Goal: Task Accomplishment & Management: Manage account settings

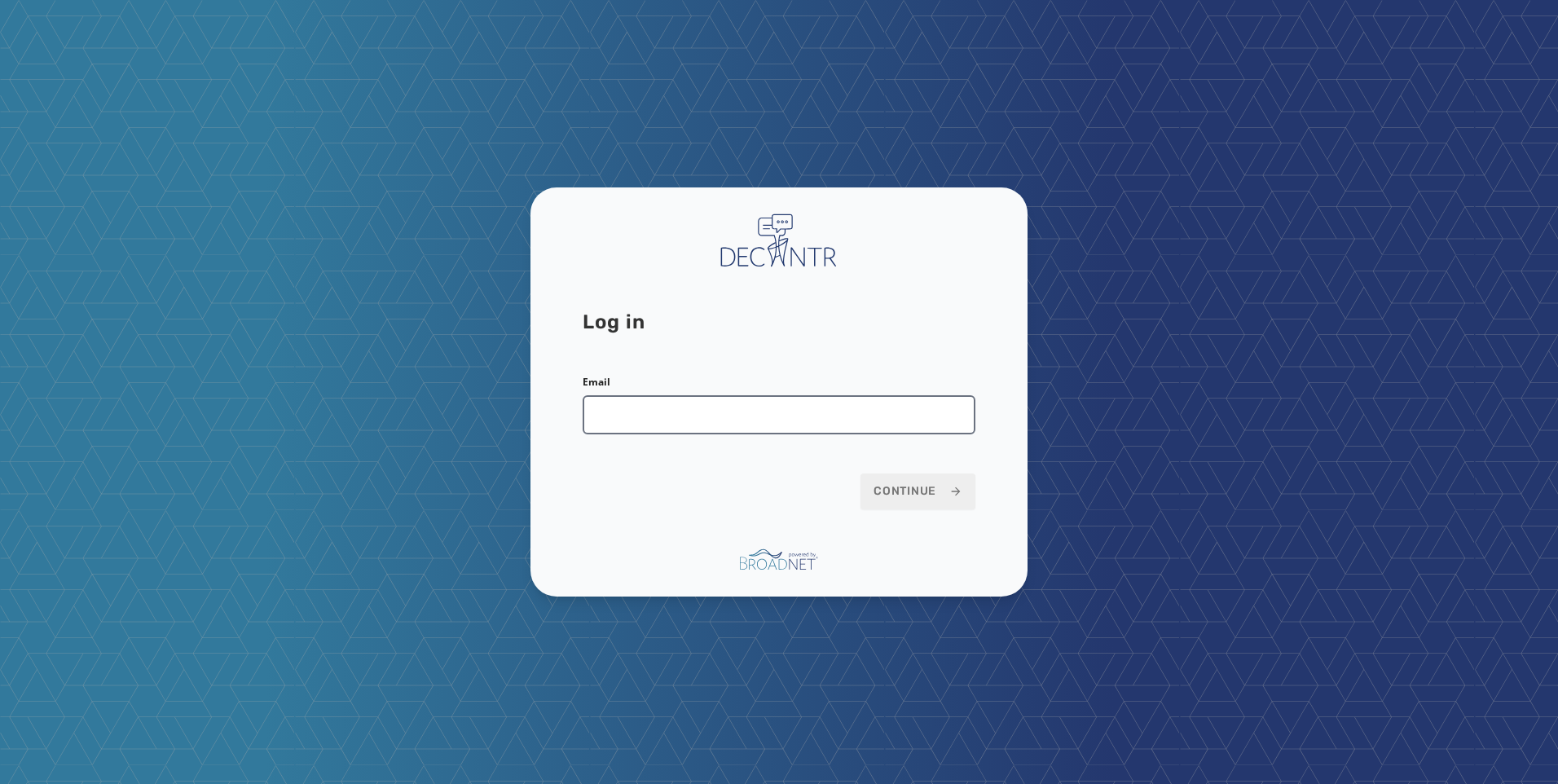
drag, startPoint x: 660, startPoint y: 418, endPoint x: 667, endPoint y: 428, distance: 12.2
click at [660, 418] on input "Email" at bounding box center [779, 414] width 393 height 39
type input "**********"
click at [887, 487] on span "Continue" at bounding box center [918, 491] width 89 height 16
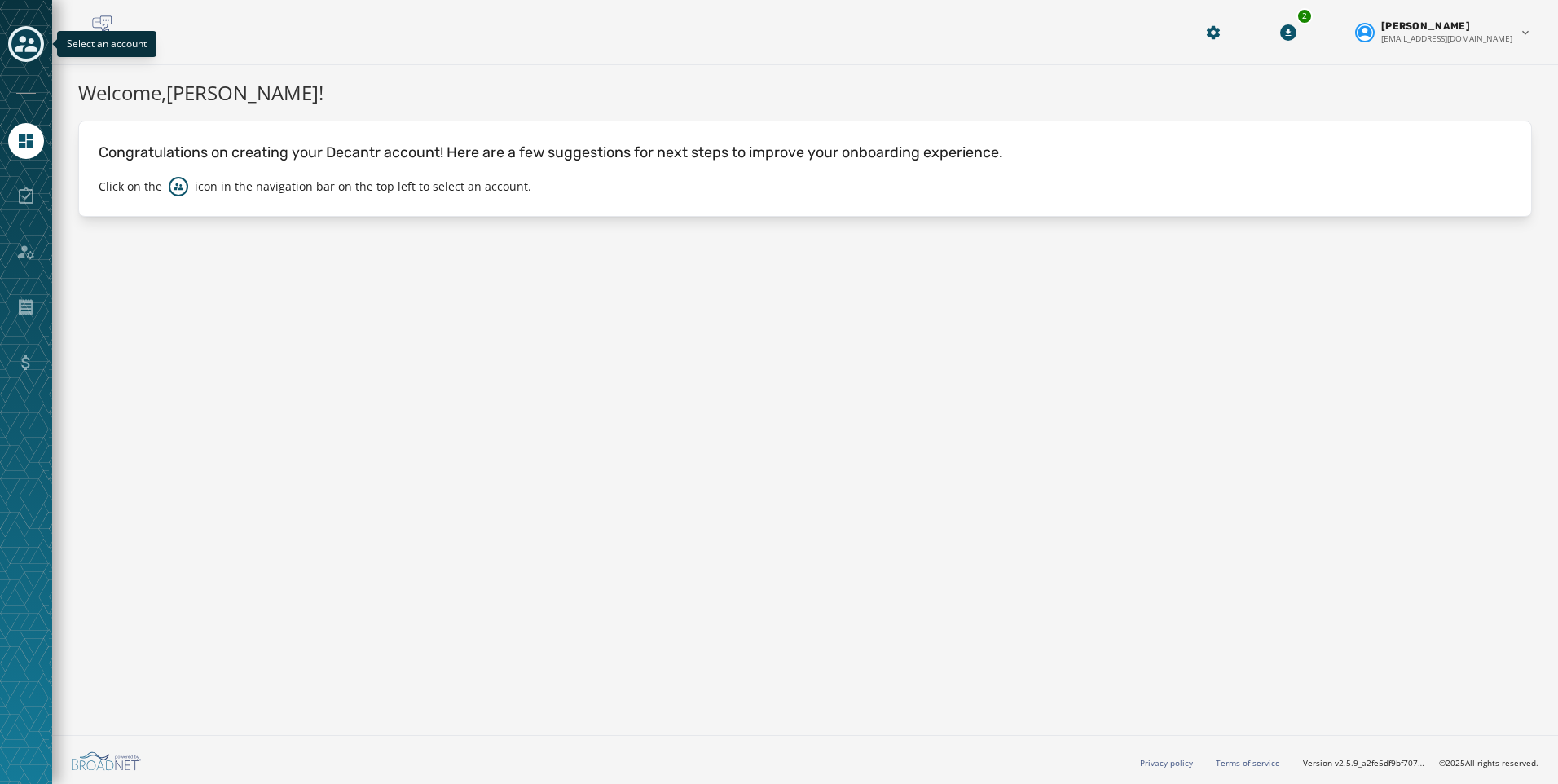
click at [27, 48] on icon "Toggle account select drawer" at bounding box center [25, 44] width 22 height 16
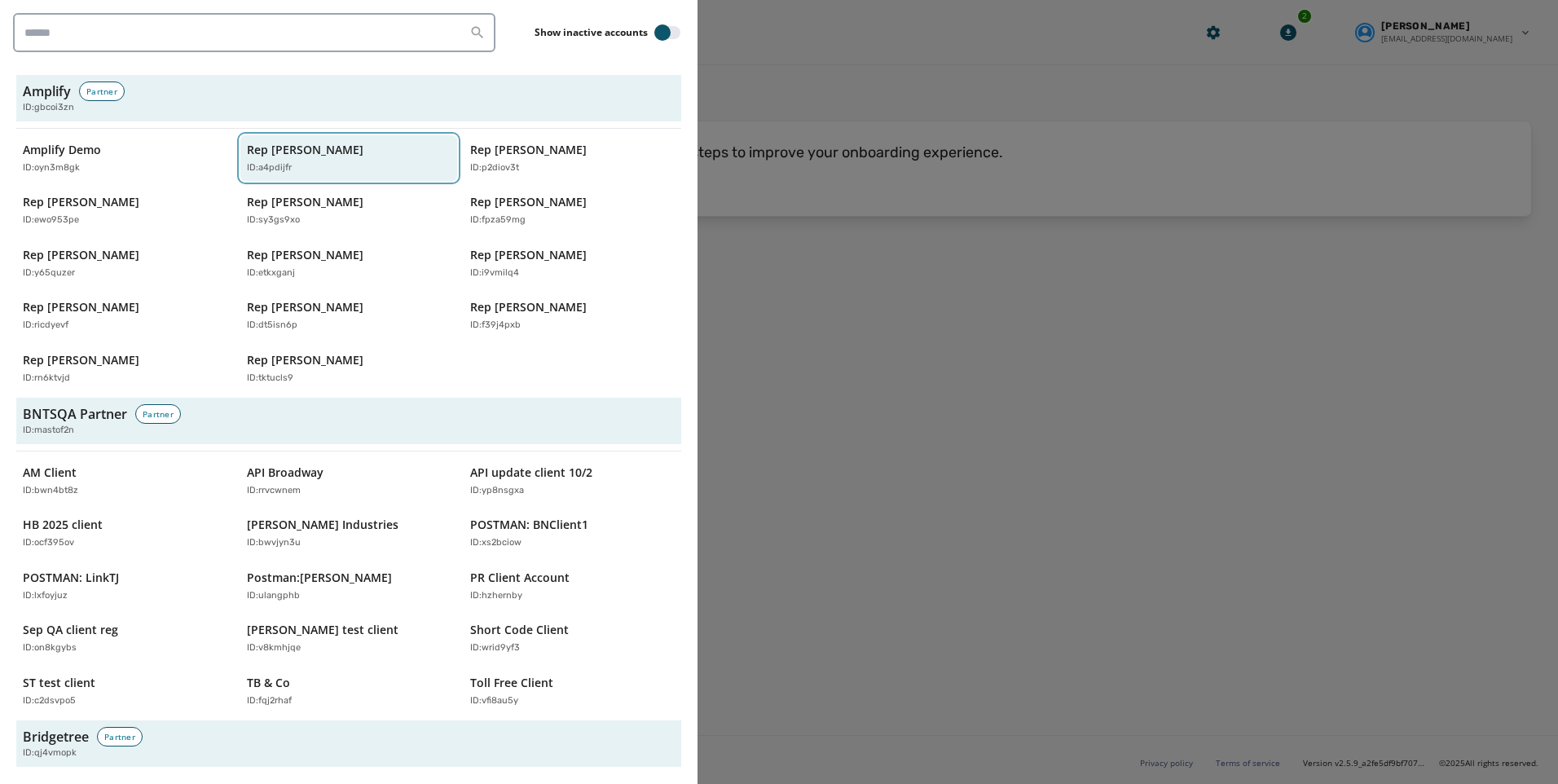
click at [325, 164] on div "ID: a4pdijfr" at bounding box center [341, 167] width 188 height 13
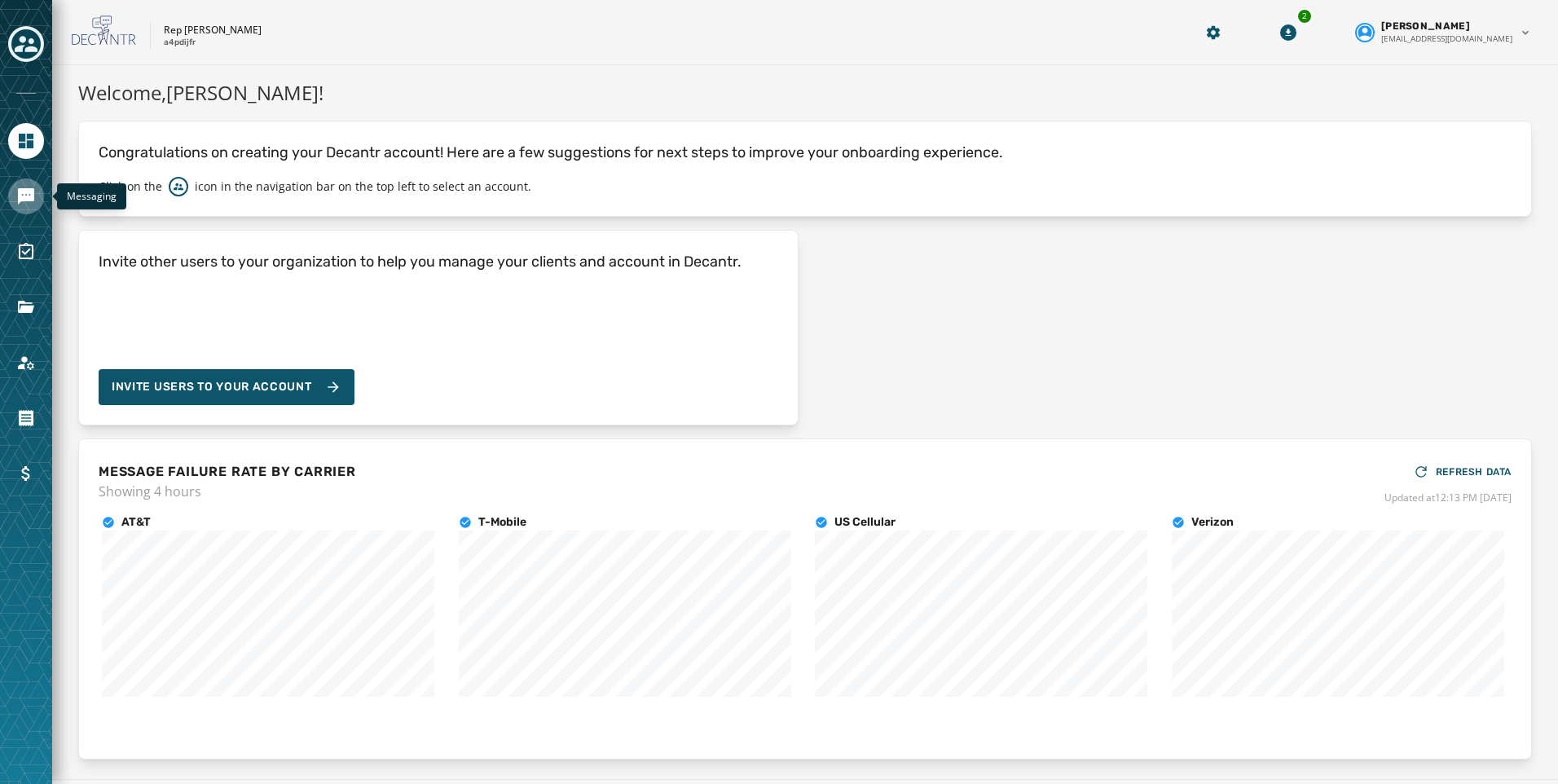
click at [30, 202] on icon "Navigate to Messaging" at bounding box center [26, 196] width 20 height 20
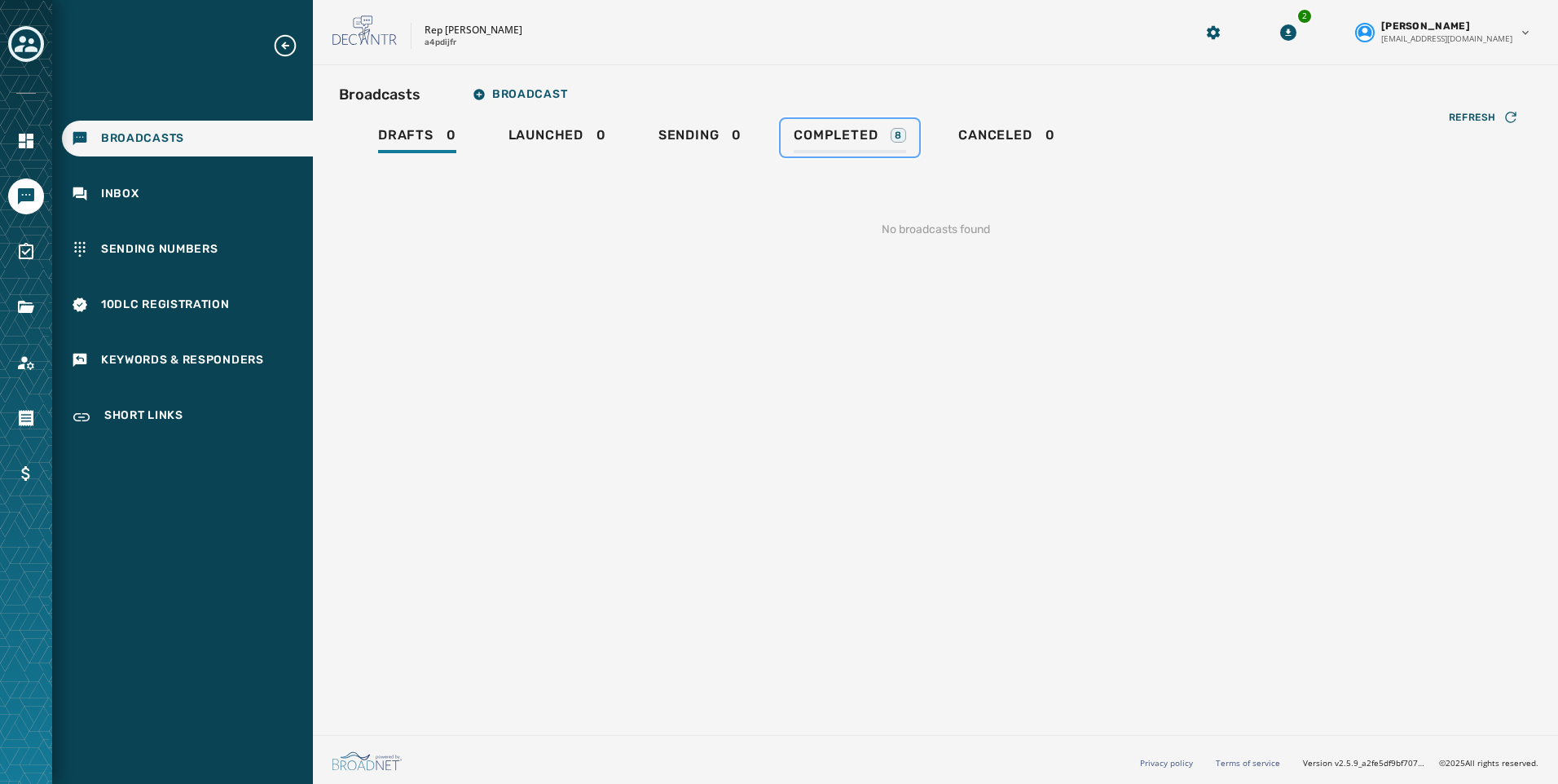
click at [876, 120] on link "Completed 8" at bounding box center [850, 138] width 139 height 38
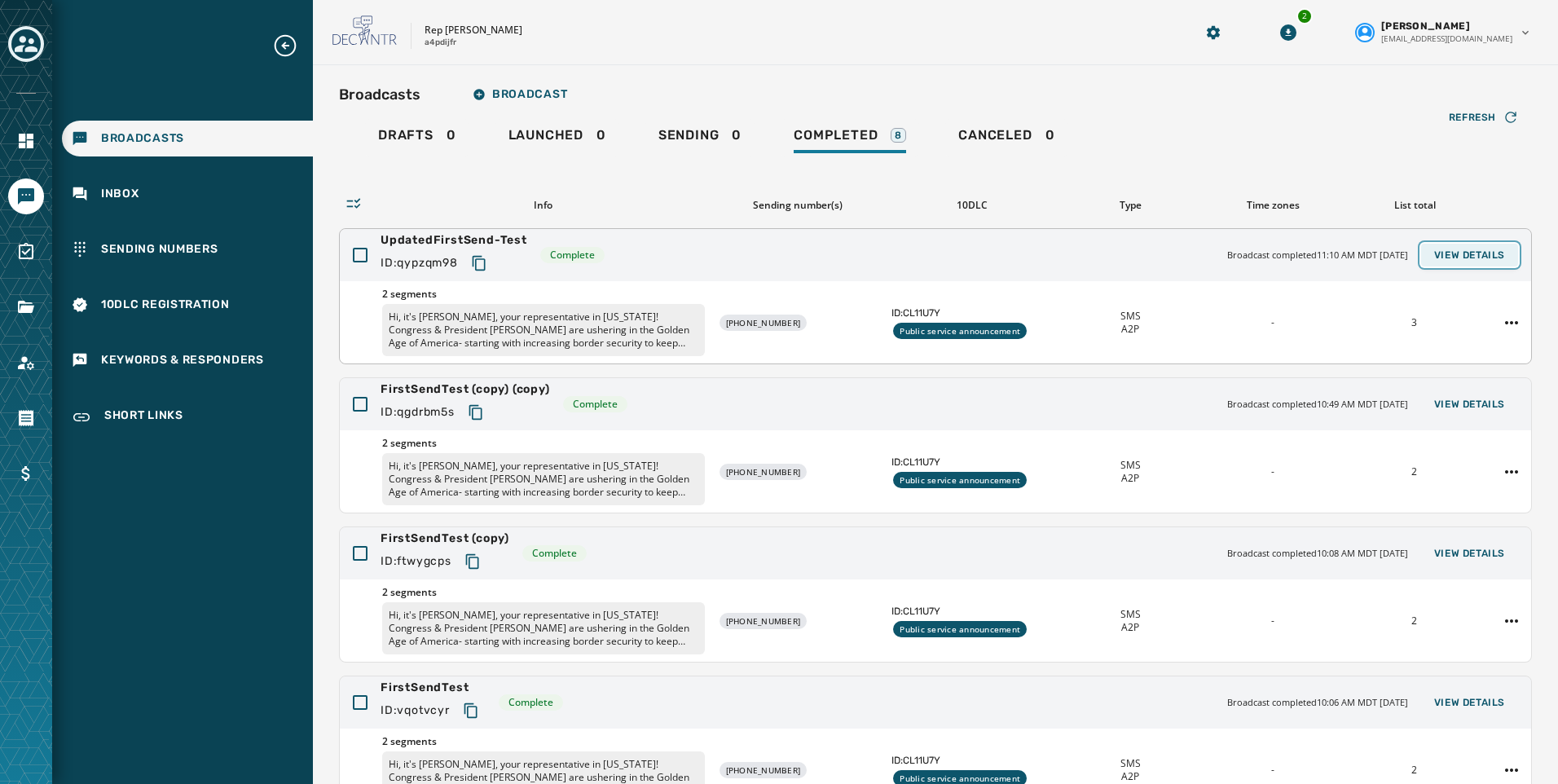
click at [1460, 254] on span "View Details" at bounding box center [1470, 254] width 71 height 13
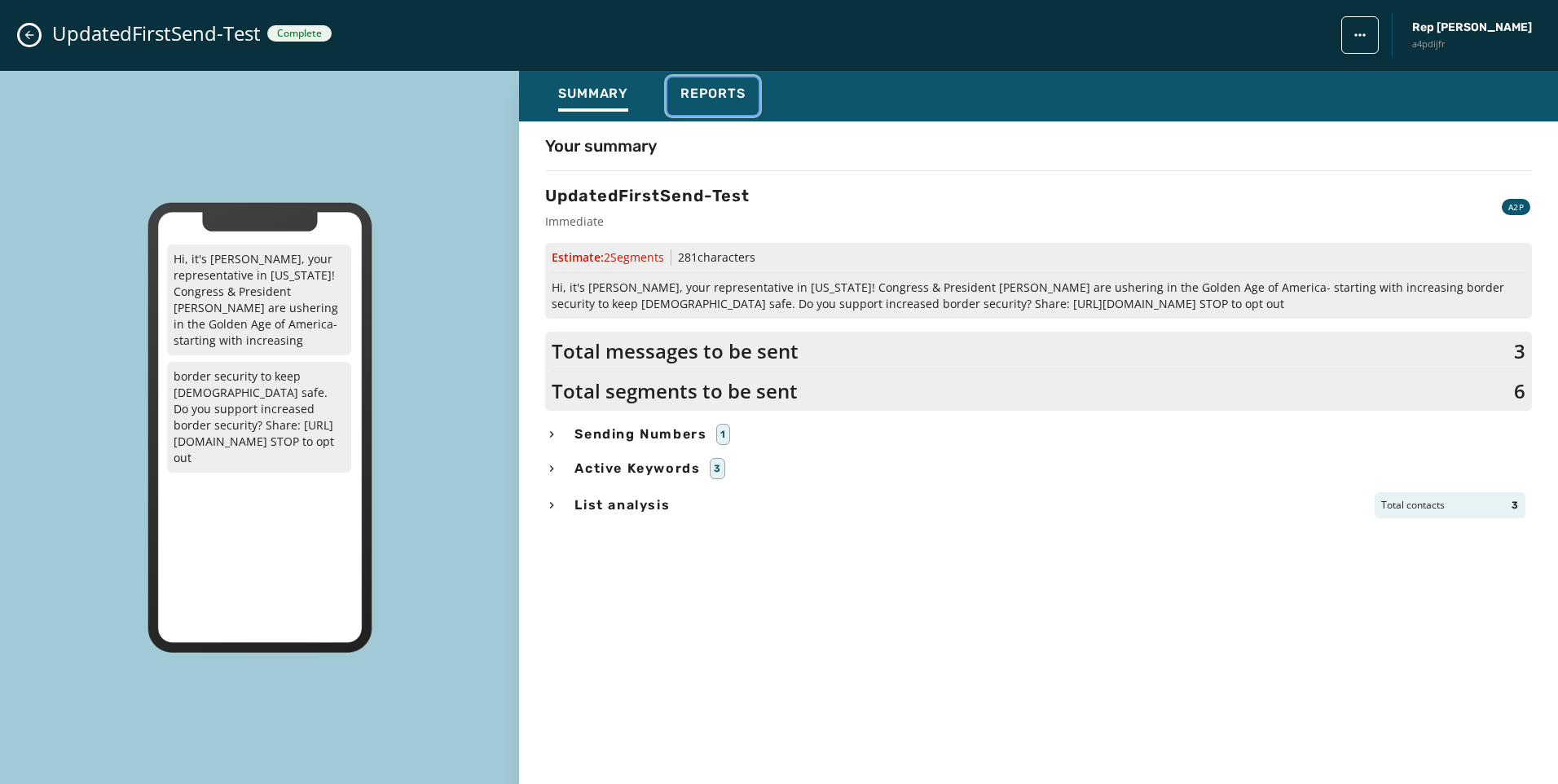
drag, startPoint x: 706, startPoint y: 97, endPoint x: 715, endPoint y: 89, distance: 12.0
click at [707, 97] on span "Reports" at bounding box center [713, 94] width 65 height 16
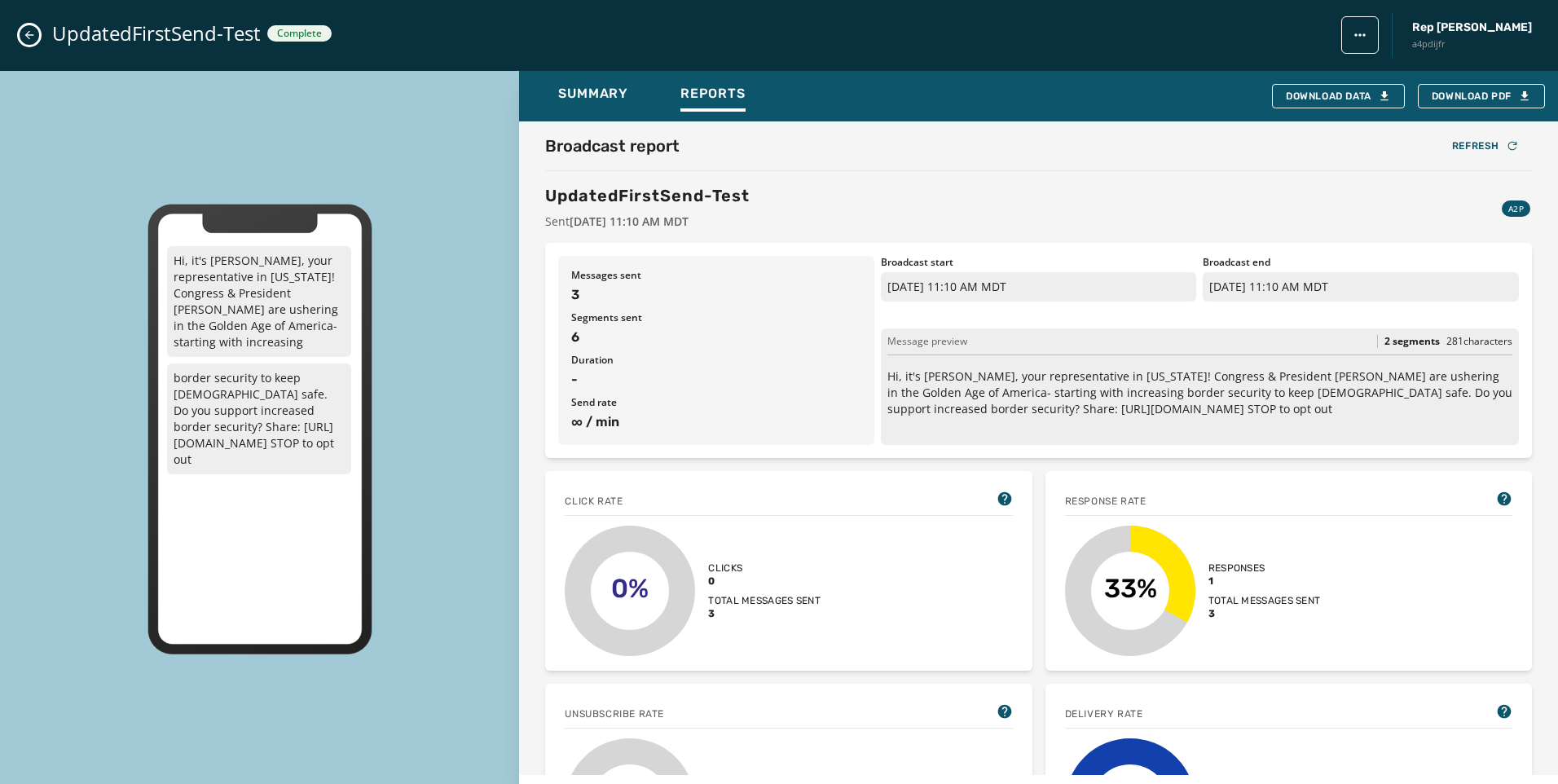
click at [22, 32] on button "Close admin drawer" at bounding box center [30, 35] width 20 height 20
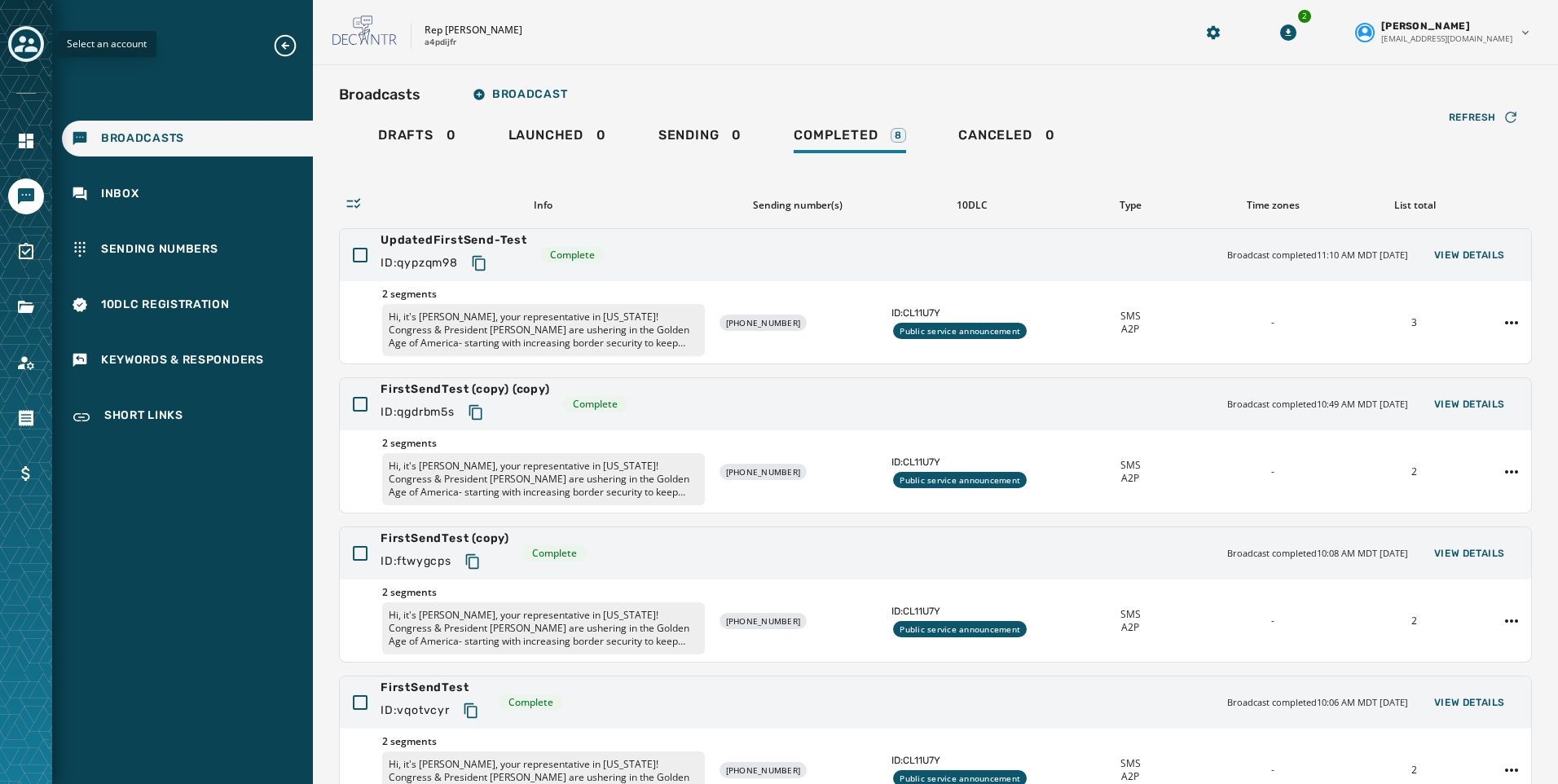
click at [19, 50] on icon "Toggle account select drawer" at bounding box center [25, 44] width 22 height 16
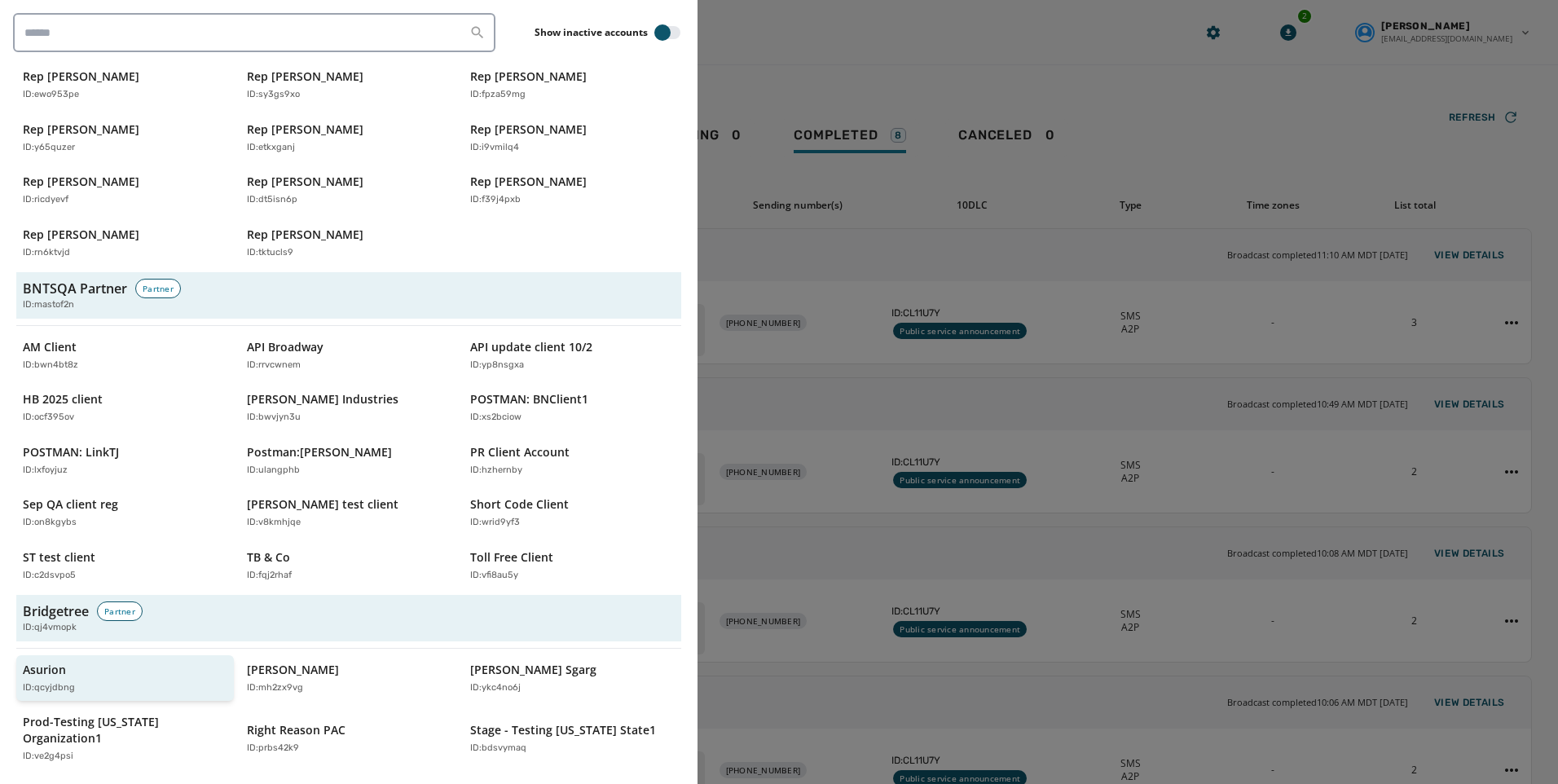
scroll to position [245, 0]
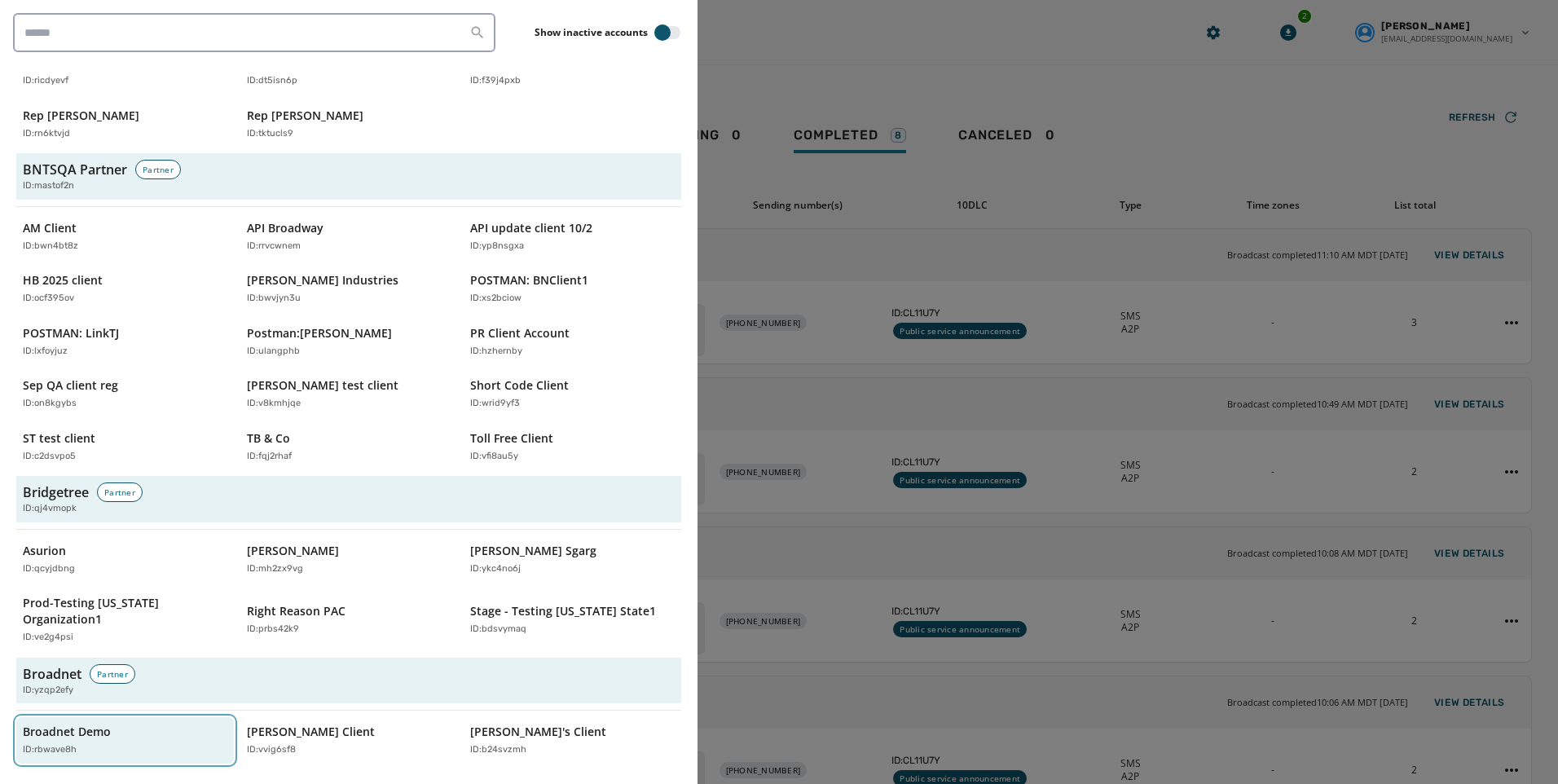
click at [148, 743] on div "ID: rbwave8h" at bounding box center [116, 749] width 188 height 13
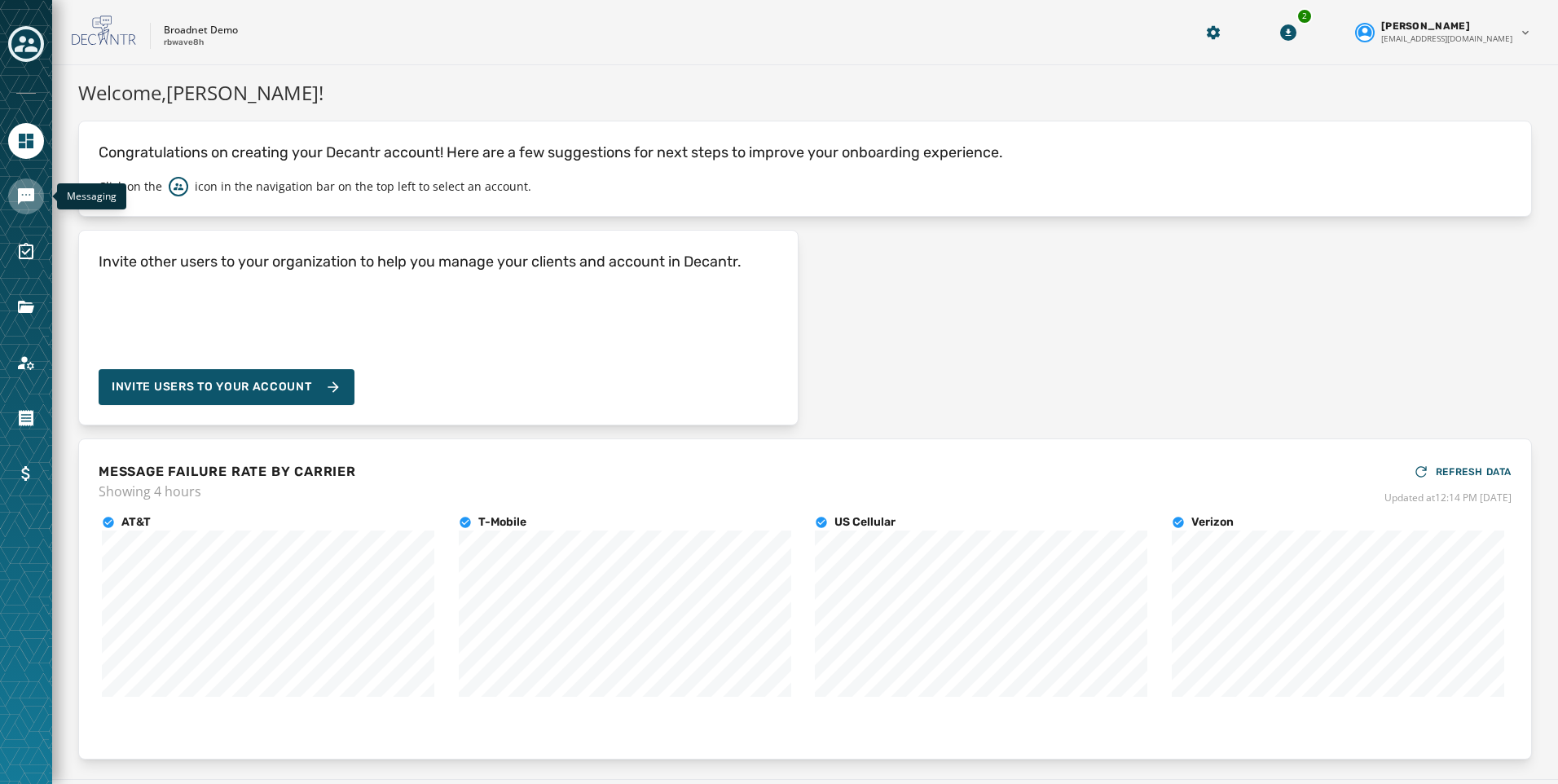
click at [22, 205] on icon "Navigate to Messaging" at bounding box center [26, 196] width 20 height 20
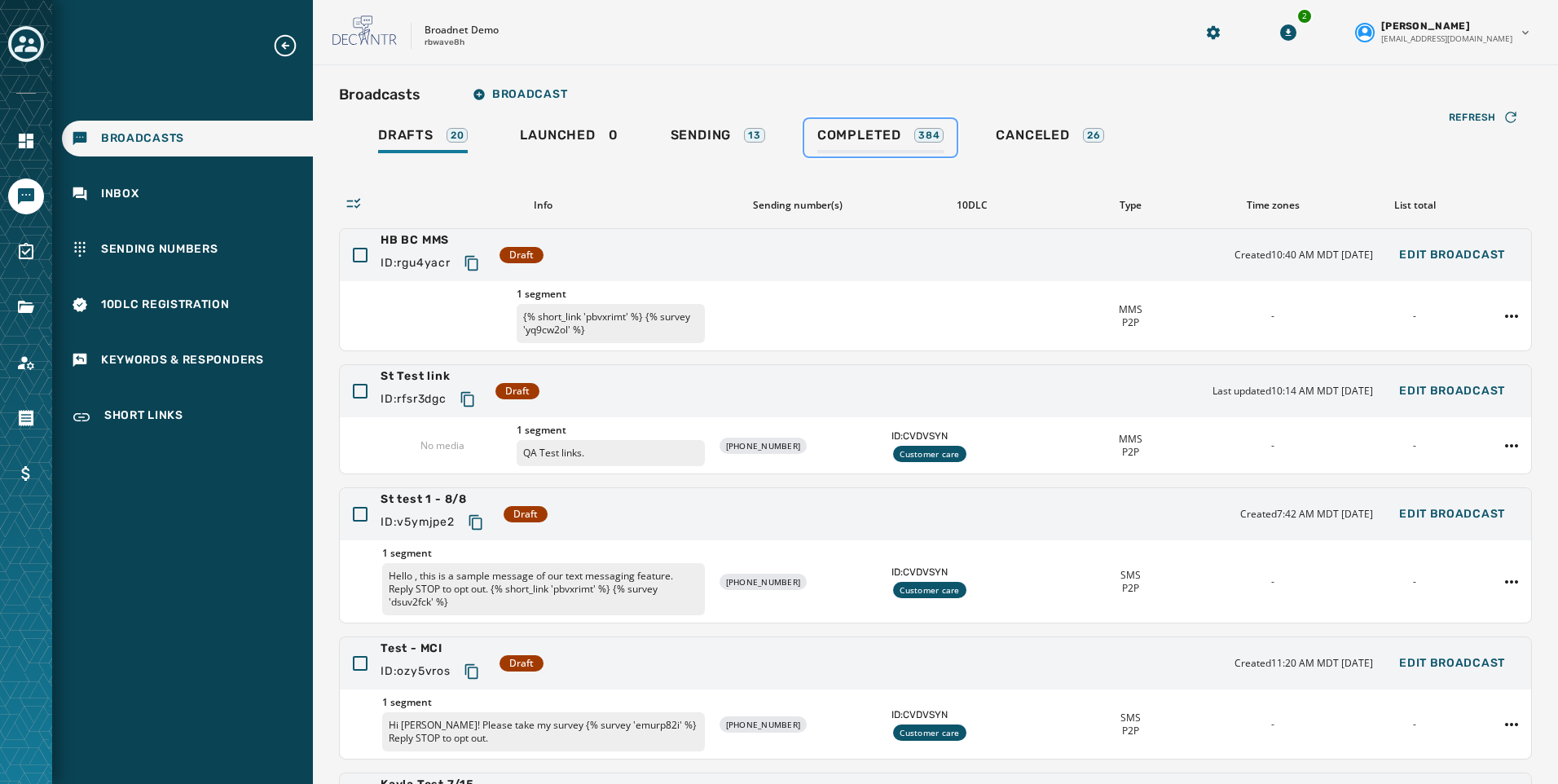
click at [901, 133] on span "Completed" at bounding box center [859, 135] width 84 height 16
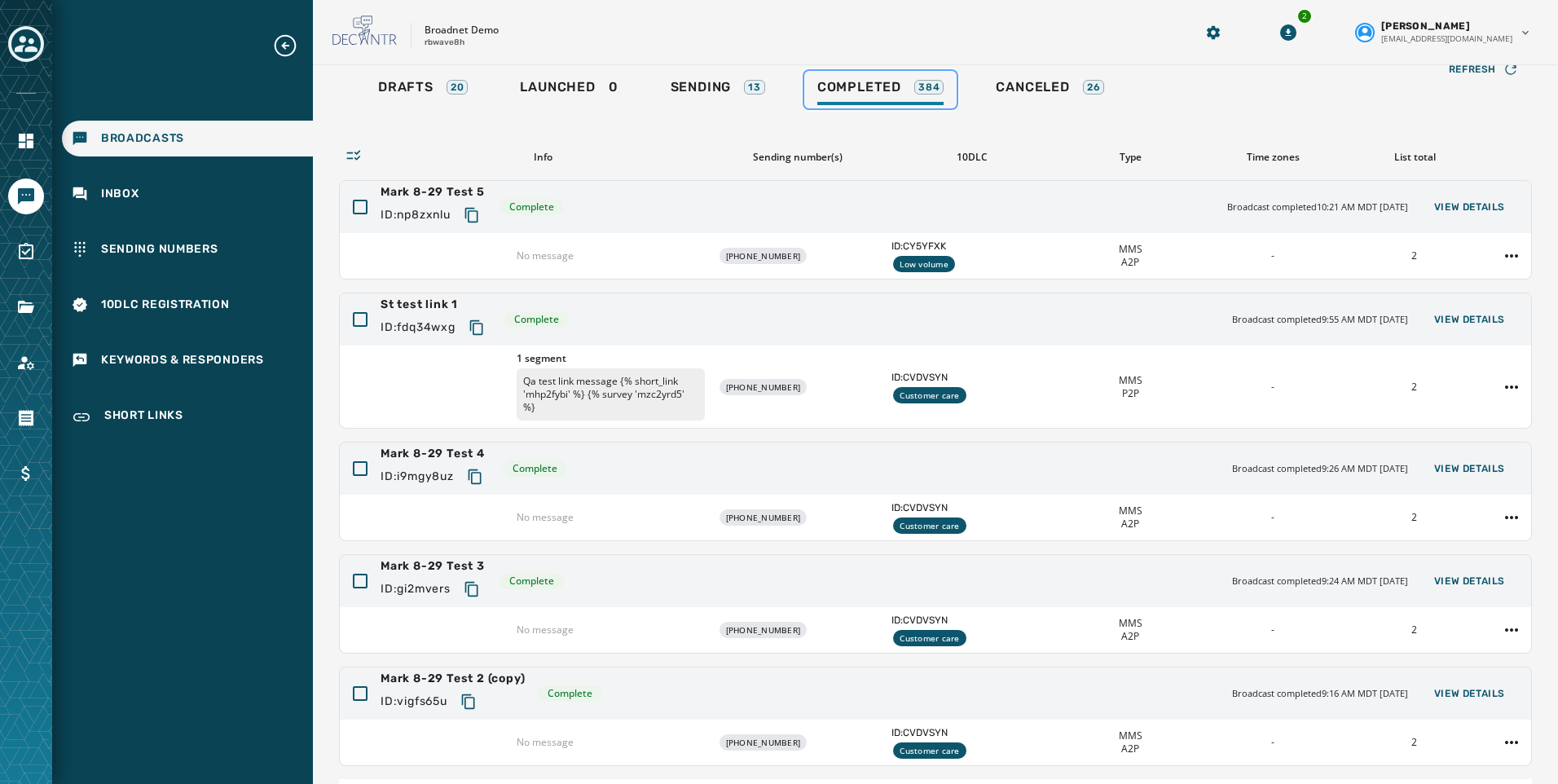
scroll to position [160, 0]
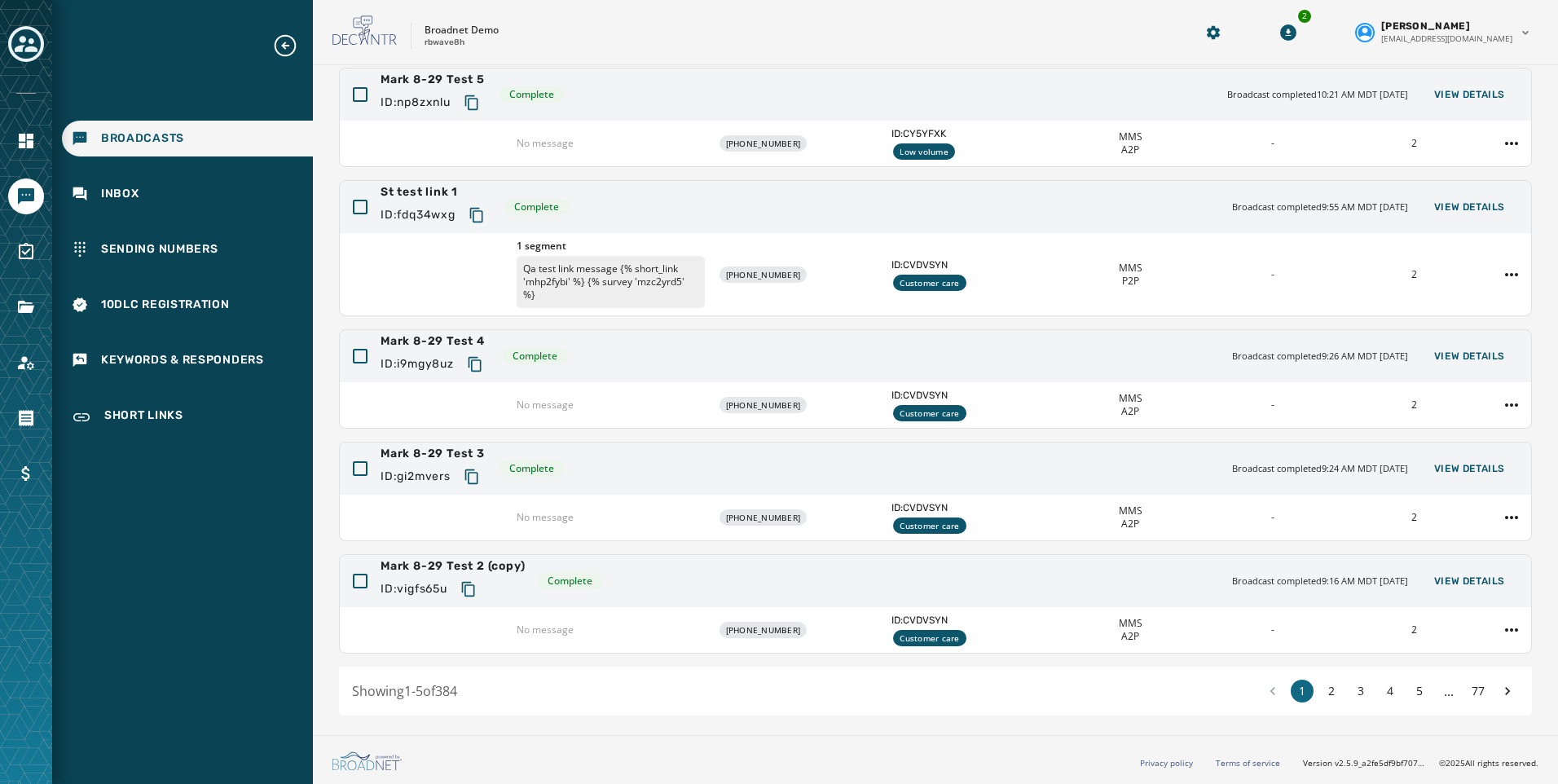
click at [1304, 690] on div "1 2 3 4 5 ... 77" at bounding box center [1390, 690] width 257 height 22
click at [1330, 689] on button "2" at bounding box center [1331, 690] width 22 height 22
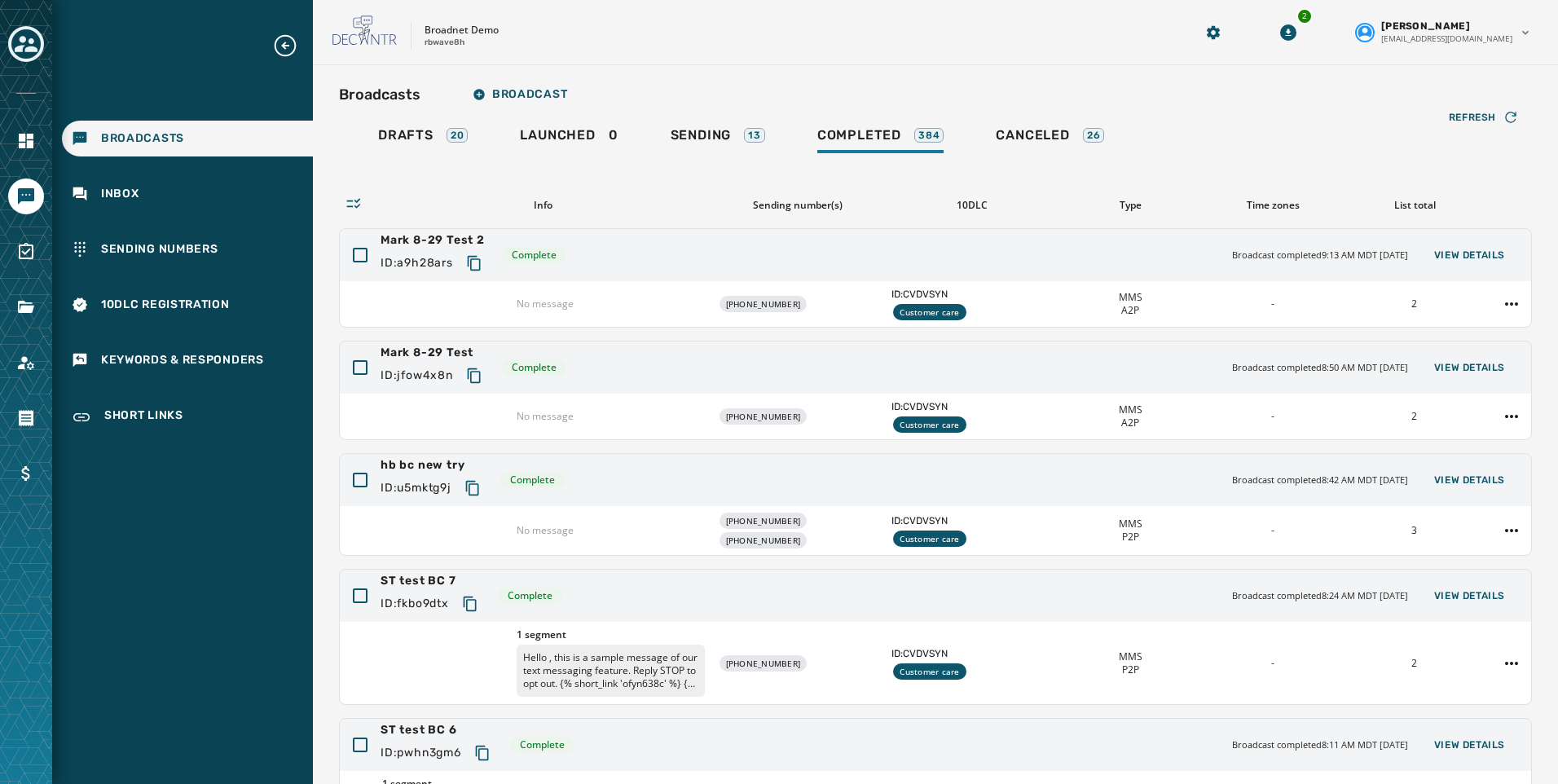
scroll to position [200, 0]
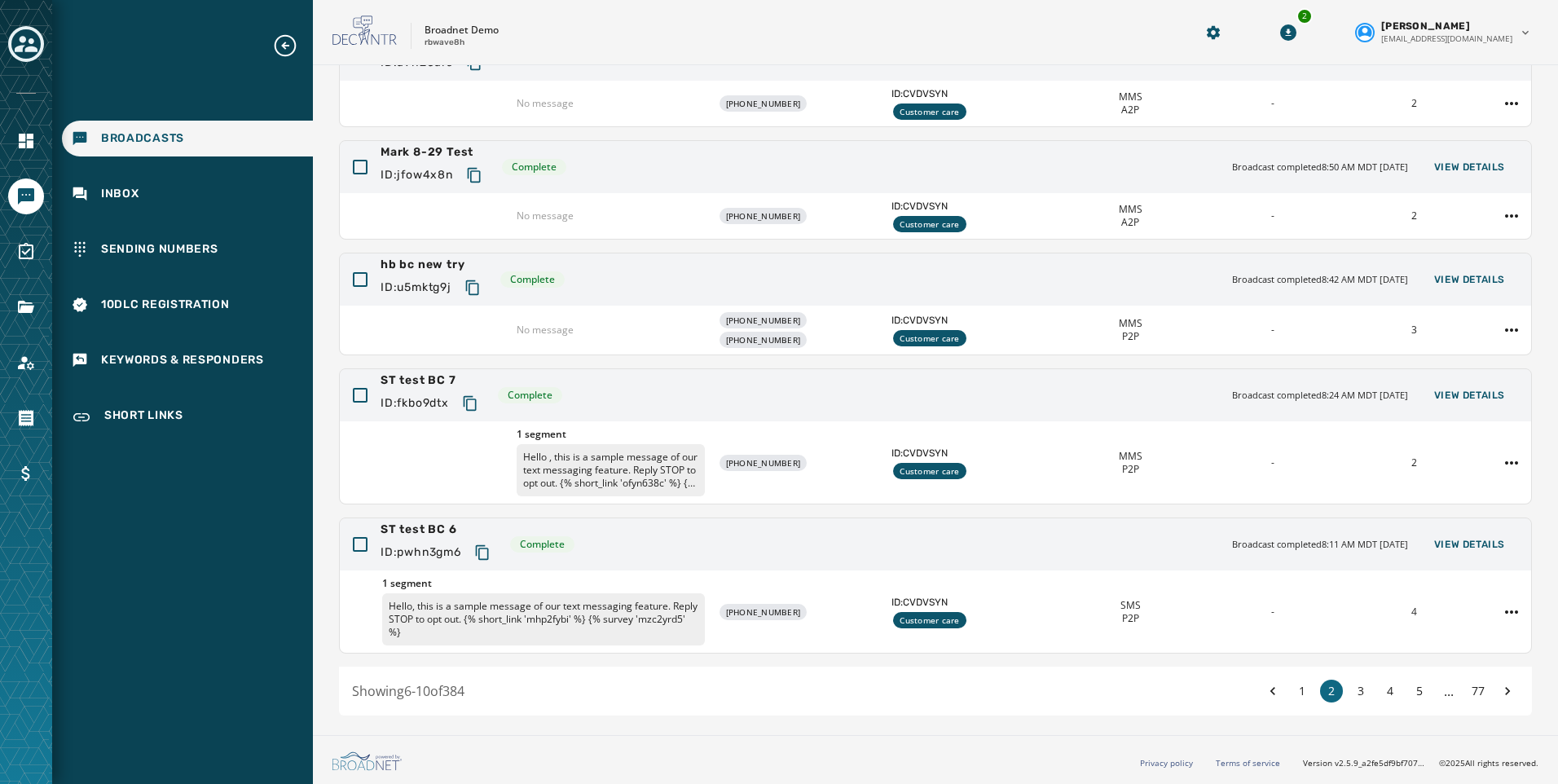
click at [1348, 703] on div "Showing 6 - 10 of 384 1 2 3 4 5 ... 77" at bounding box center [936, 690] width 1193 height 49
click at [1349, 692] on button "3" at bounding box center [1360, 690] width 22 height 22
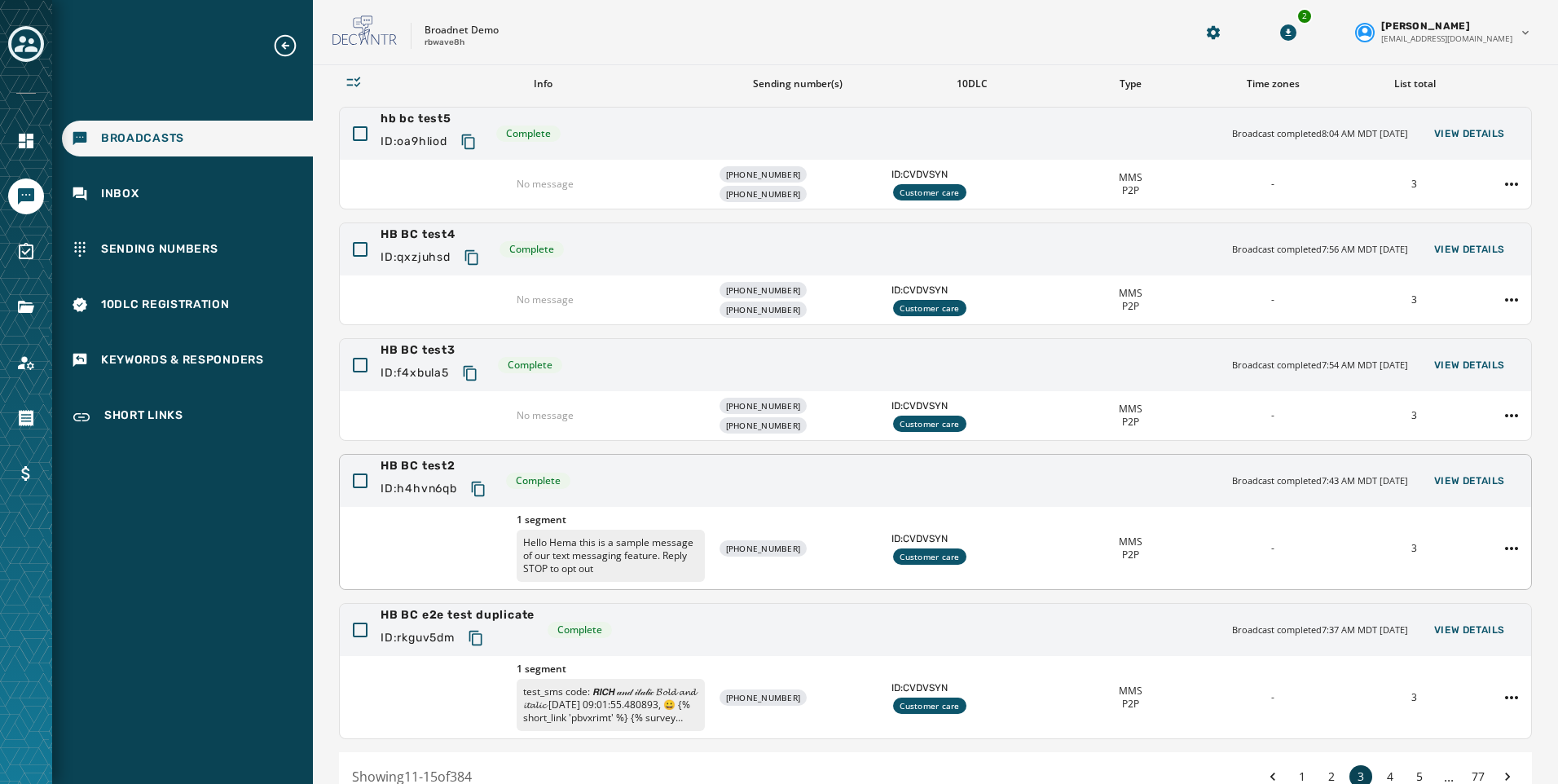
scroll to position [207, 0]
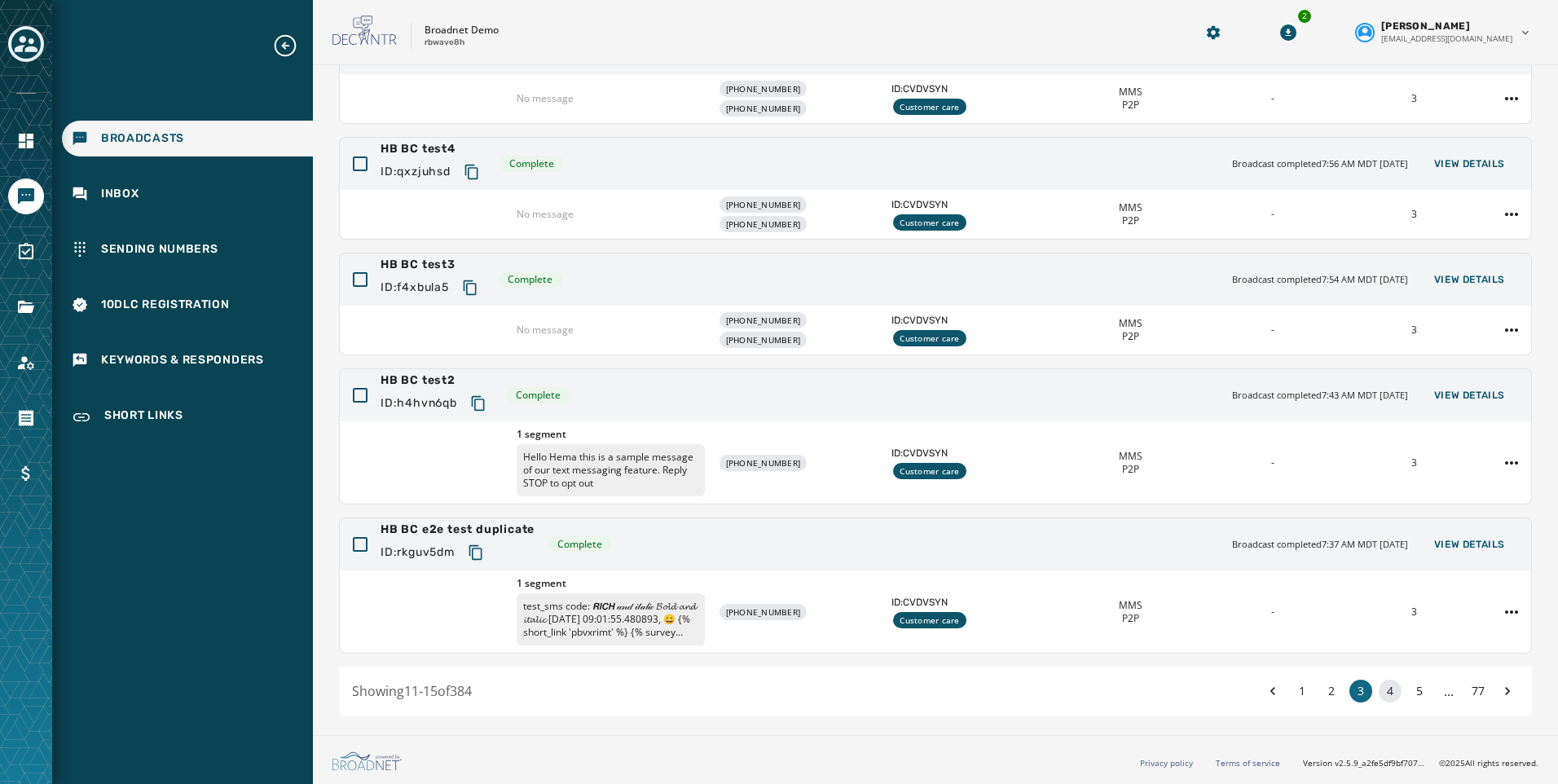
click at [1379, 688] on button "4" at bounding box center [1390, 690] width 22 height 22
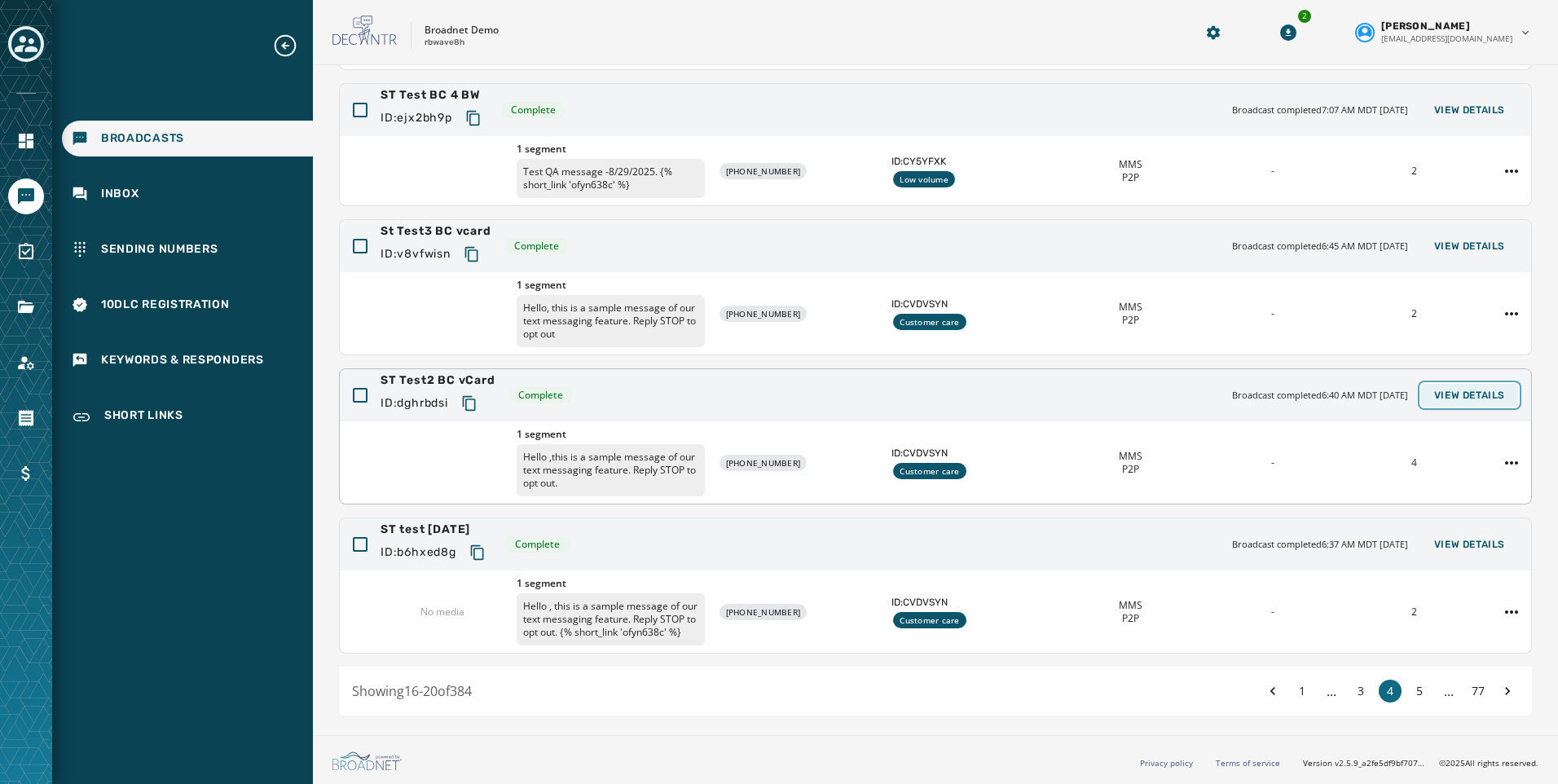
click at [1465, 404] on button "View Details" at bounding box center [1470, 395] width 97 height 22
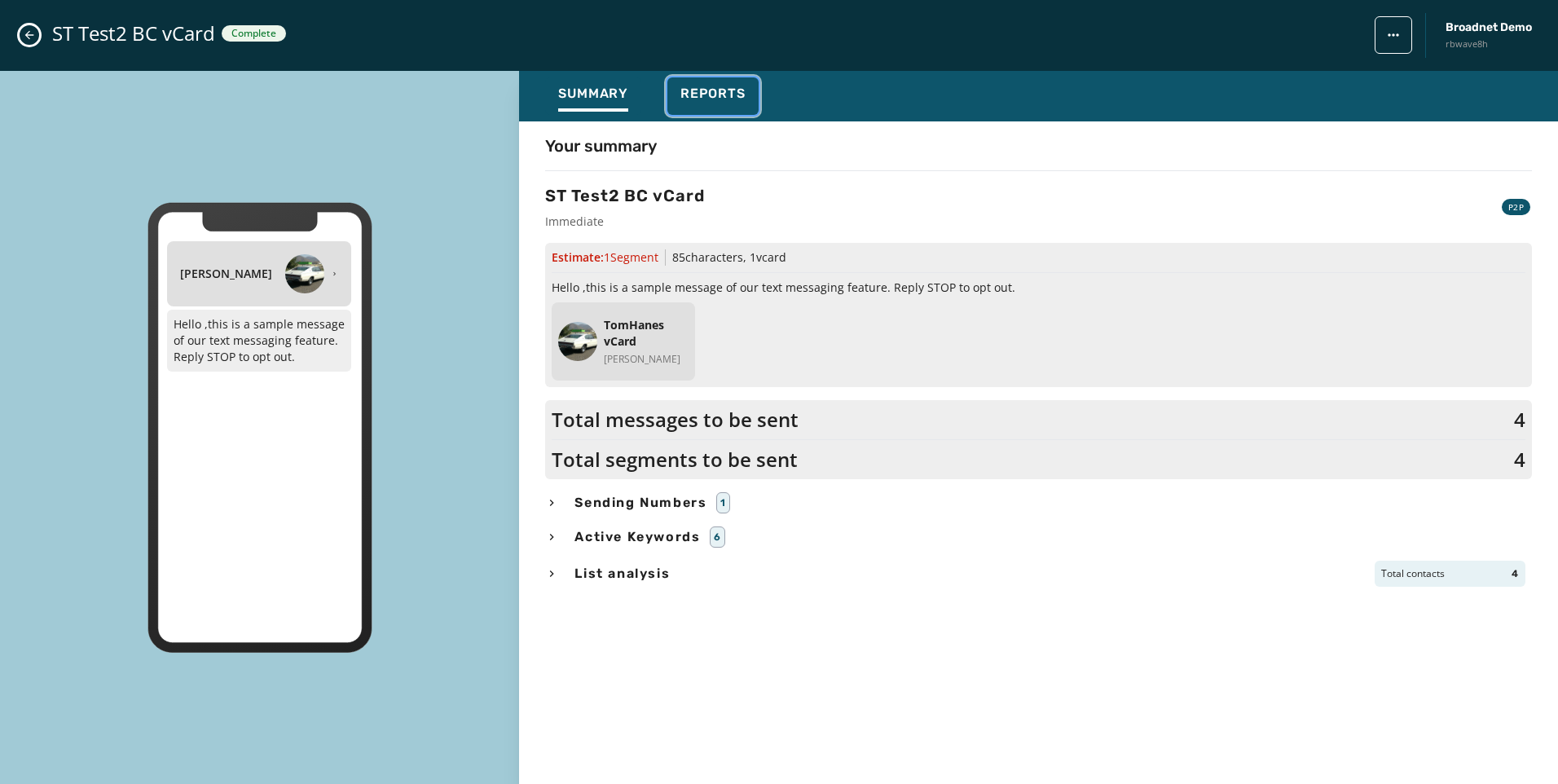
click at [698, 112] on button "Reports" at bounding box center [712, 96] width 91 height 38
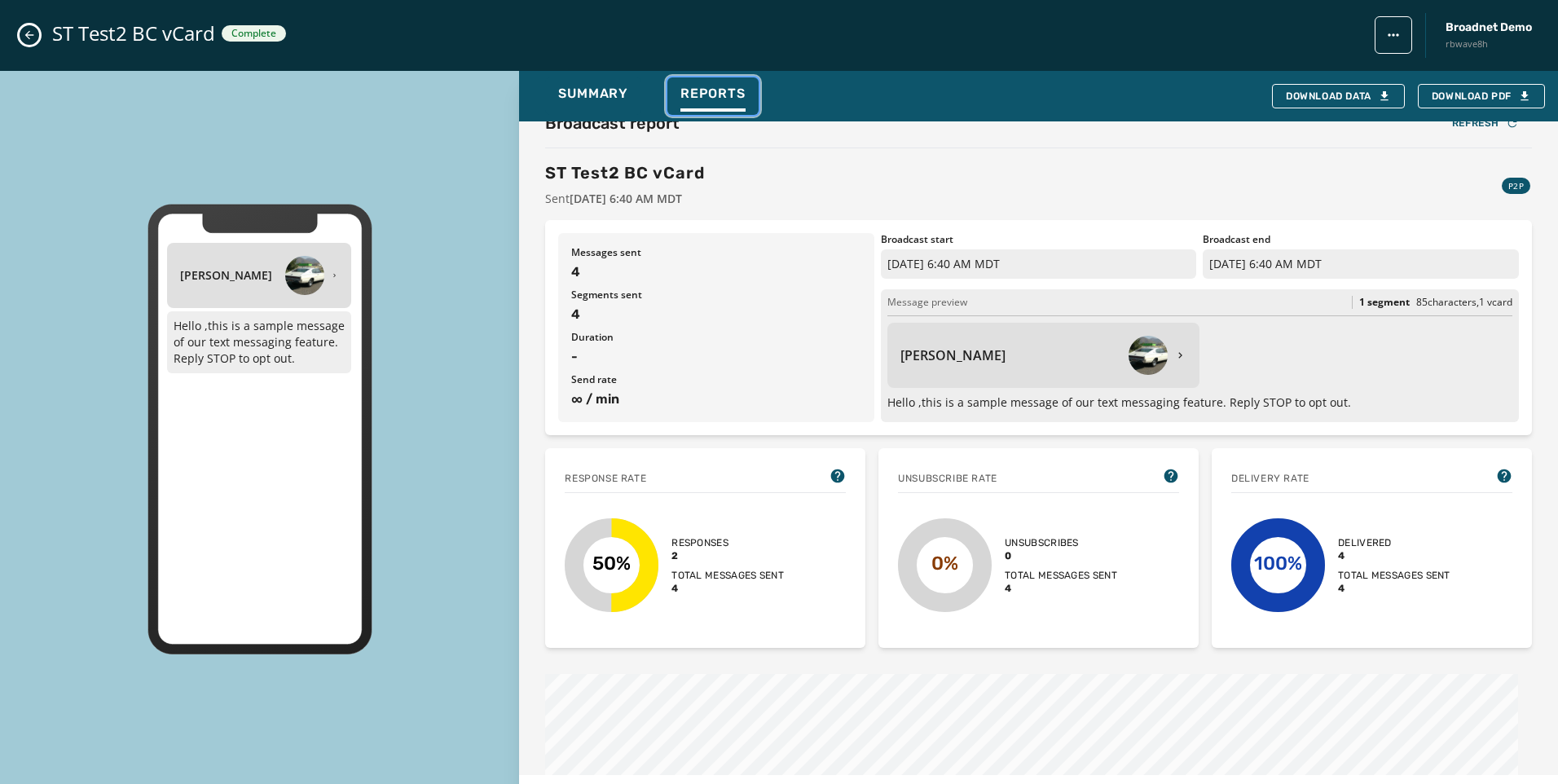
scroll to position [0, 0]
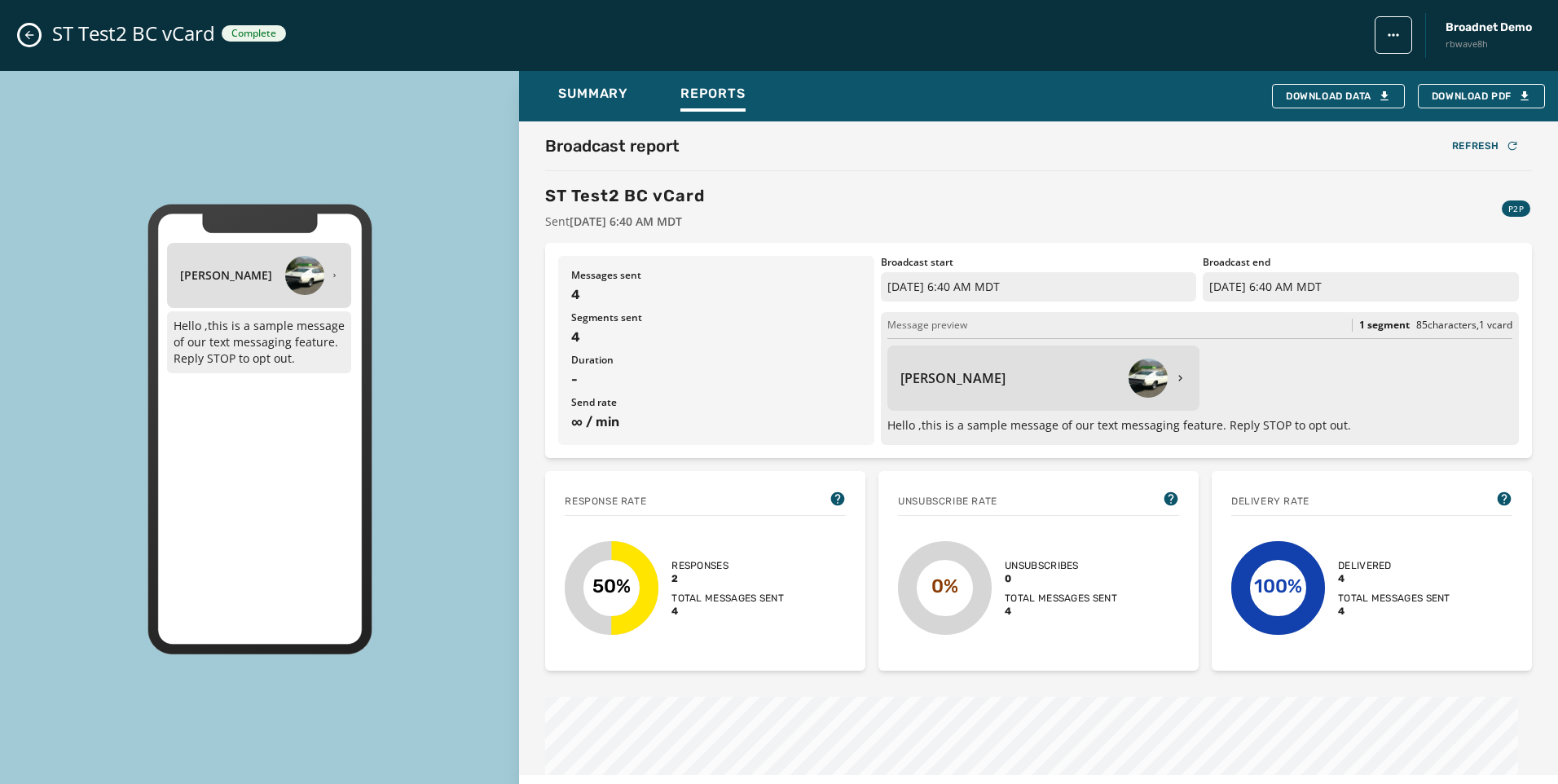
click at [38, 23] on div "ST Test2 BC vCard Complete Broadnet Demo rbwave8h" at bounding box center [779, 35] width 1558 height 71
click at [38, 24] on div "ST Test2 BC vCard Complete Broadnet Demo rbwave8h" at bounding box center [779, 35] width 1558 height 71
click at [33, 36] on icon "Close admin drawer" at bounding box center [29, 35] width 13 height 13
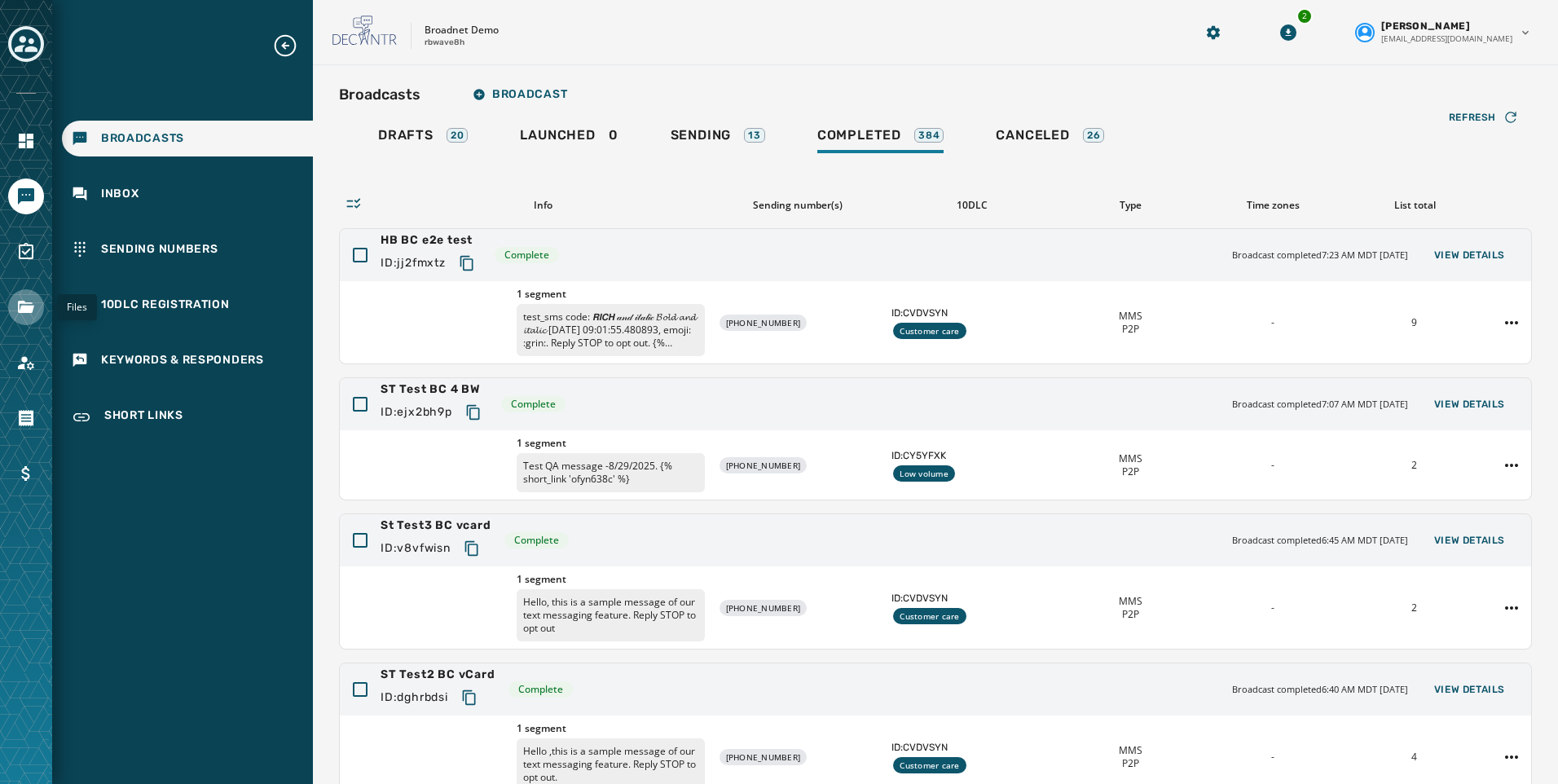
click at [16, 307] on icon "Navigate to Files" at bounding box center [26, 307] width 20 height 20
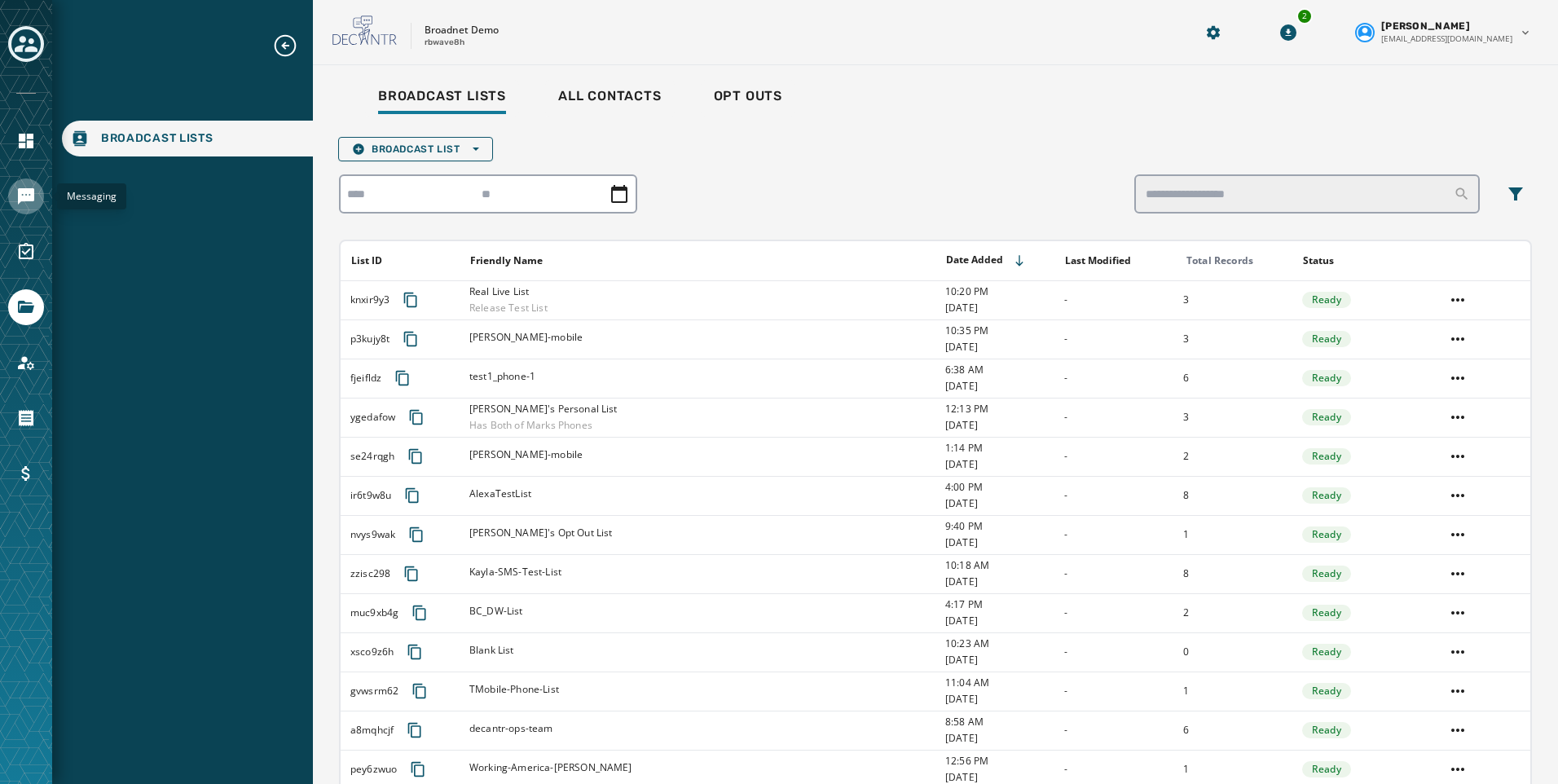
click at [40, 192] on link "Navigate to Messaging" at bounding box center [26, 196] width 36 height 36
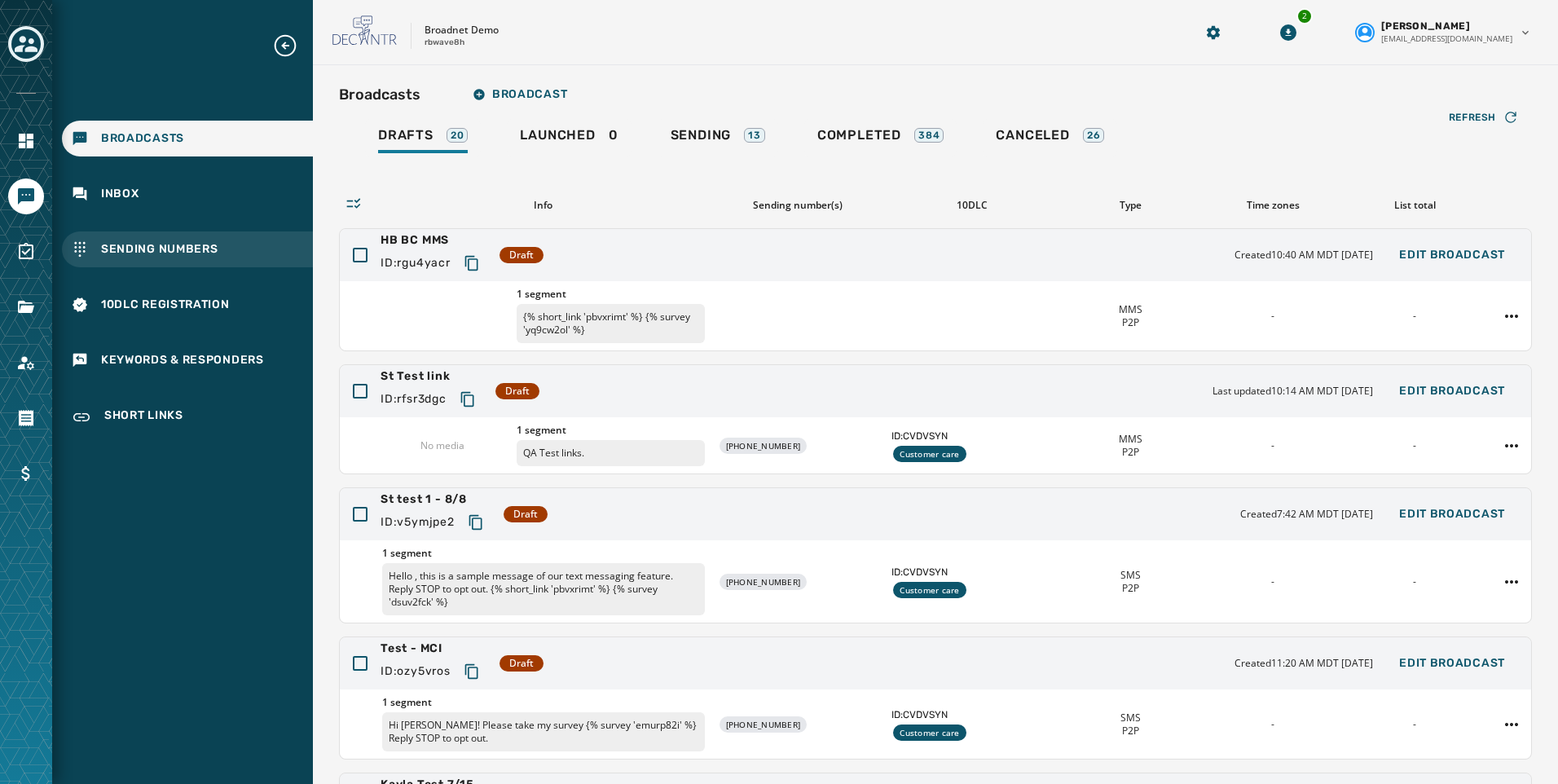
click at [178, 248] on span "Sending Numbers" at bounding box center [159, 249] width 117 height 16
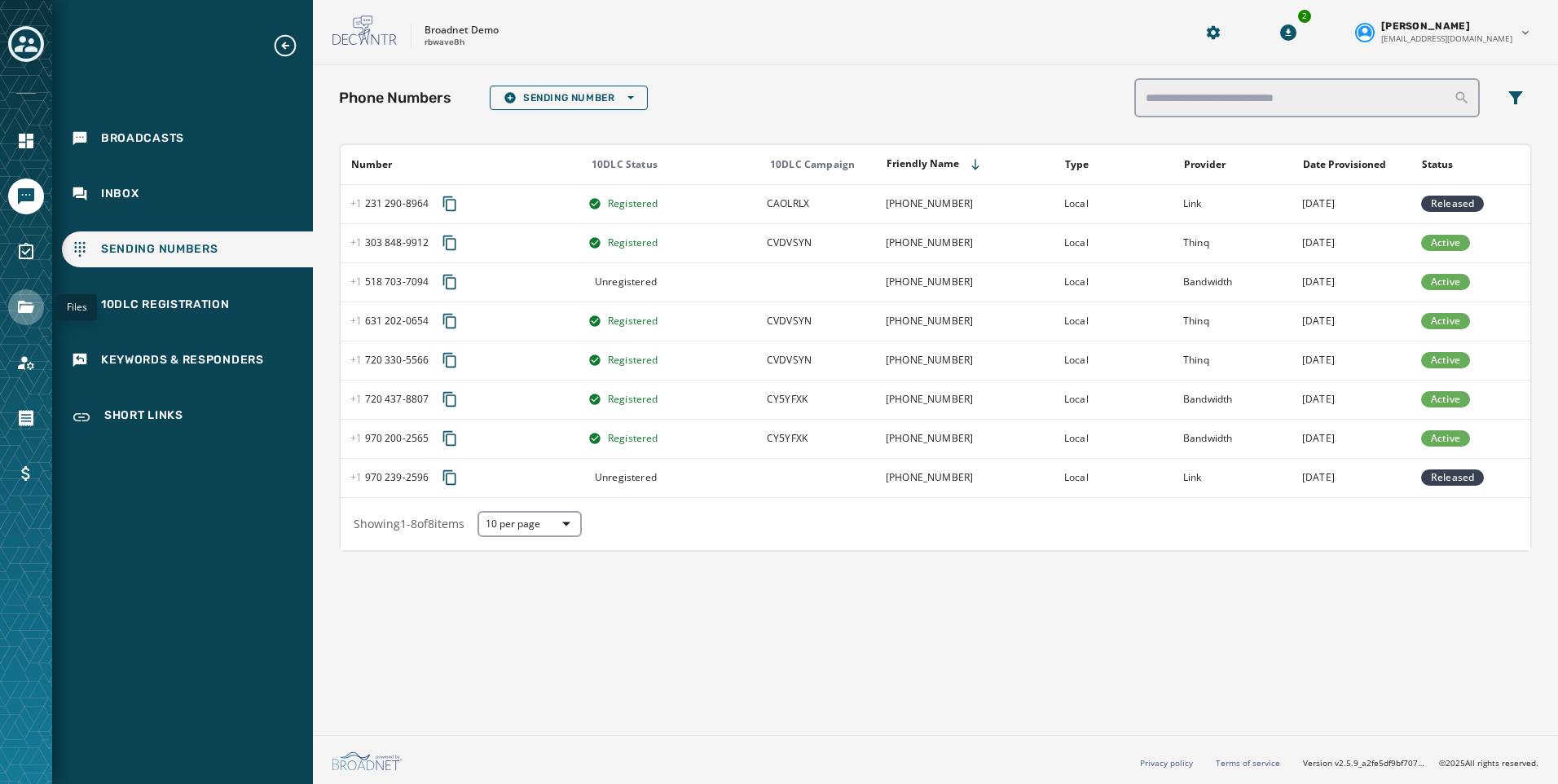
click at [35, 321] on link "Navigate to Files" at bounding box center [26, 307] width 36 height 36
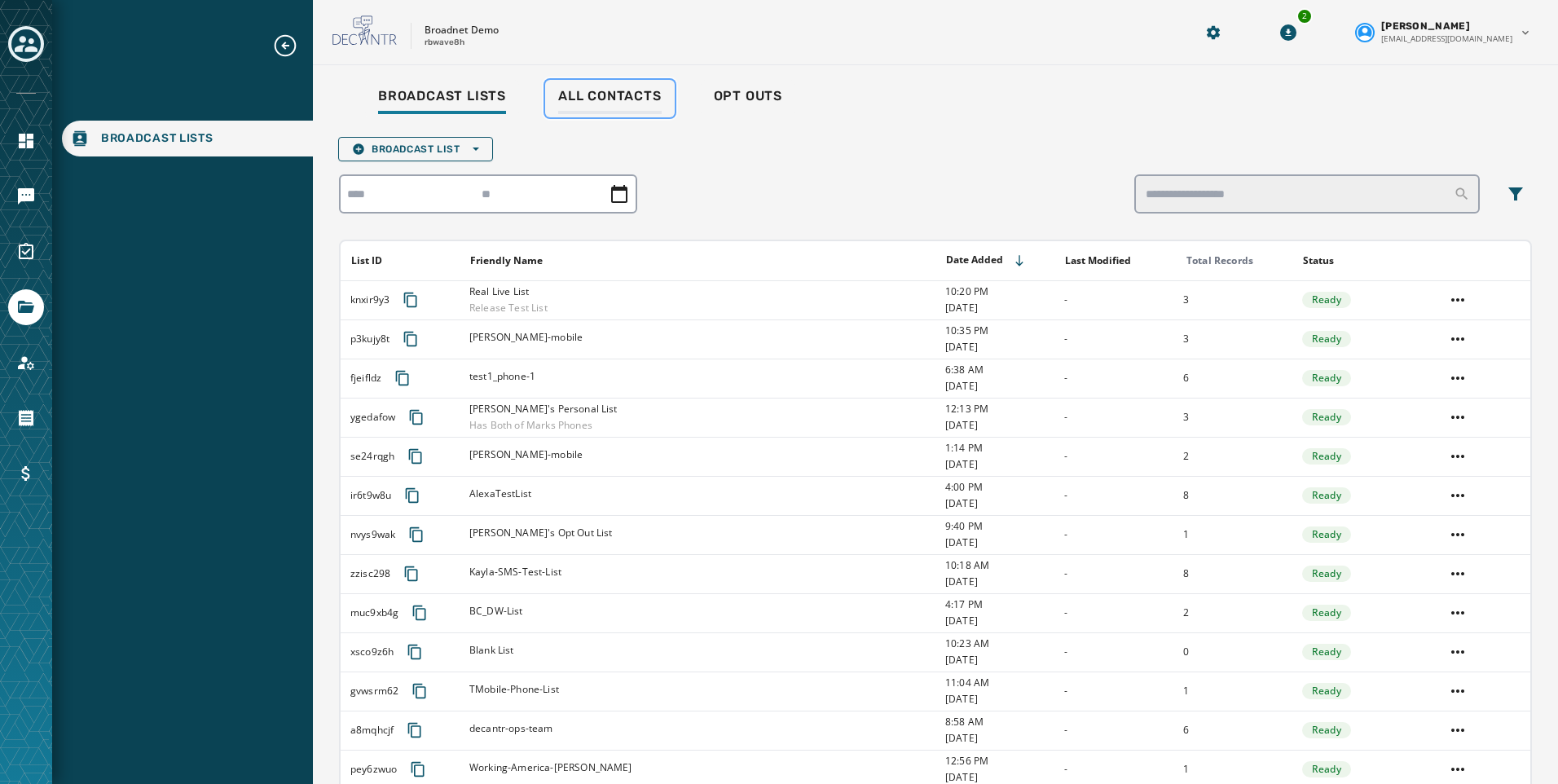
click at [613, 95] on span "All Contacts" at bounding box center [610, 96] width 103 height 16
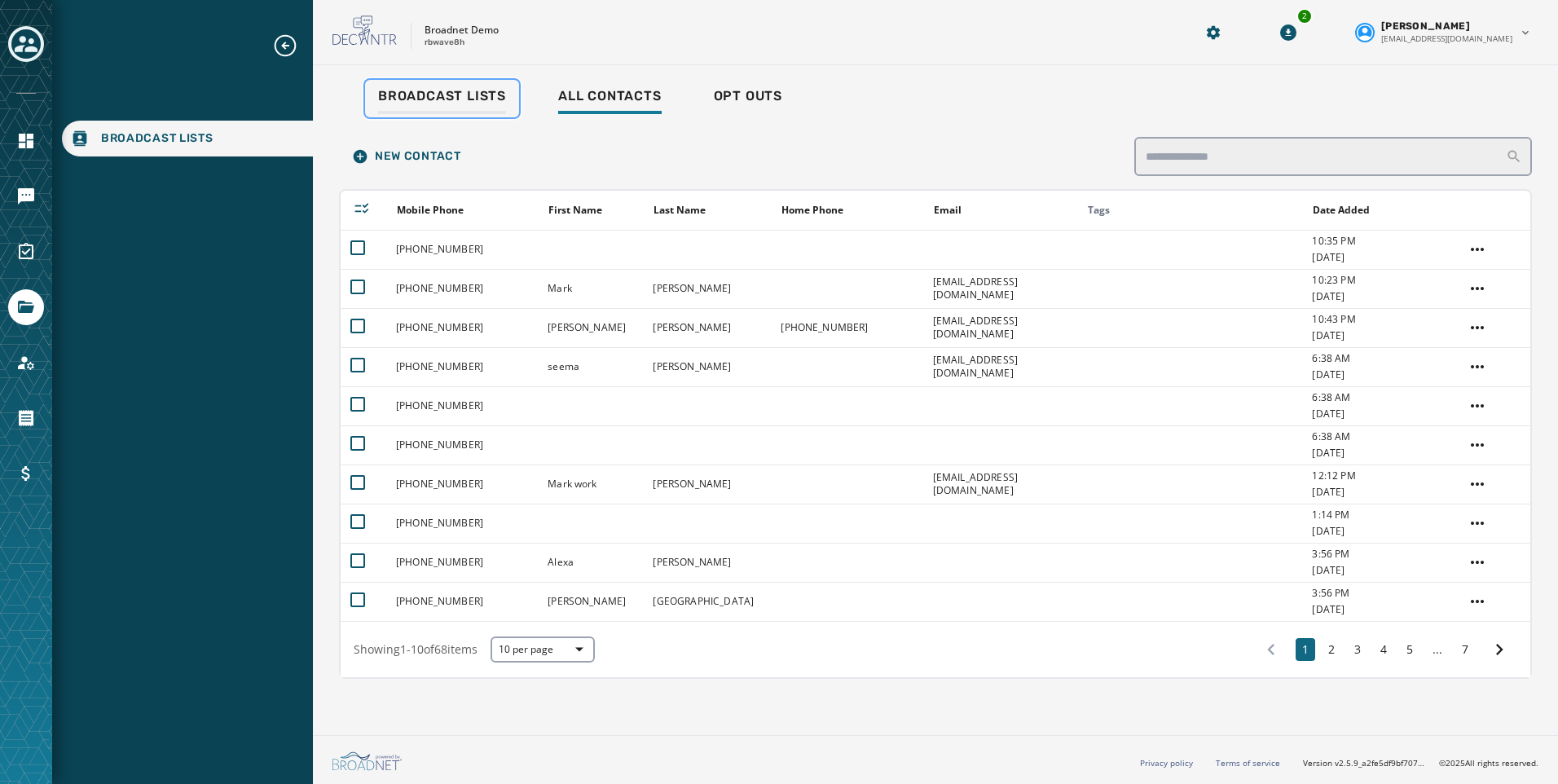
click at [476, 94] on span "Broadcast Lists" at bounding box center [442, 96] width 128 height 16
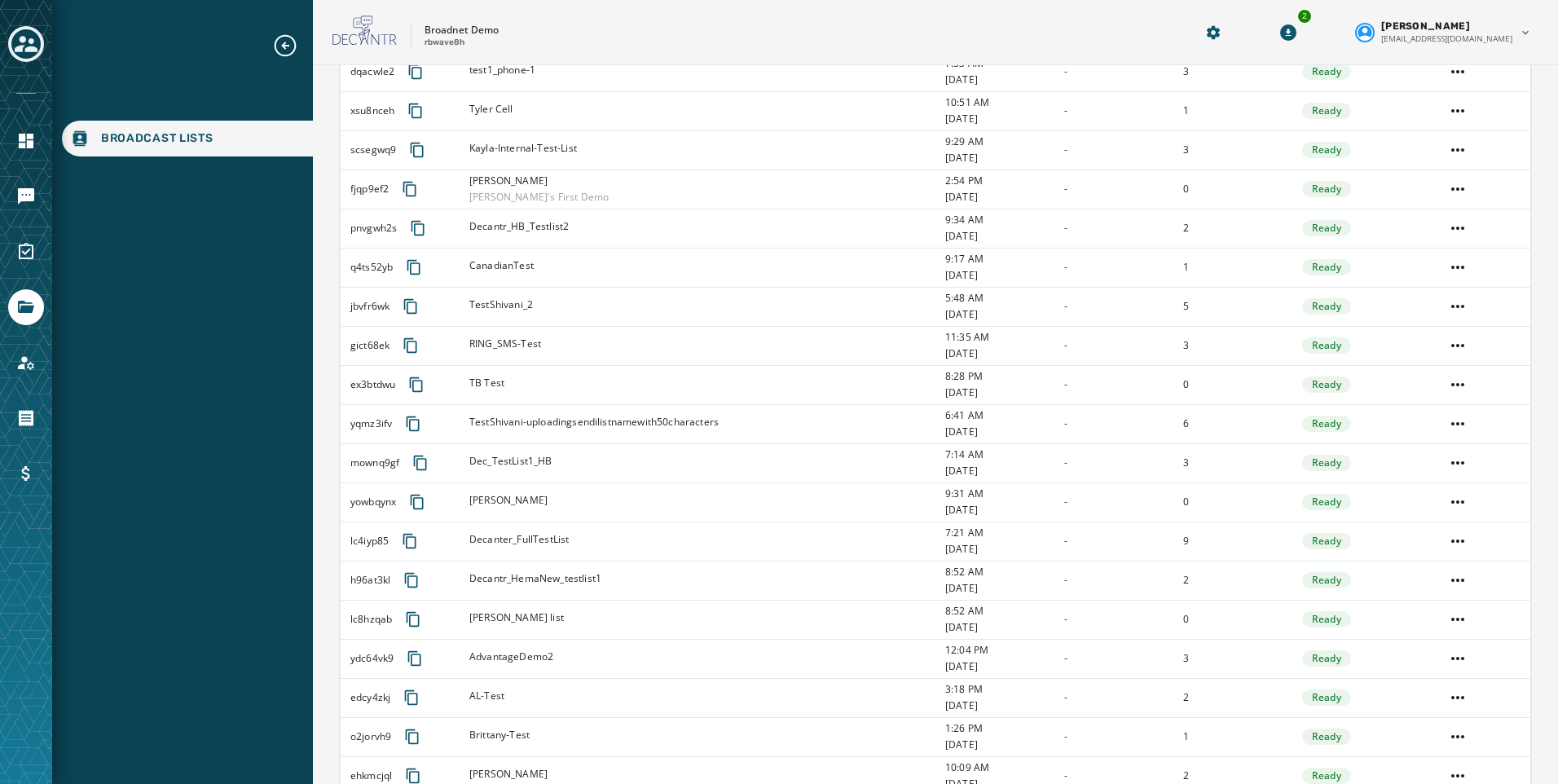
scroll to position [896, 0]
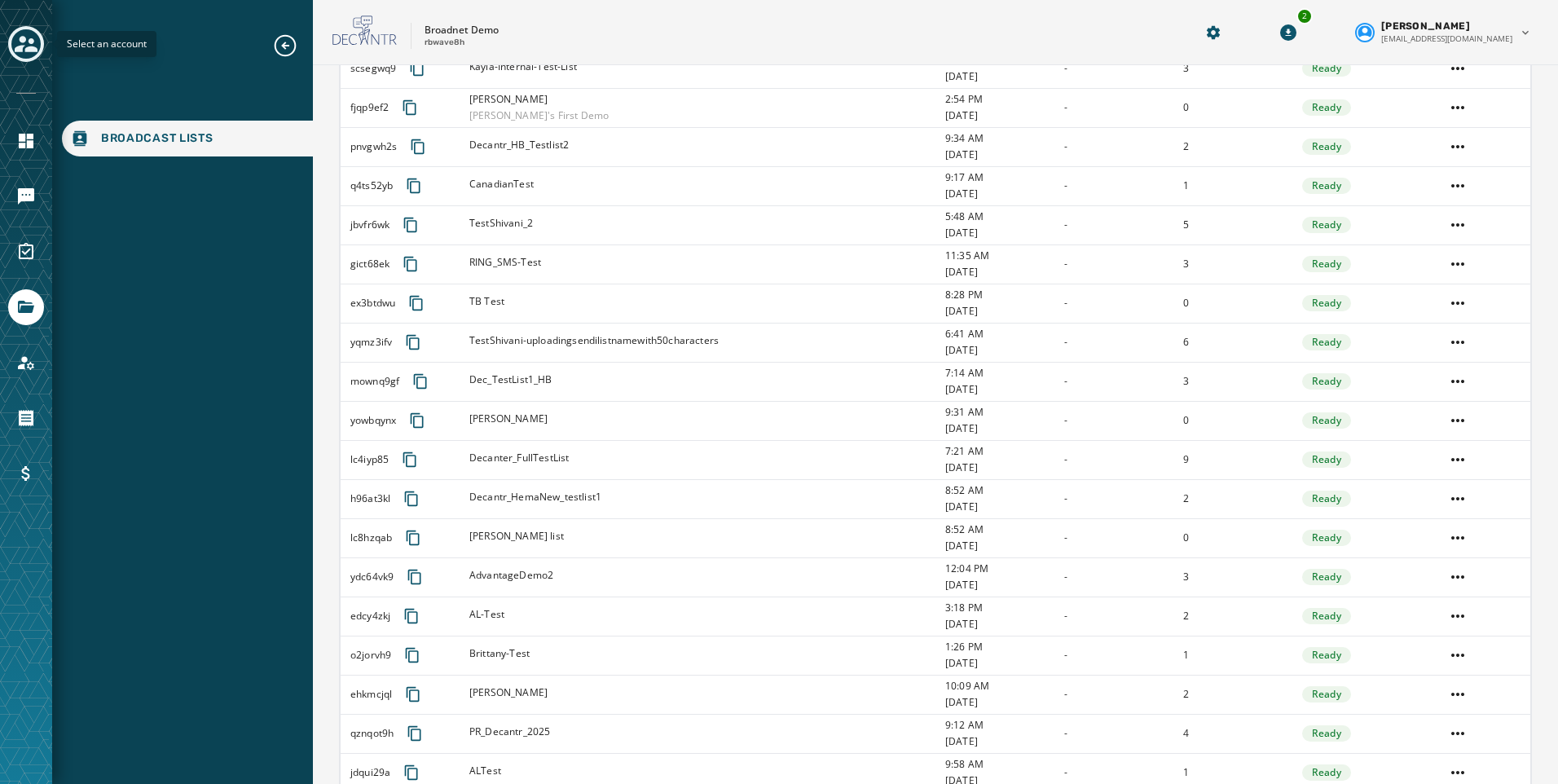
click at [25, 31] on div "Toggle account select drawer" at bounding box center [26, 44] width 30 height 30
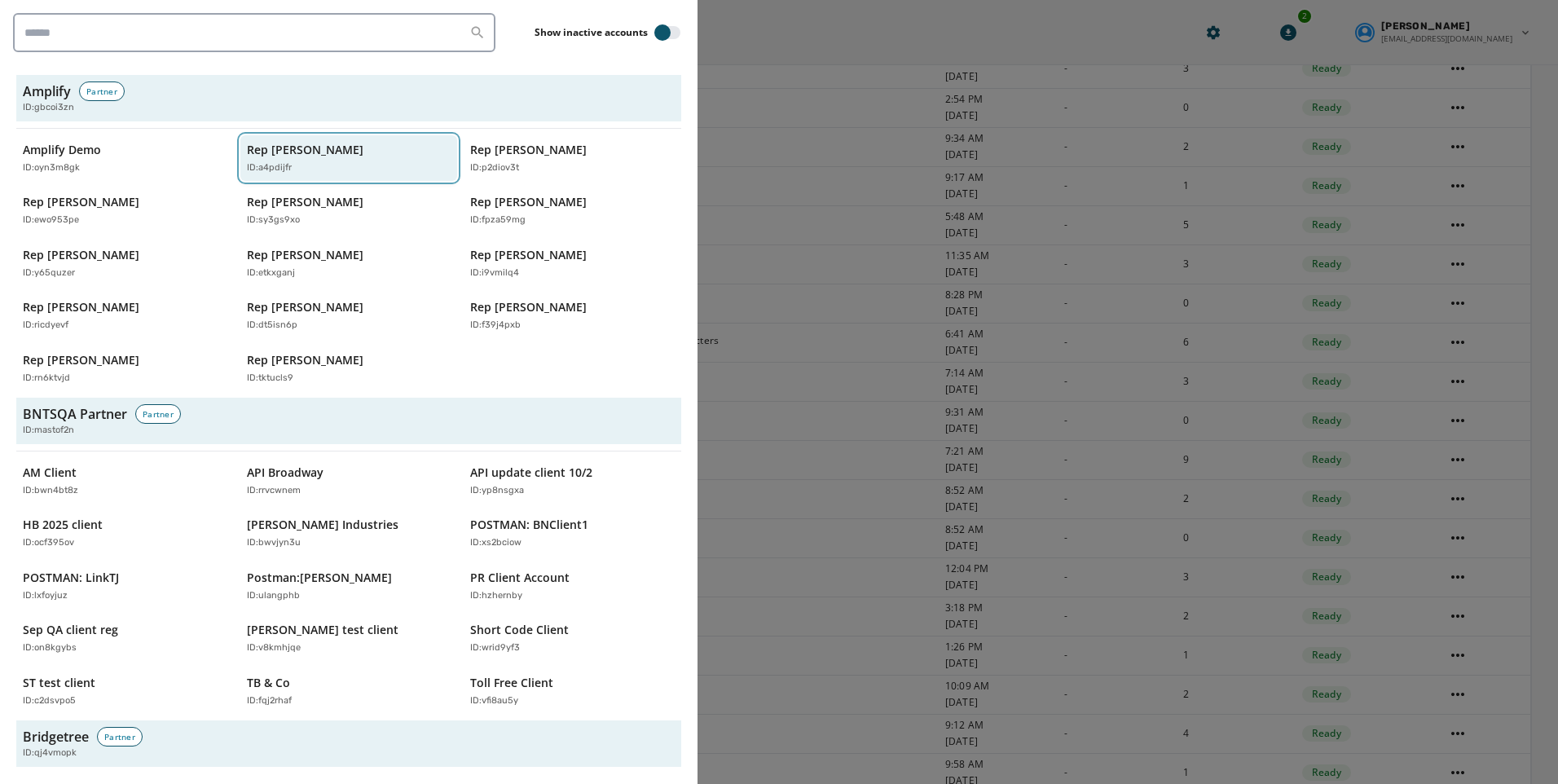
click at [284, 153] on p "Rep [PERSON_NAME]" at bounding box center [306, 150] width 117 height 16
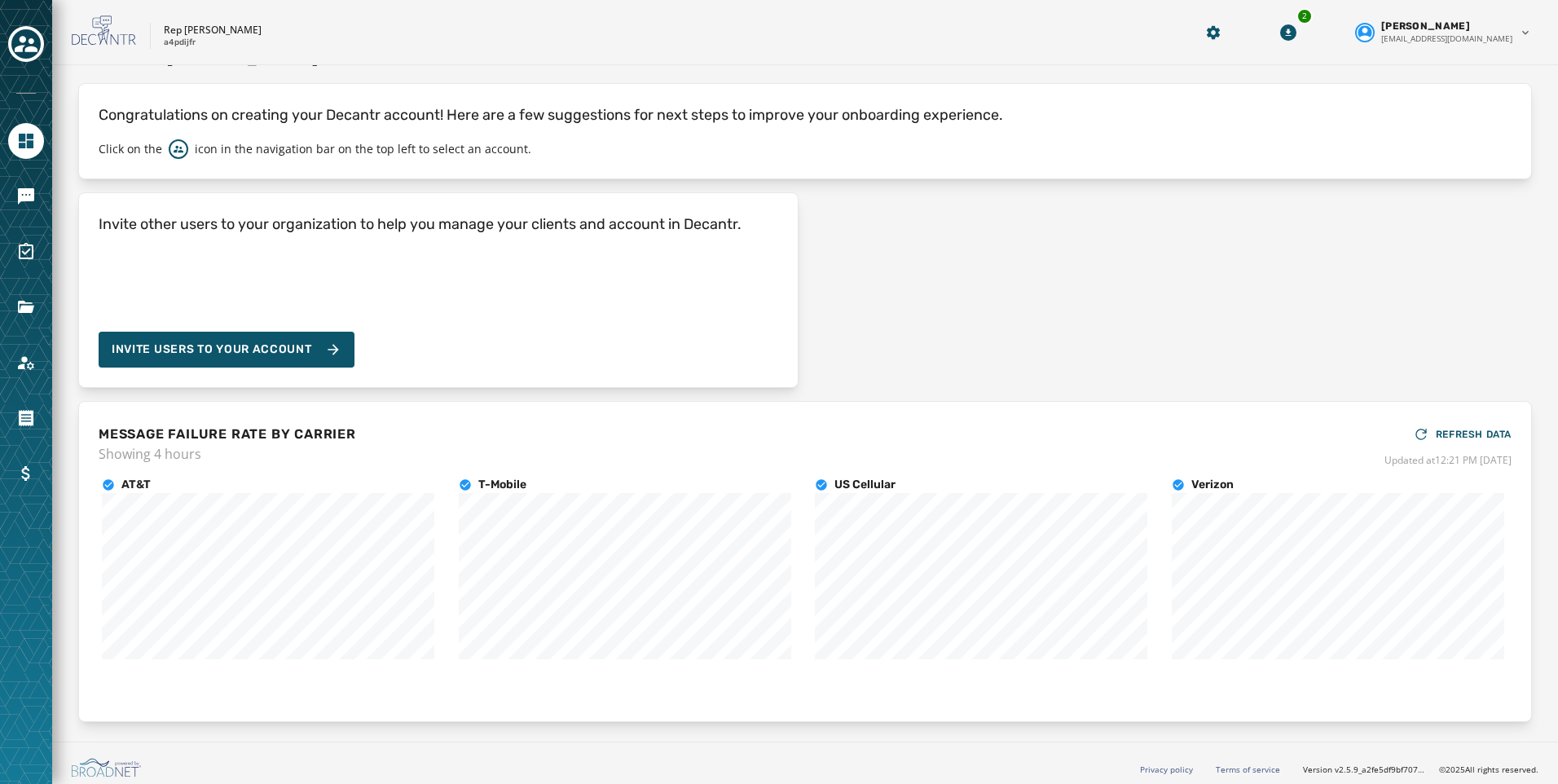
scroll to position [44, 0]
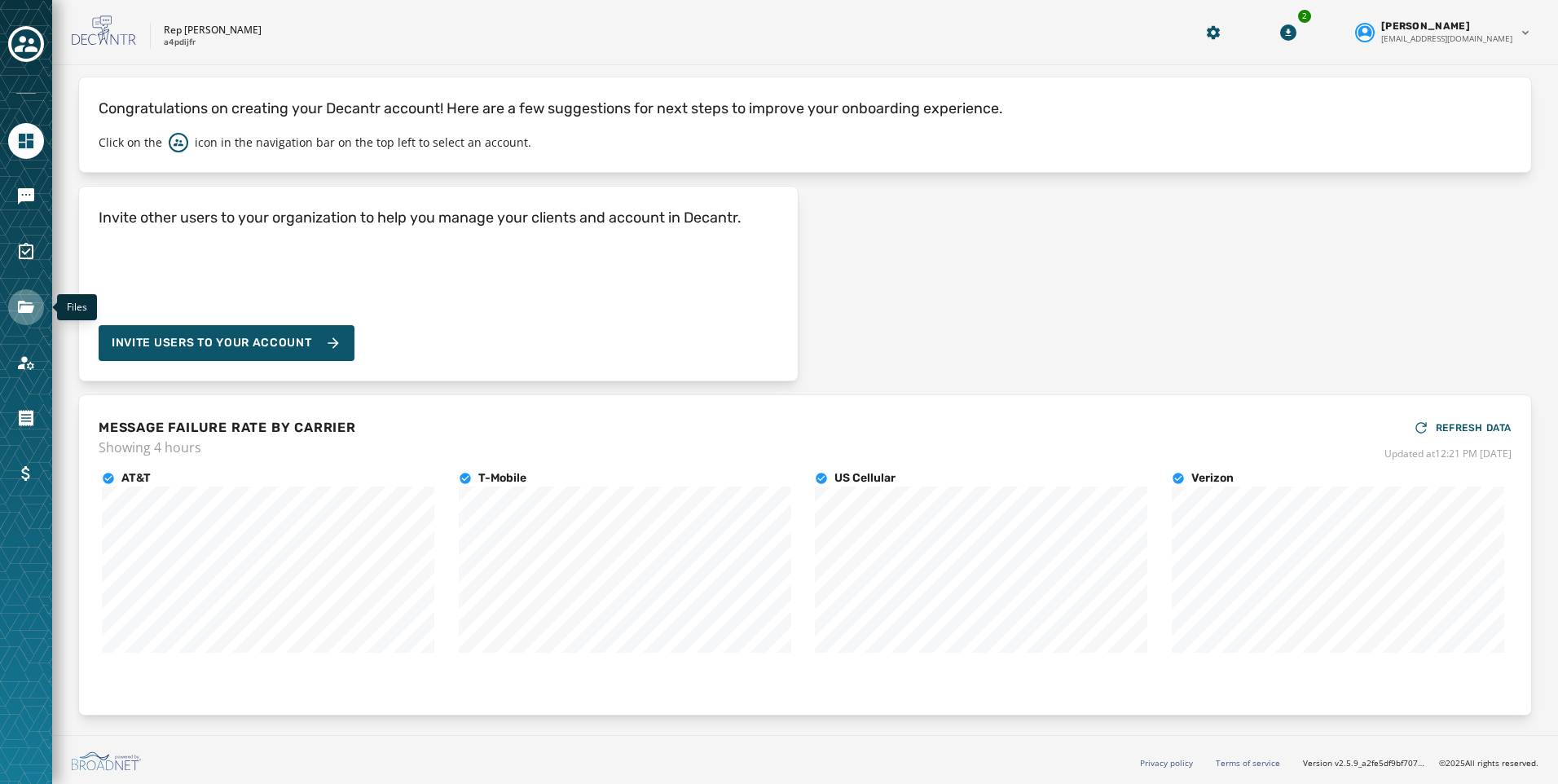
click at [28, 296] on link "Navigate to Files" at bounding box center [26, 307] width 36 height 36
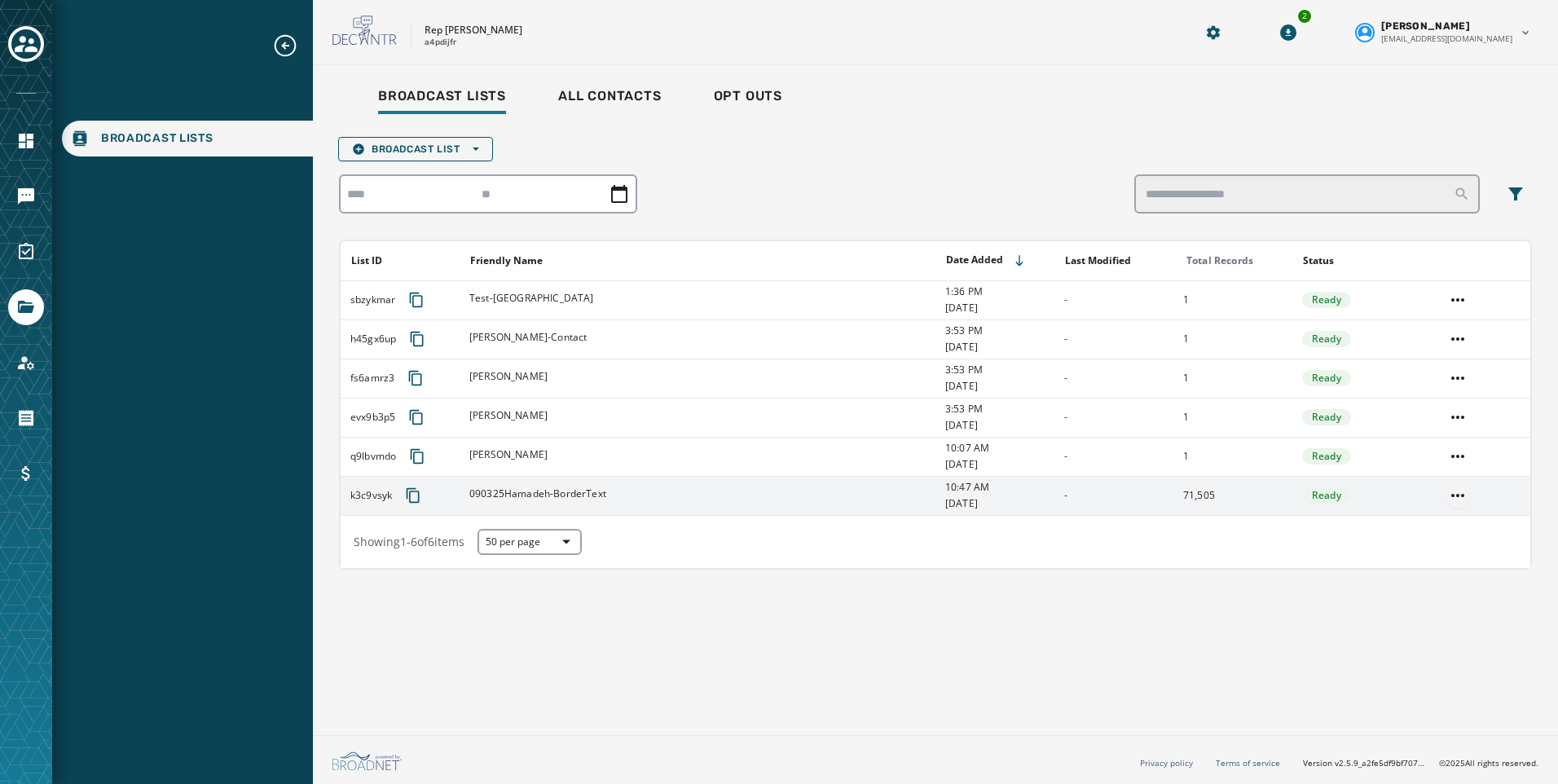
click at [1453, 497] on html "Broadcast Lists Skip To Main Content Rep [PERSON_NAME] a4pdijfr 2 [PERSON_NAME]…" at bounding box center [779, 392] width 1558 height 784
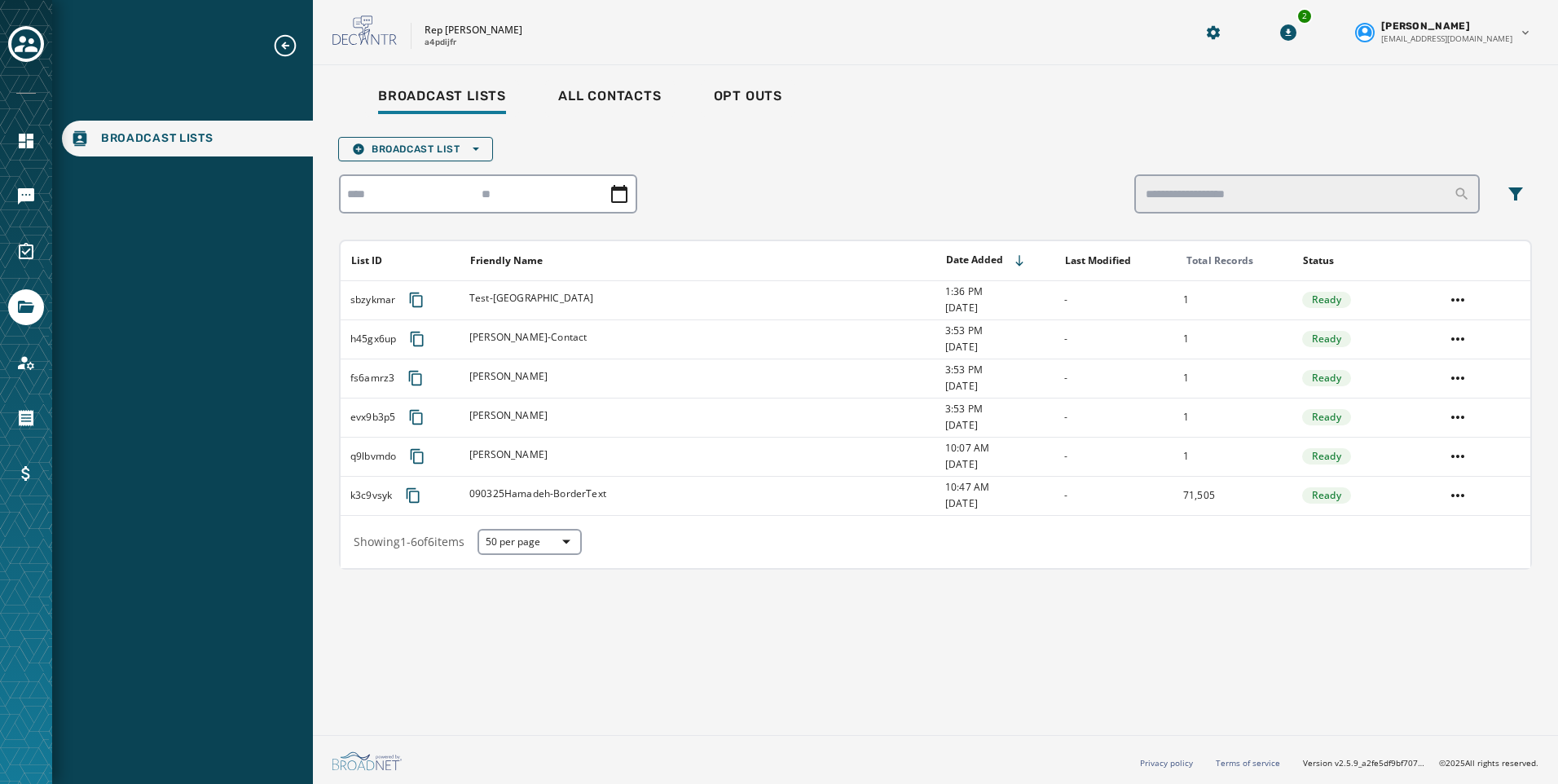
click at [1193, 497] on html "Broadcast Lists Skip To Main Content Rep [PERSON_NAME] a4pdijfr 2 [PERSON_NAME]…" at bounding box center [779, 392] width 1558 height 784
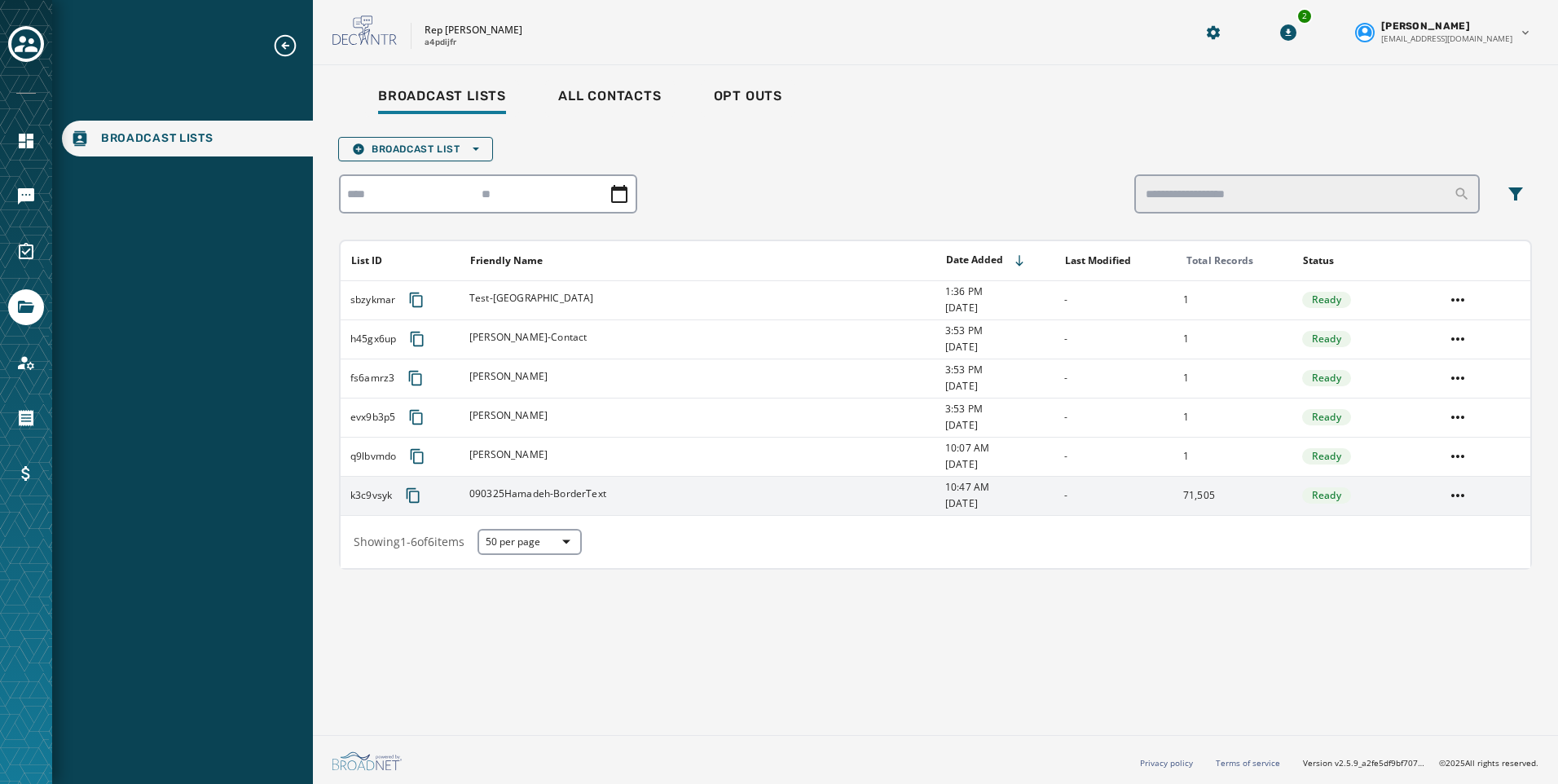
click at [980, 497] on span "[DATE]" at bounding box center [999, 503] width 108 height 13
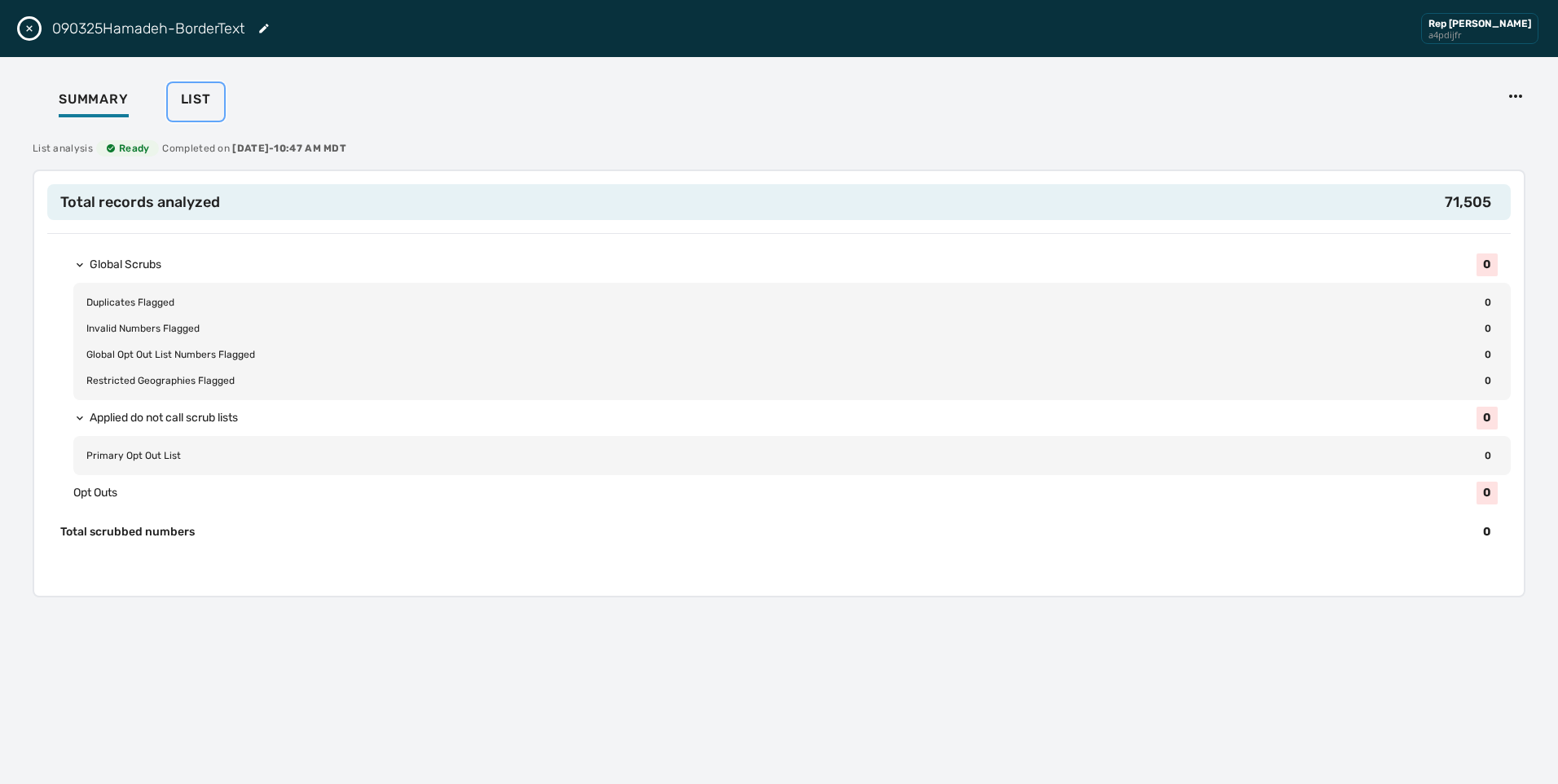
click at [194, 96] on span "List" at bounding box center [196, 99] width 31 height 16
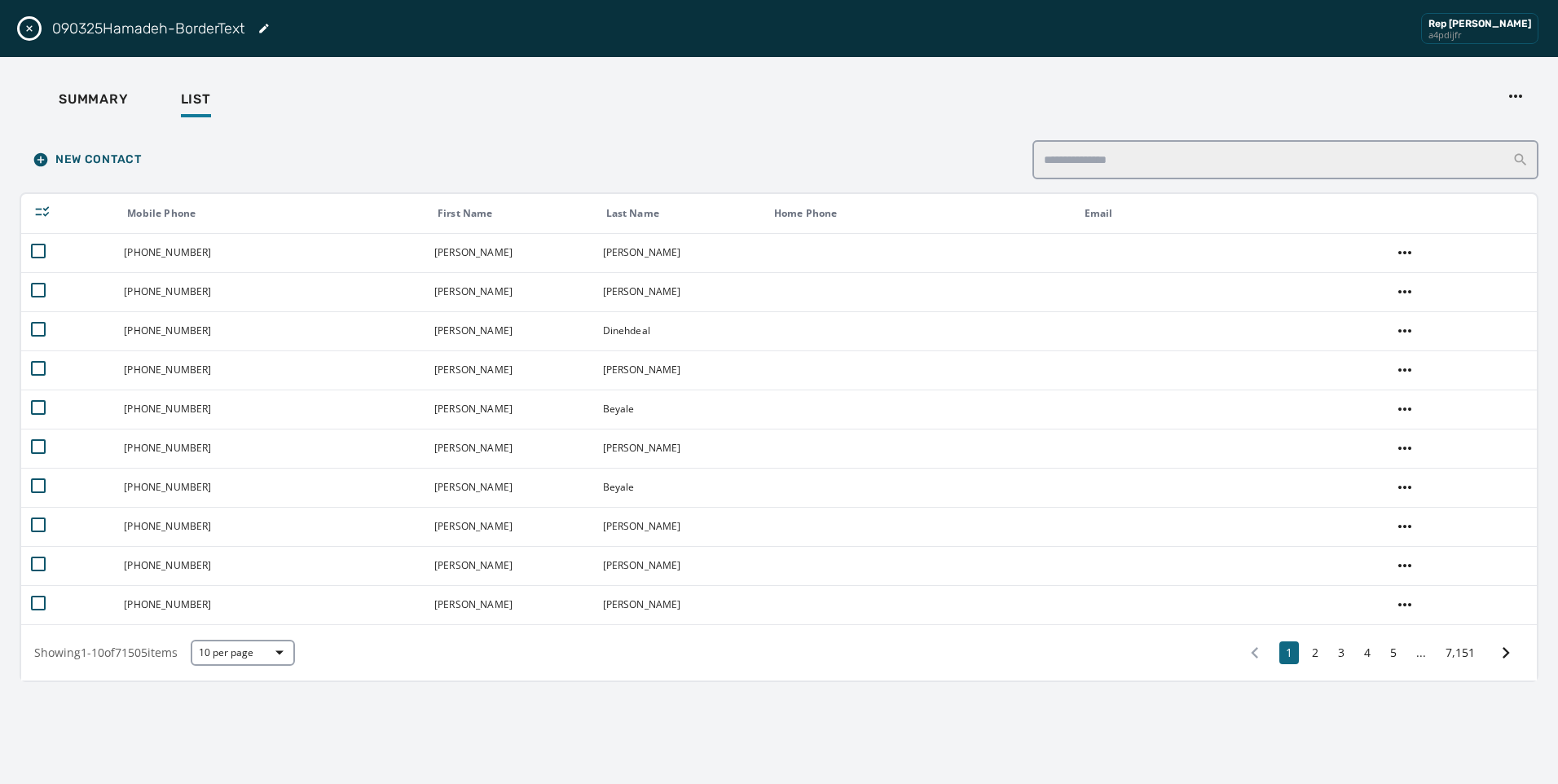
click at [1530, 90] on div at bounding box center [1521, 102] width 36 height 38
click at [1527, 92] on html "Broadcast Lists Skip To Main Content Rep [PERSON_NAME] a4pdijfr 2 [PERSON_NAME]…" at bounding box center [779, 392] width 1558 height 784
click at [619, 73] on html "Broadcast Lists Skip To Main Content Rep [PERSON_NAME] a4pdijfr 2 [PERSON_NAME]…" at bounding box center [779, 392] width 1558 height 784
click at [22, 39] on div "090325Hamadeh-BorderText Rep [PERSON_NAME] a4pdijfr" at bounding box center [779, 28] width 1558 height 57
click at [22, 31] on button "Close drawer" at bounding box center [30, 29] width 20 height 20
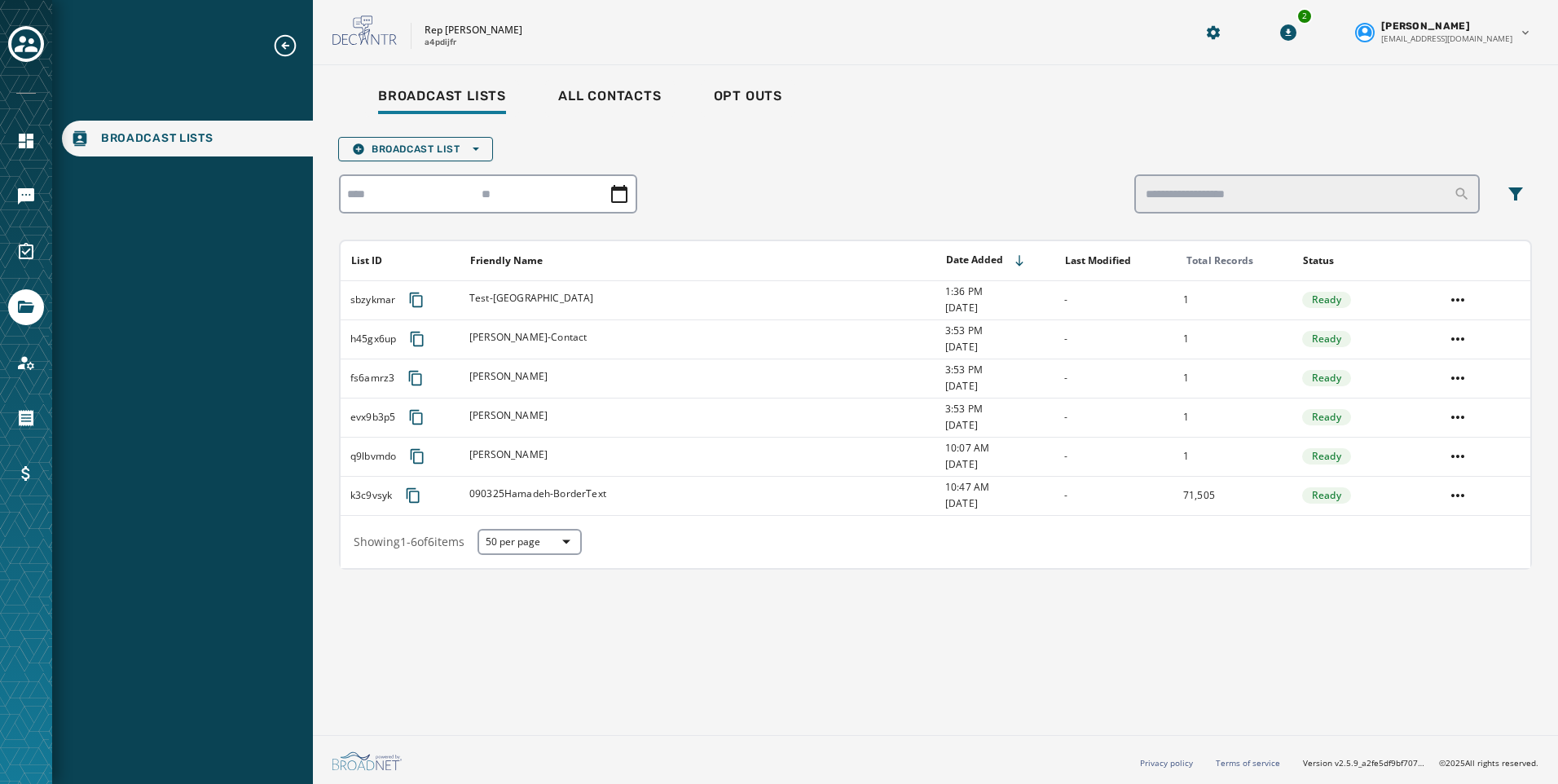
click at [46, 40] on div at bounding box center [26, 392] width 52 height 784
click at [26, 45] on icon "Toggle account select drawer" at bounding box center [25, 43] width 22 height 22
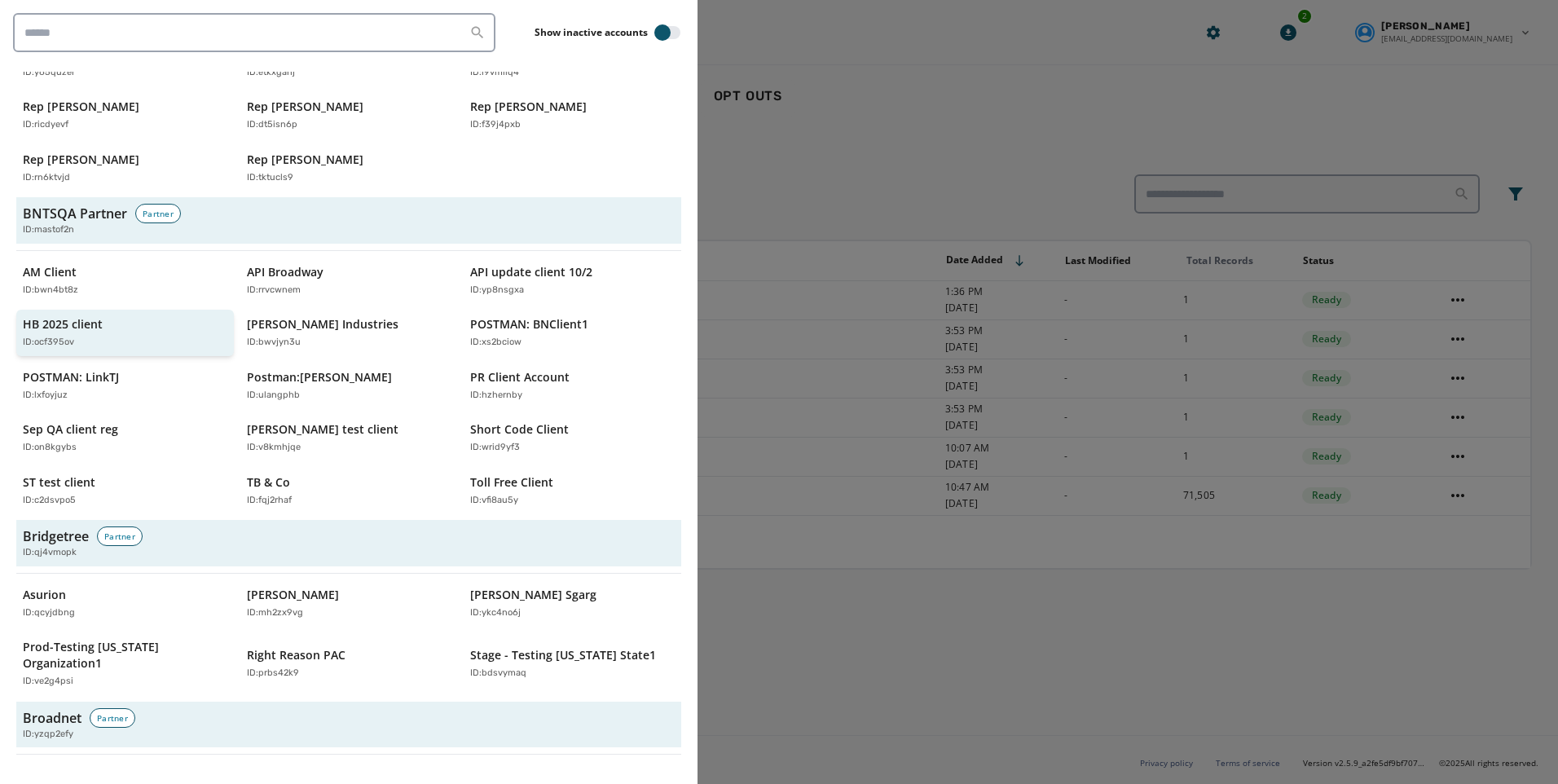
scroll to position [407, 0]
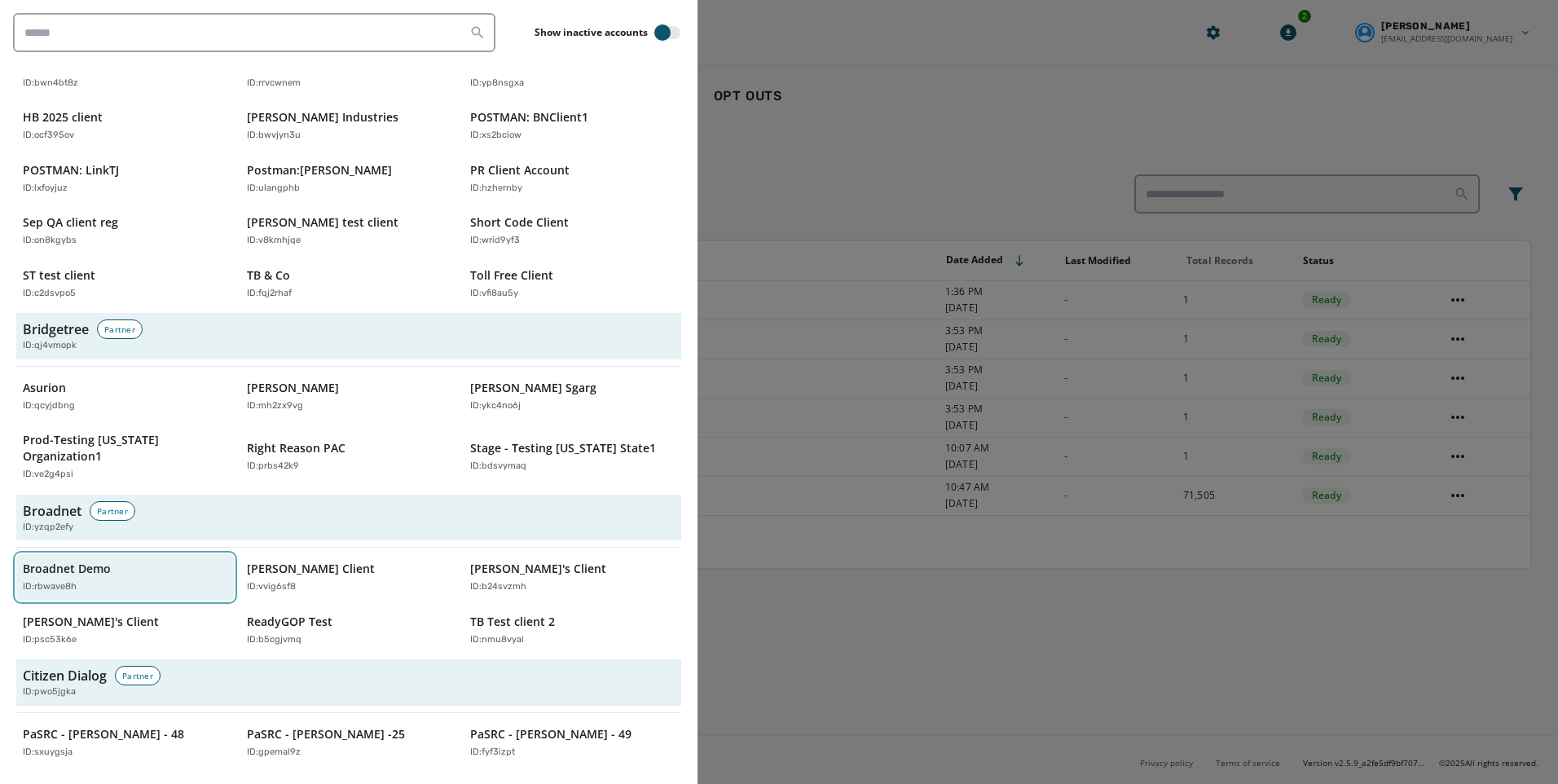
click at [148, 560] on div "Broadnet Demo ID: rbwave8h" at bounding box center [116, 576] width 188 height 33
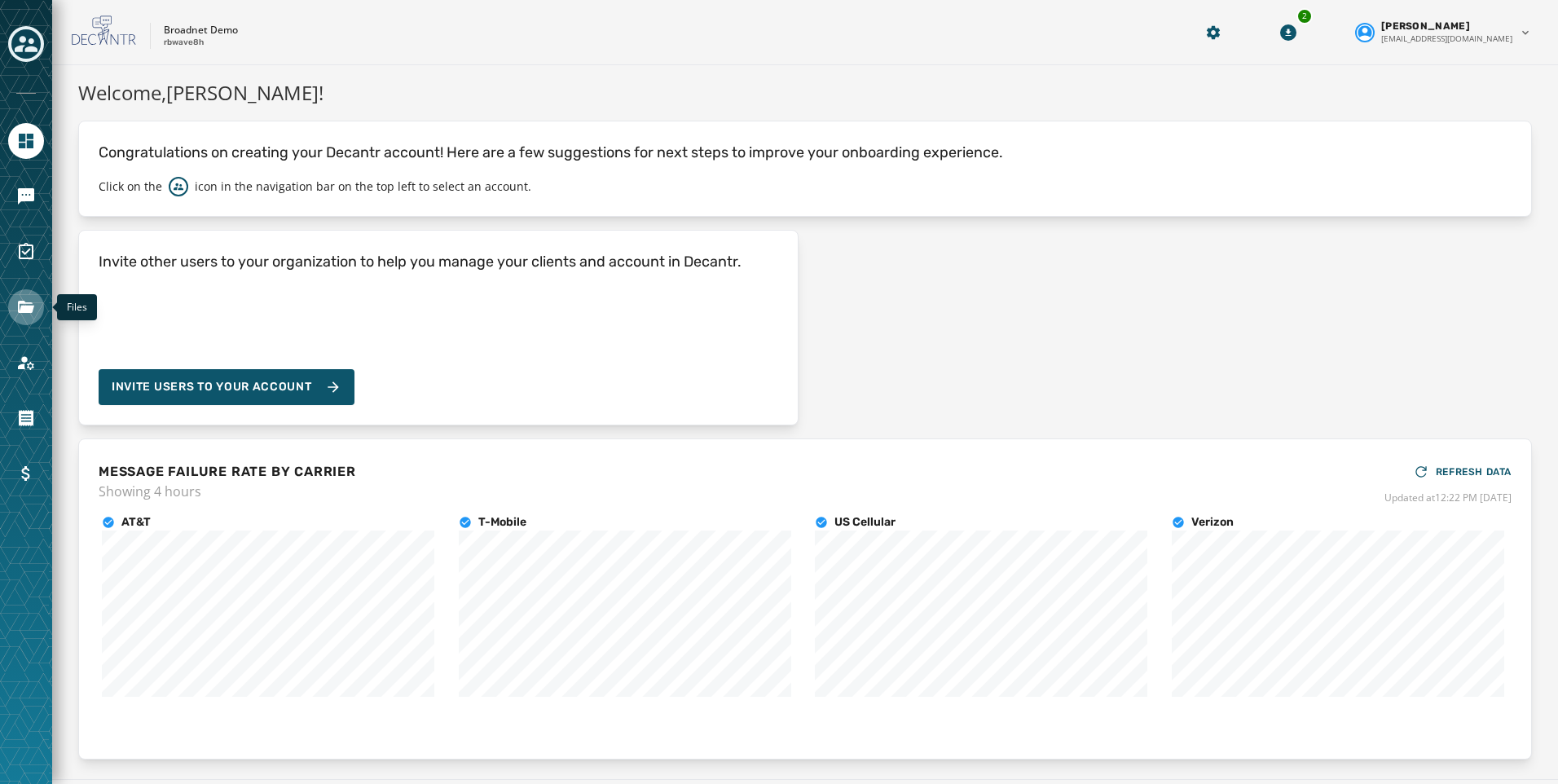
click at [31, 316] on icon "Navigate to Files" at bounding box center [26, 307] width 20 height 20
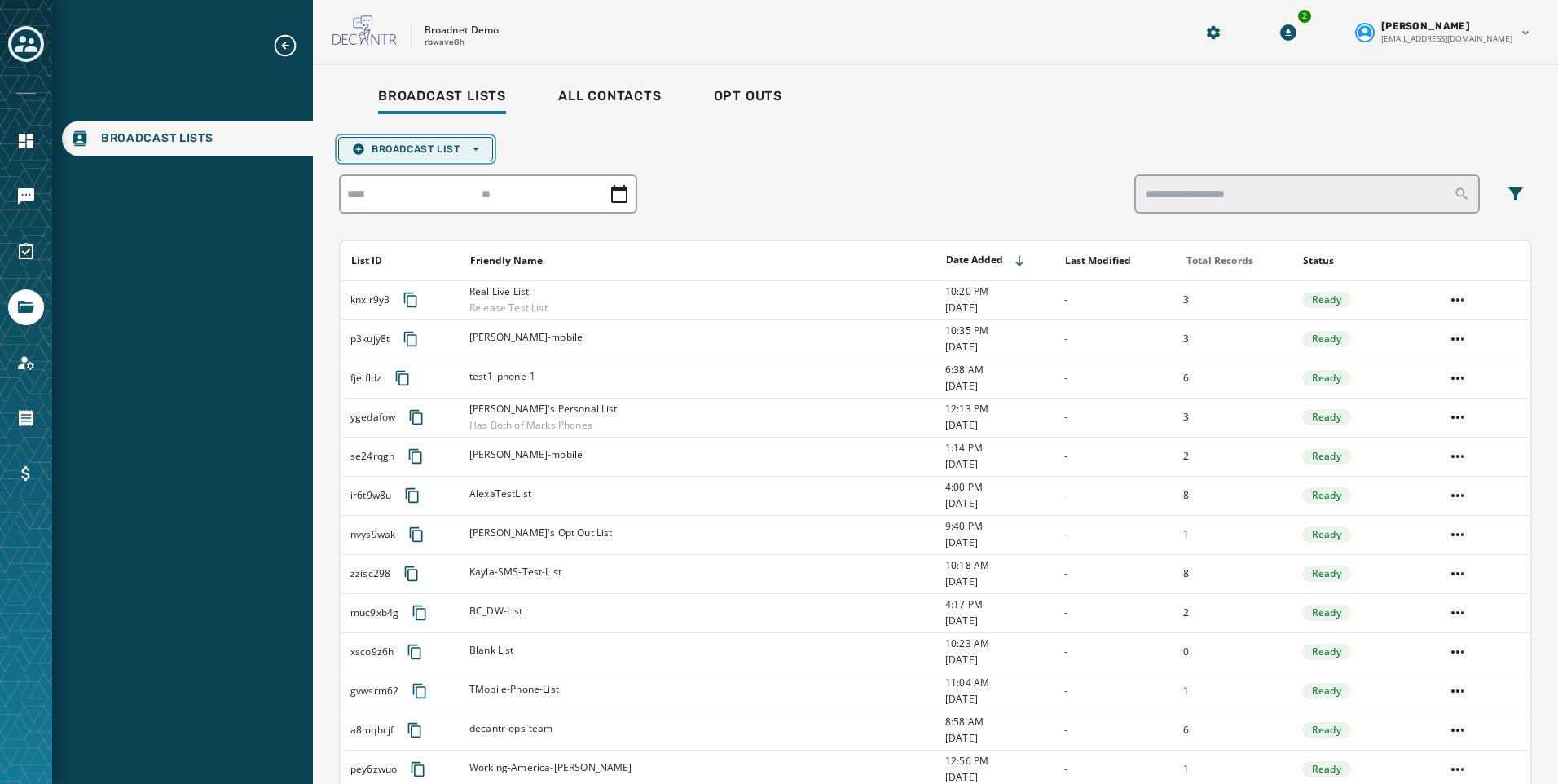
click at [427, 148] on span "Broadcast List Open options" at bounding box center [415, 149] width 127 height 13
click at [434, 167] on span "Upload List" at bounding box center [415, 174] width 127 height 13
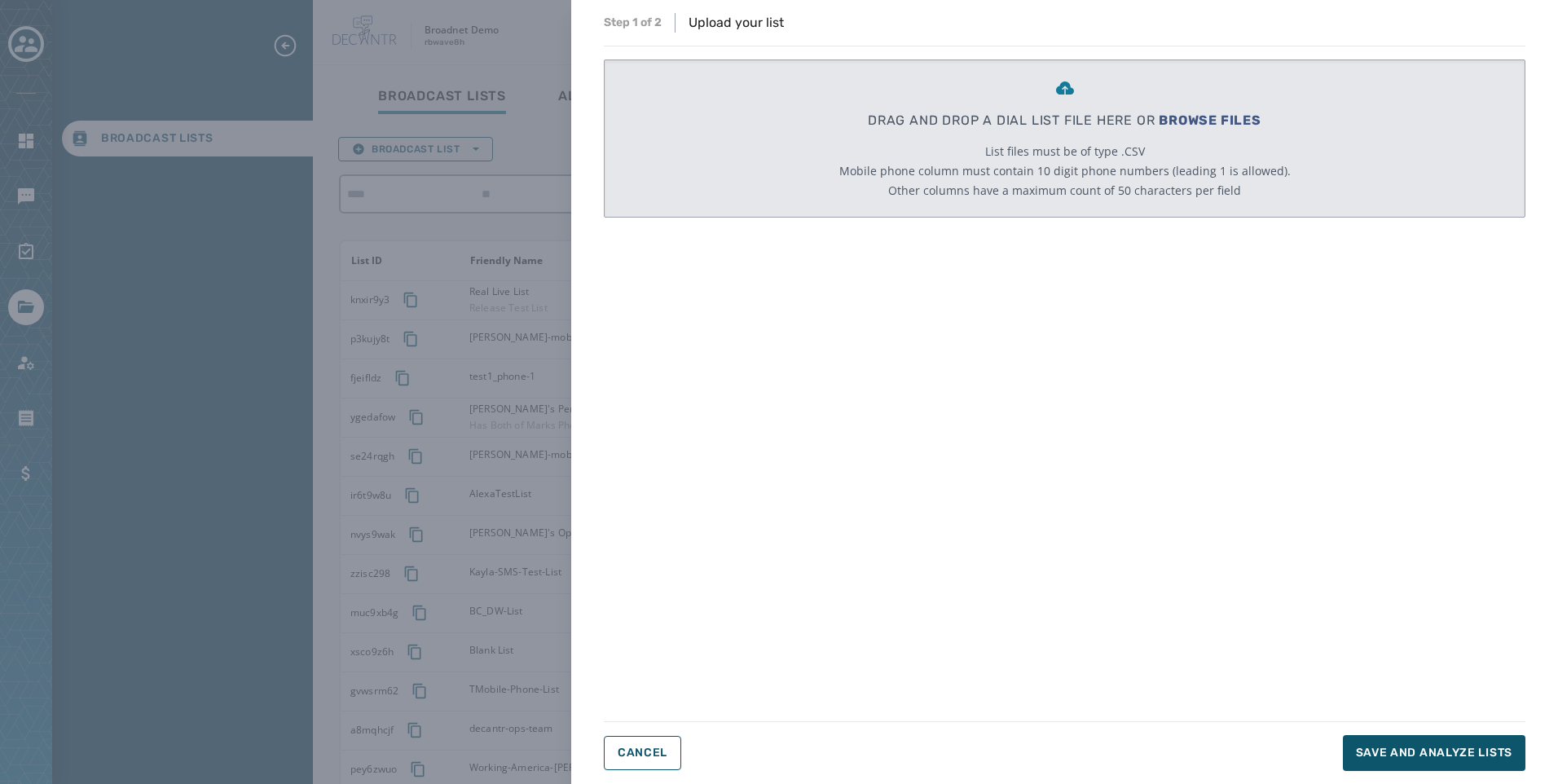
click at [1229, 104] on div "DRAG AND DROP A DIAL LIST FILE HERE OR BROWSE FILES List files must be of type …" at bounding box center [1065, 138] width 452 height 156
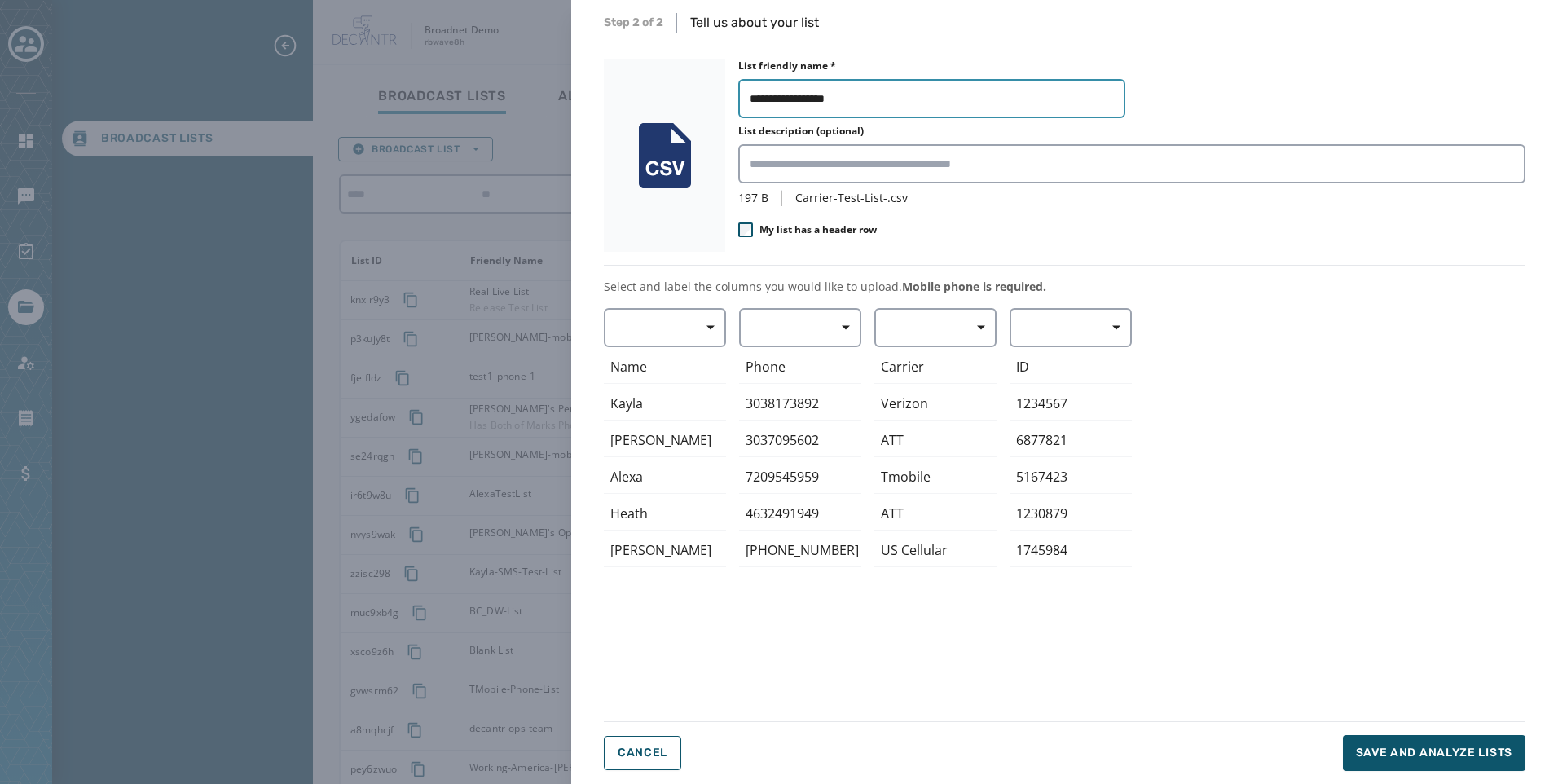
drag, startPoint x: 864, startPoint y: 102, endPoint x: 660, endPoint y: 111, distance: 204.2
click at [666, 111] on div "**********" at bounding box center [1064, 156] width 922 height 192
type input "*"
type input "**********"
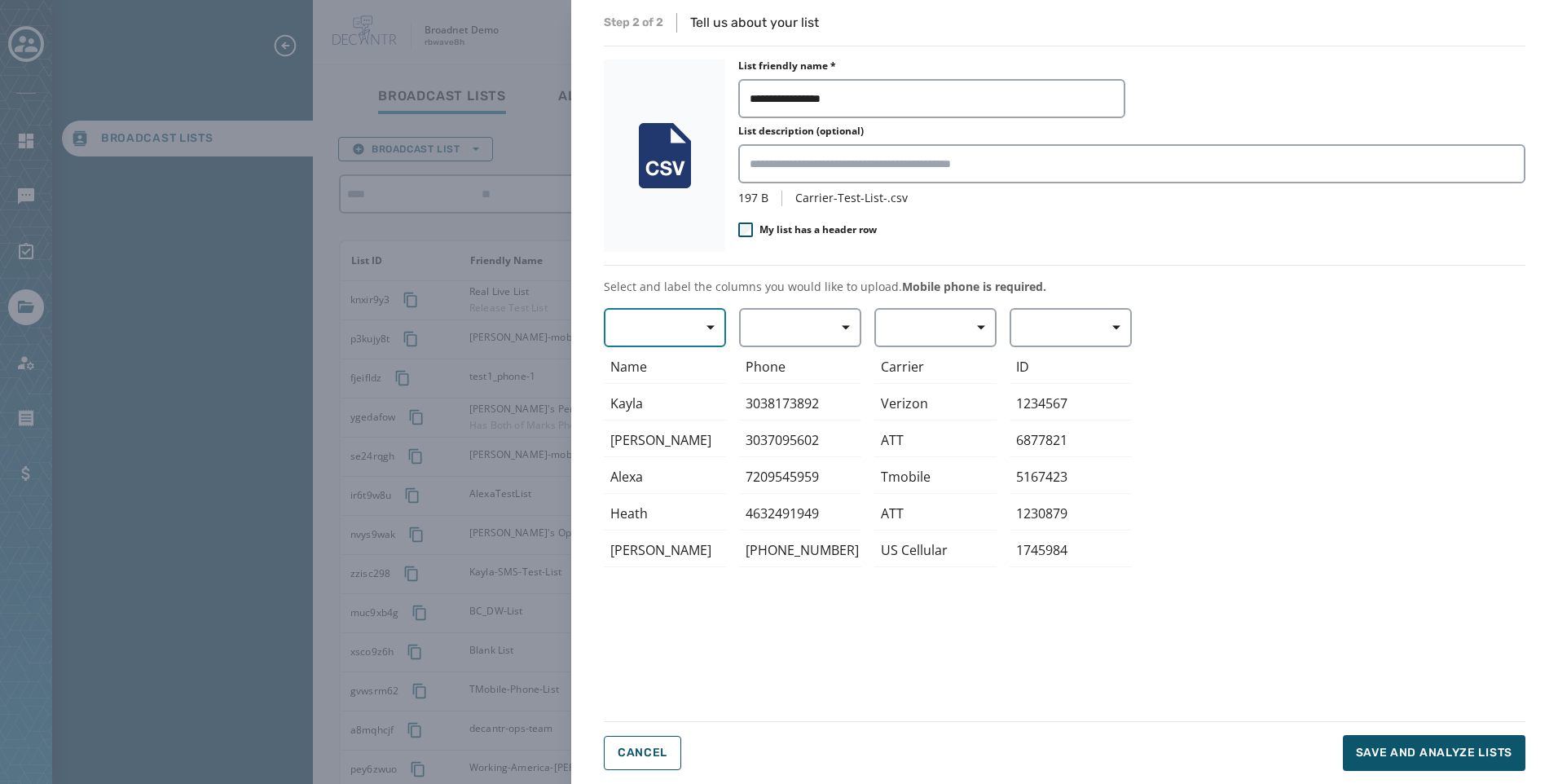
click at [707, 309] on button "button" at bounding box center [665, 326] width 122 height 39
click at [694, 414] on div "First Name" at bounding box center [660, 423] width 114 height 30
click at [793, 317] on button "button" at bounding box center [801, 326] width 122 height 39
click at [808, 358] on span "Mobile Phone" at bounding box center [795, 365] width 75 height 16
click at [955, 322] on button "button" at bounding box center [936, 326] width 122 height 39
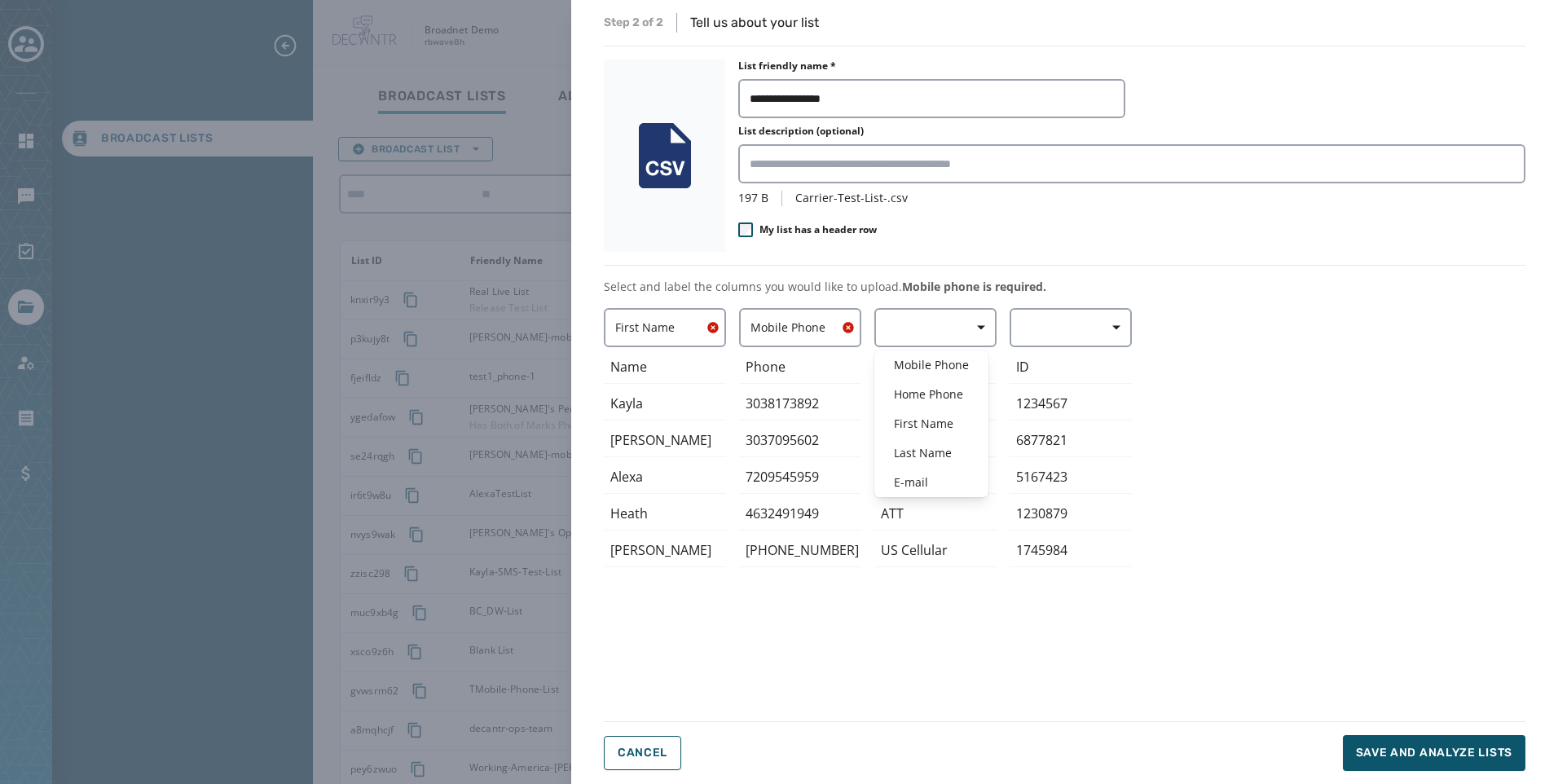
click at [947, 498] on div "Mobile Phone Home Phone First Name Last Name E-mail Carrier Verizon ATT Tmobile…" at bounding box center [936, 503] width 122 height 393
click at [937, 352] on div "Carrier" at bounding box center [936, 367] width 122 height 33
drag, startPoint x: 932, startPoint y: 329, endPoint x: 932, endPoint y: 343, distance: 14.0
click at [932, 334] on button "button" at bounding box center [936, 326] width 122 height 39
drag, startPoint x: 918, startPoint y: 497, endPoint x: 918, endPoint y: 483, distance: 14.0
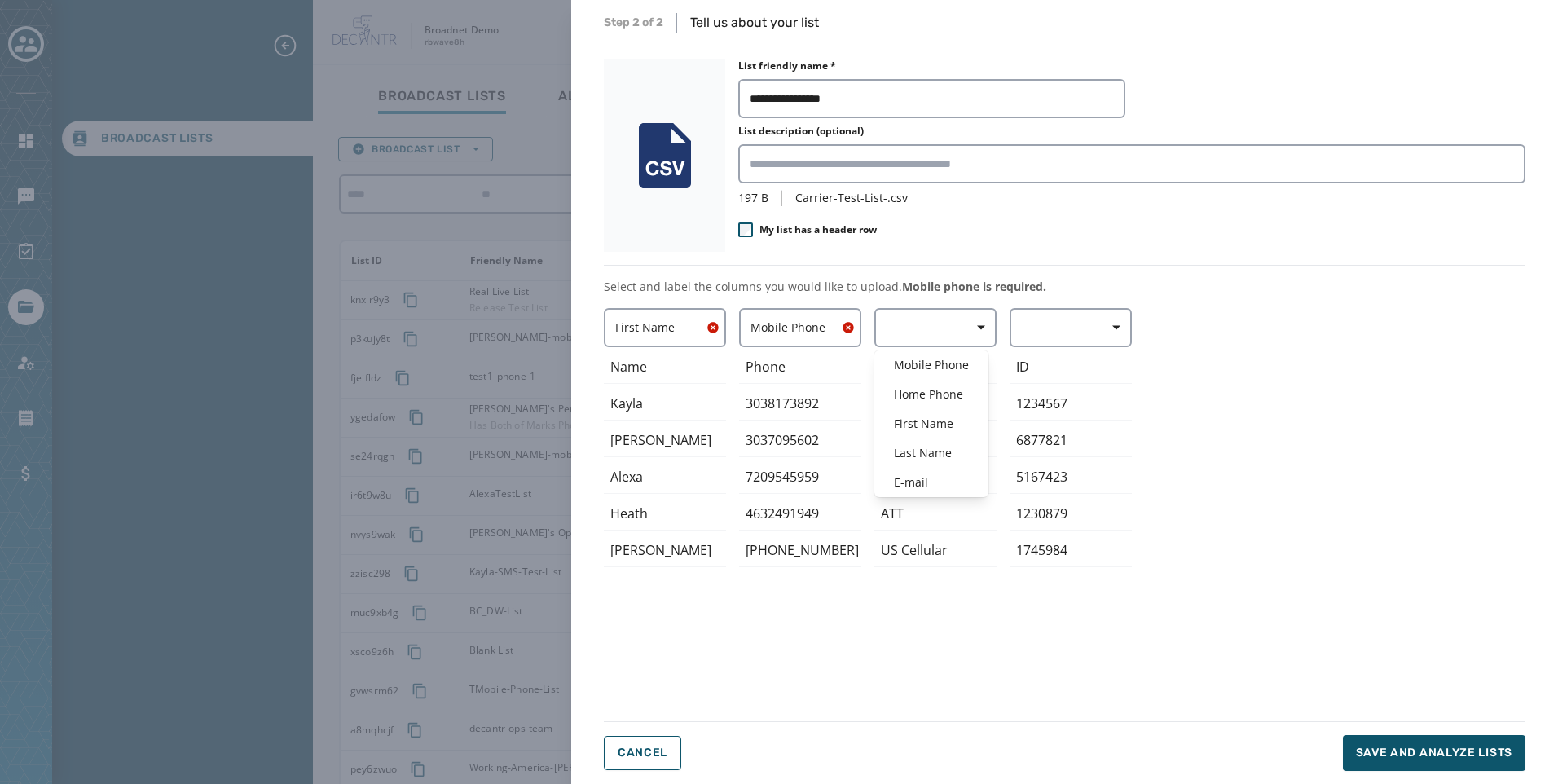
click at [918, 496] on div "Mobile Phone Home Phone First Name Last Name E-mail Carrier Verizon ATT Tmobile…" at bounding box center [936, 503] width 122 height 393
click at [918, 482] on div "Tmobile" at bounding box center [936, 477] width 122 height 33
click at [916, 333] on button "button" at bounding box center [936, 326] width 122 height 39
click at [910, 471] on div "E-mail" at bounding box center [931, 482] width 114 height 30
click at [1058, 327] on button "button" at bounding box center [1071, 326] width 122 height 39
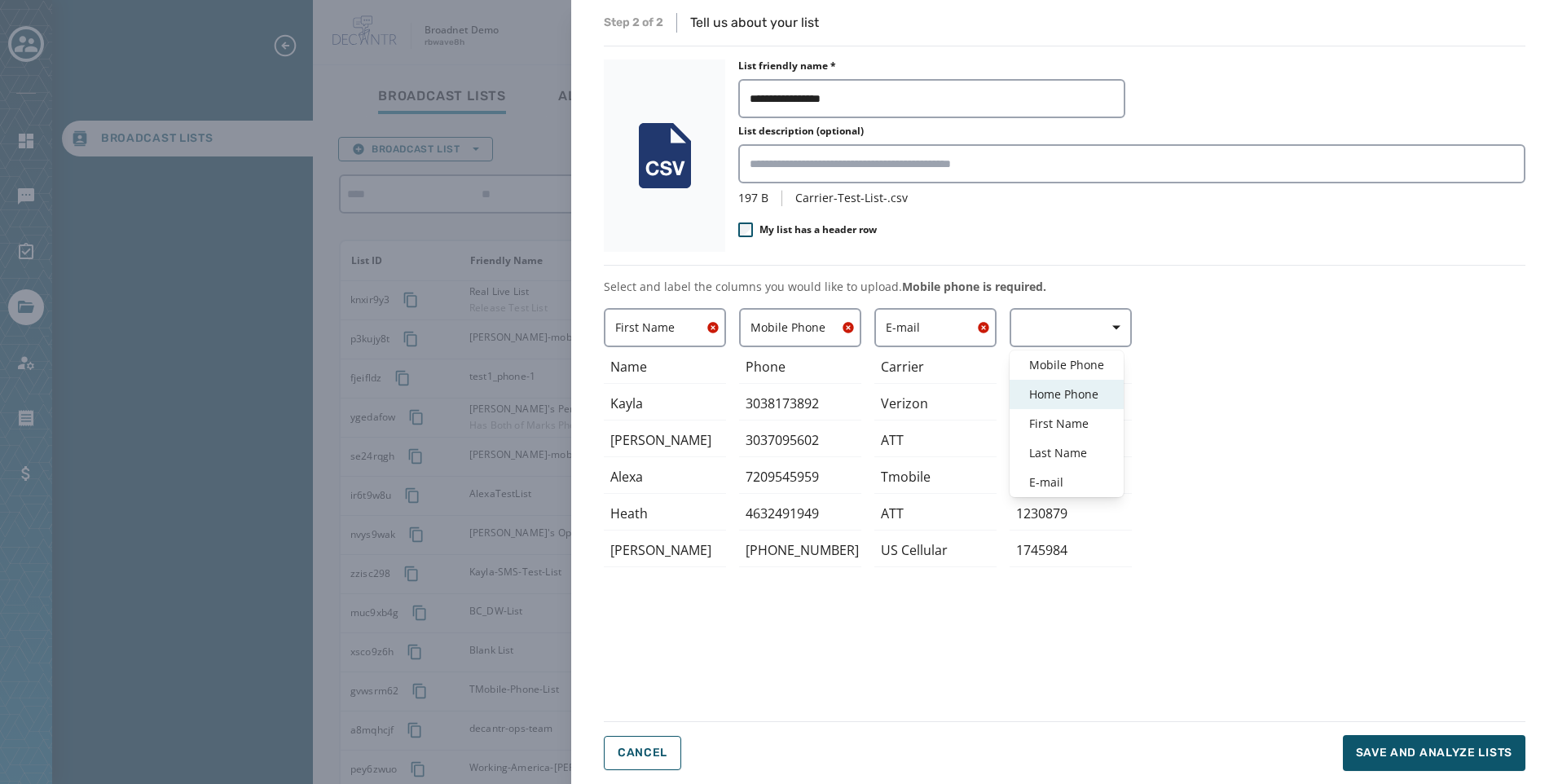
click at [1079, 393] on span "Home Phone" at bounding box center [1066, 394] width 75 height 16
click at [1407, 763] on button "Save and analyze lists" at bounding box center [1434, 753] width 183 height 36
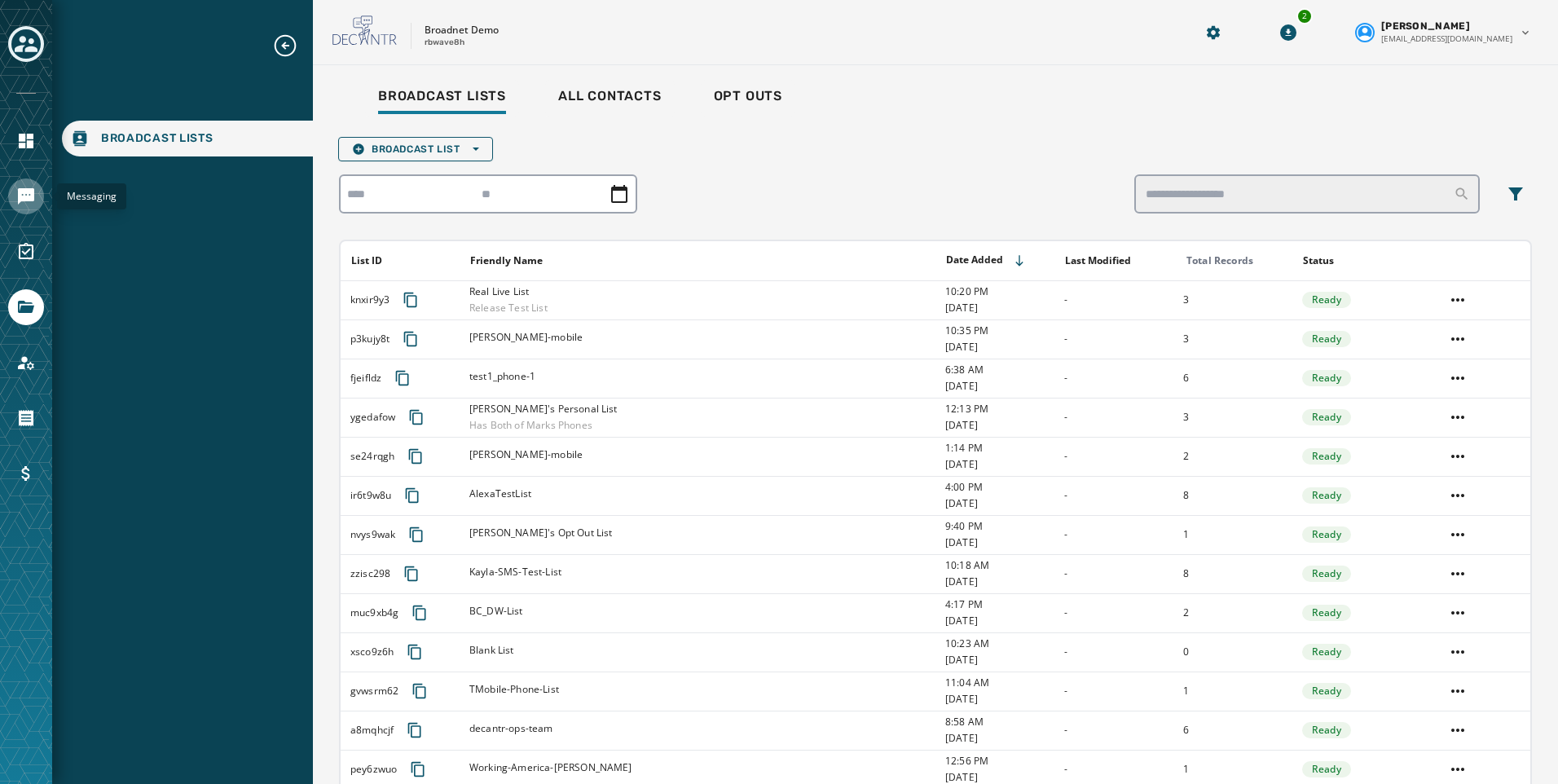
click at [36, 202] on link "Navigate to Messaging" at bounding box center [26, 196] width 36 height 36
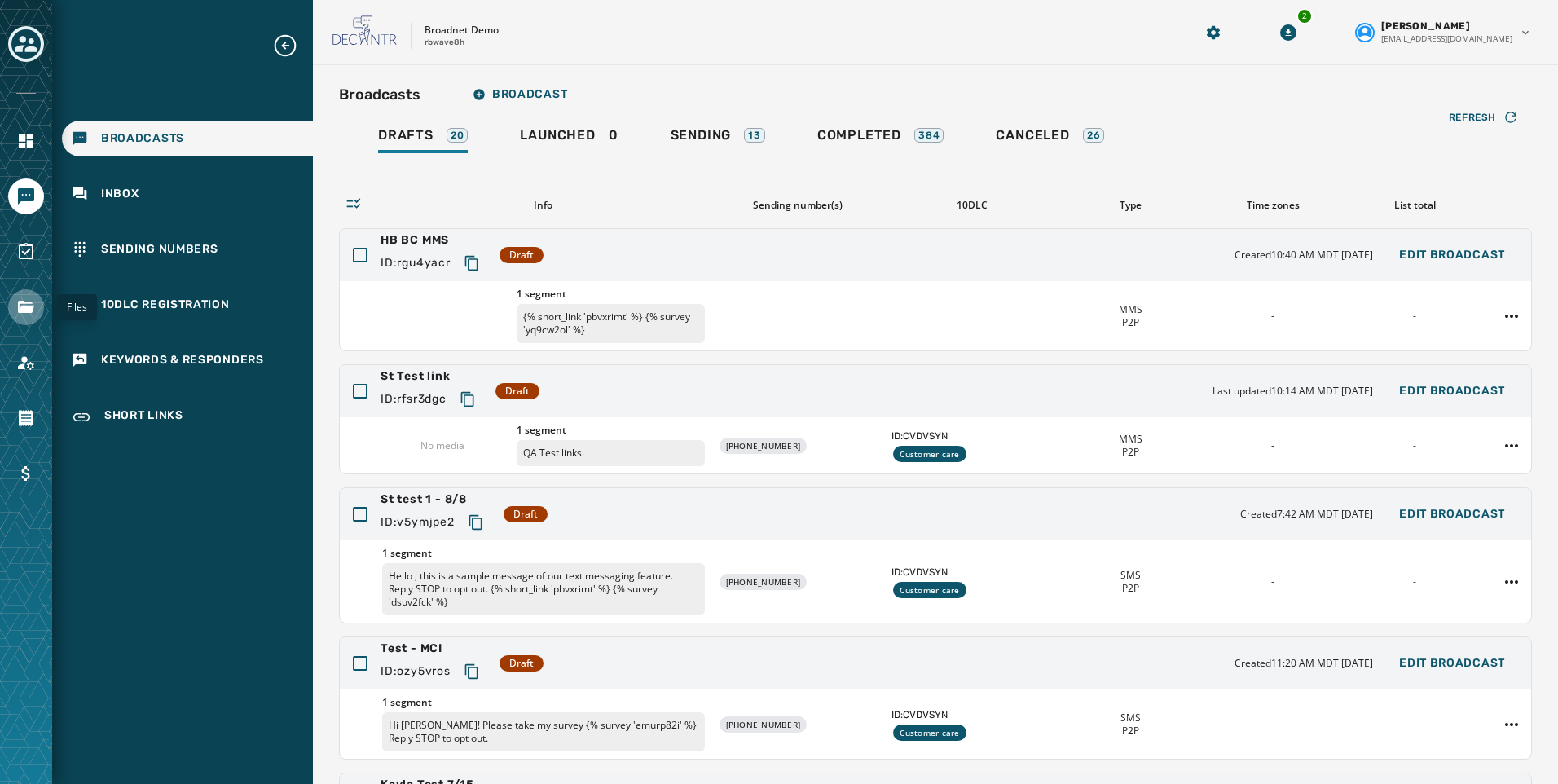
click at [19, 306] on icon "Navigate to Files" at bounding box center [26, 307] width 16 height 13
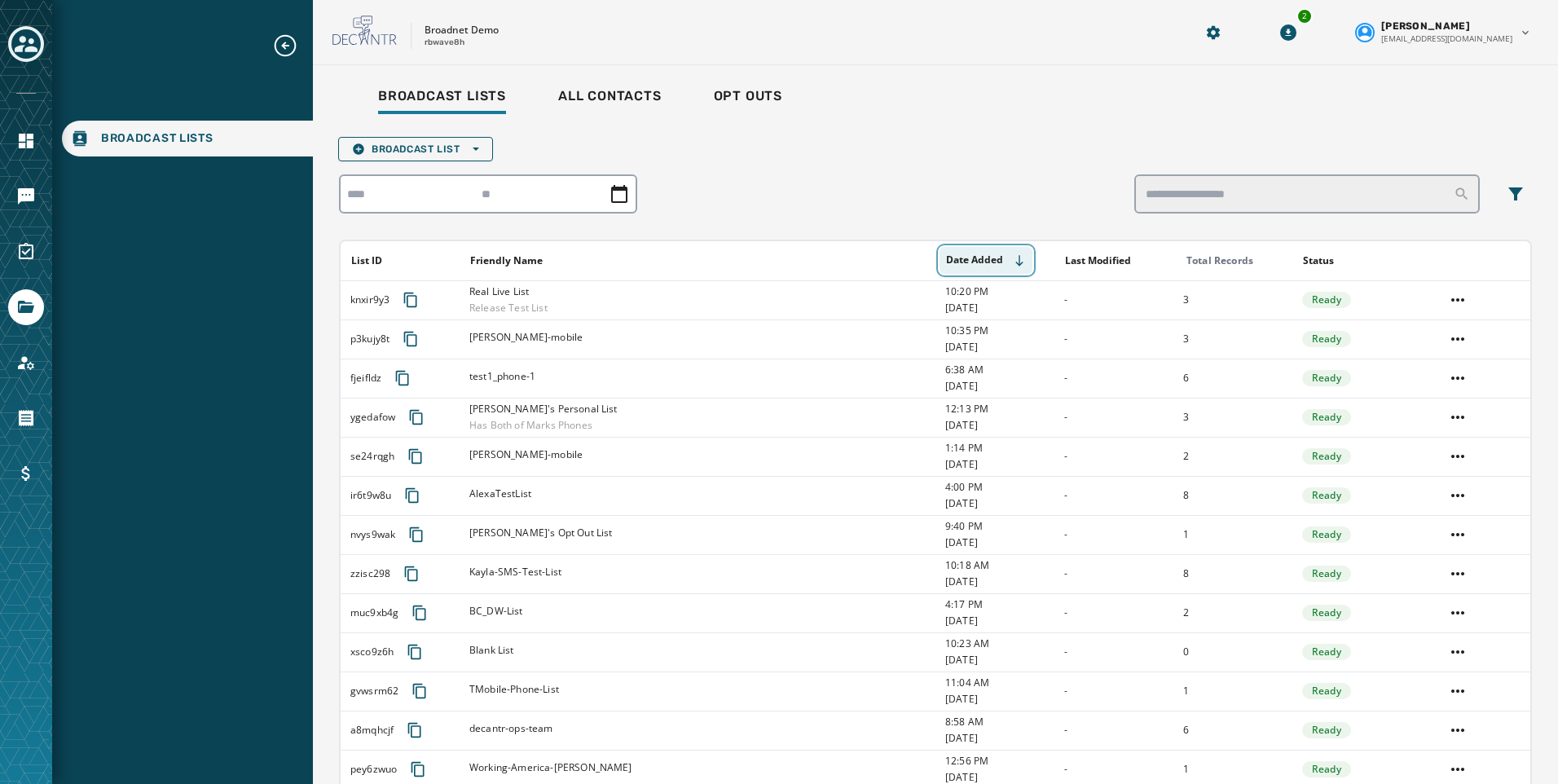
click at [986, 255] on button "Date Added" at bounding box center [986, 261] width 93 height 27
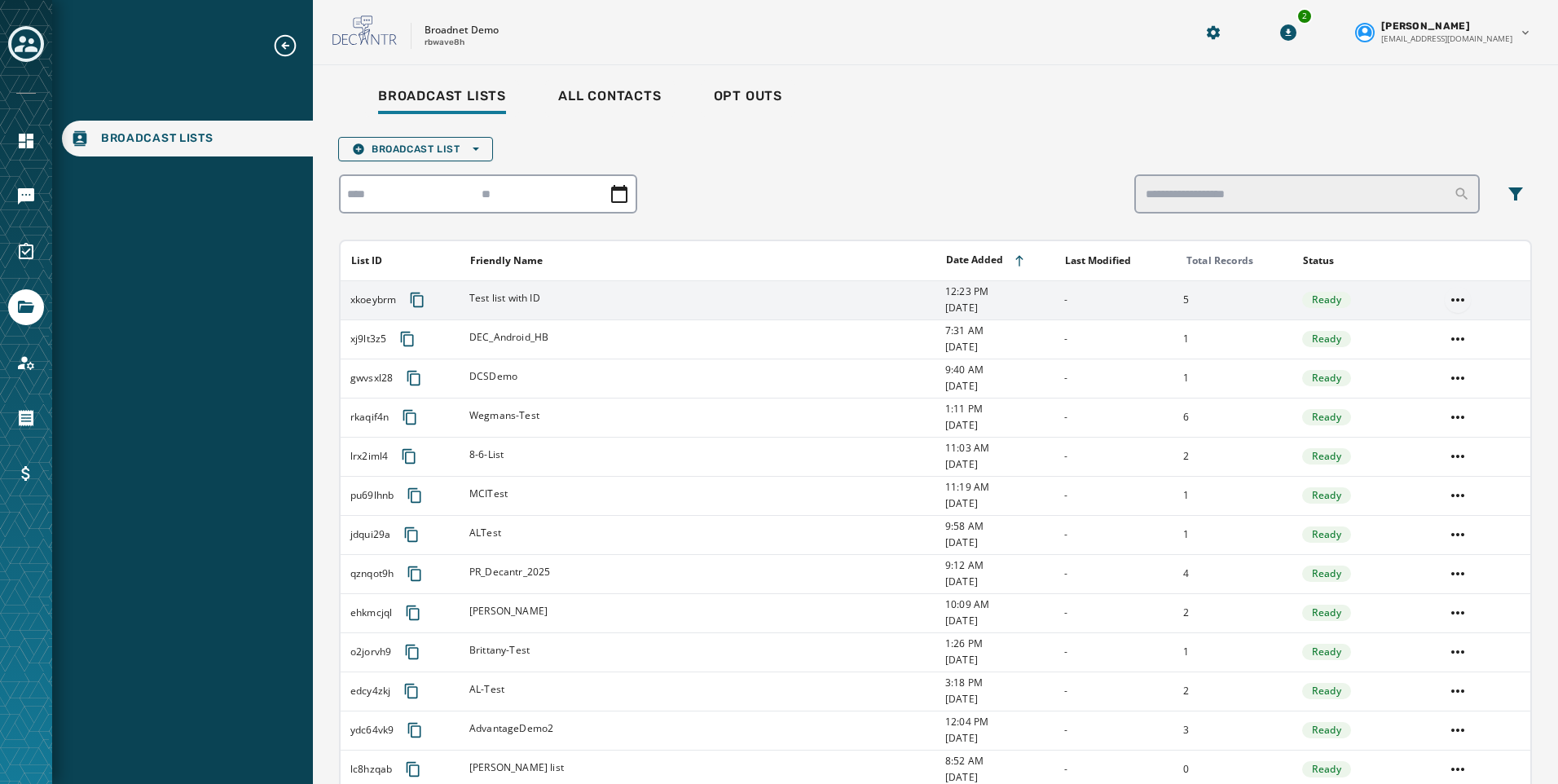
click at [1454, 301] on html "Broadcast Lists Skip To Main Content Broadnet Demo rbwave8h 2 [PERSON_NAME] [EM…" at bounding box center [779, 392] width 1558 height 784
click at [1447, 325] on div "View List" at bounding box center [1447, 332] width 74 height 26
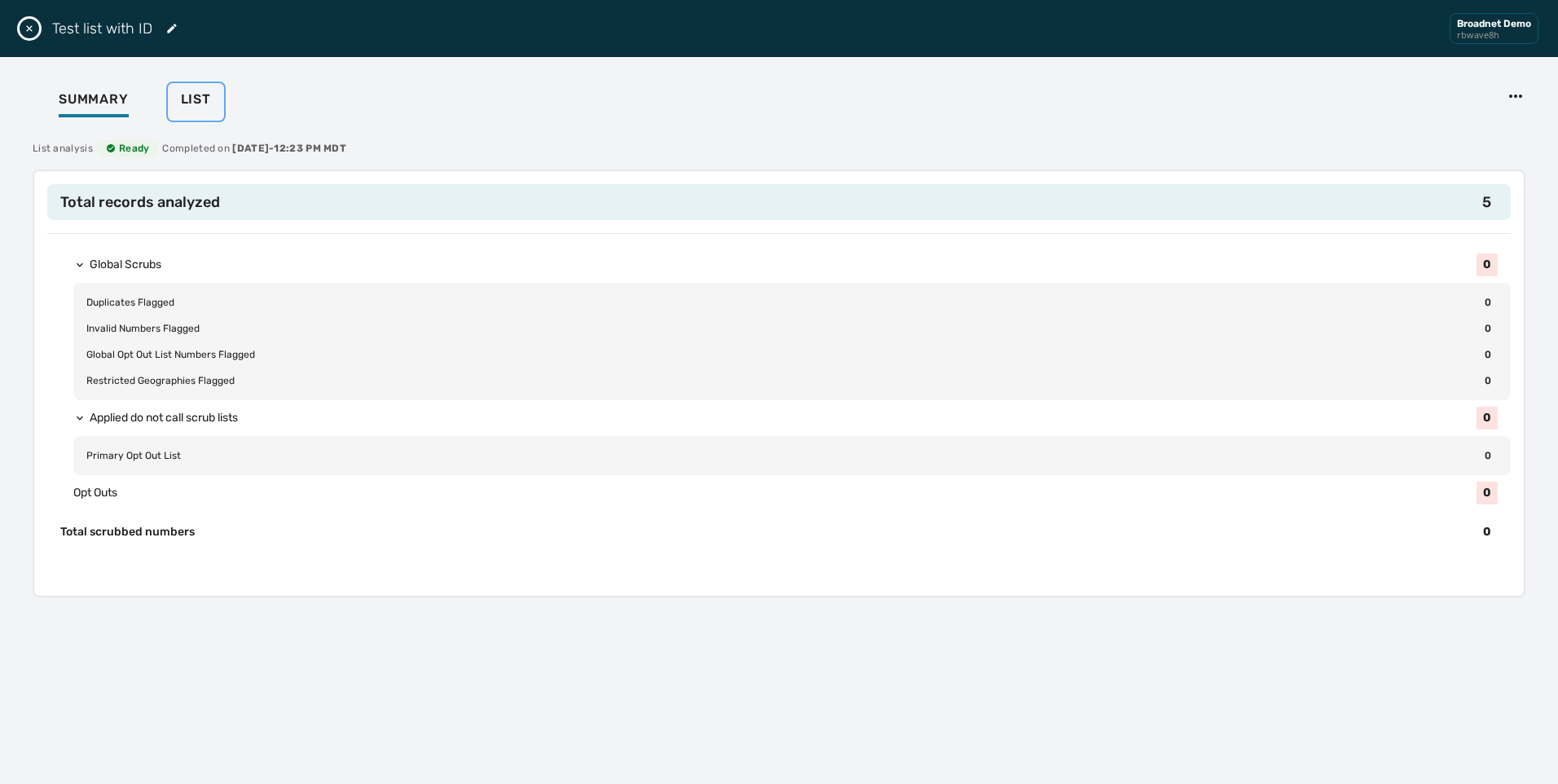
click at [193, 93] on span "List" at bounding box center [196, 99] width 31 height 16
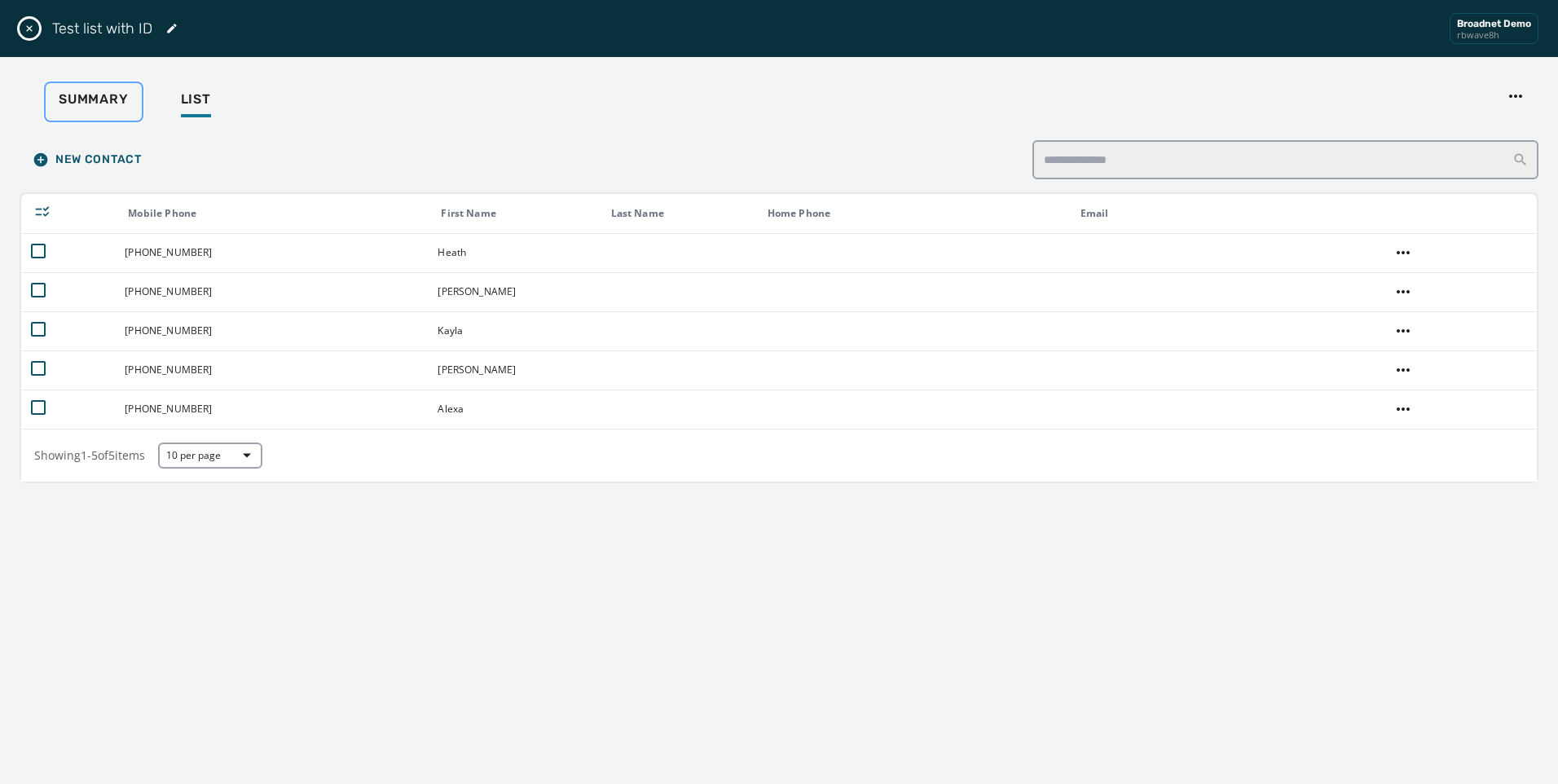
click at [100, 91] on span "Summary" at bounding box center [94, 99] width 70 height 16
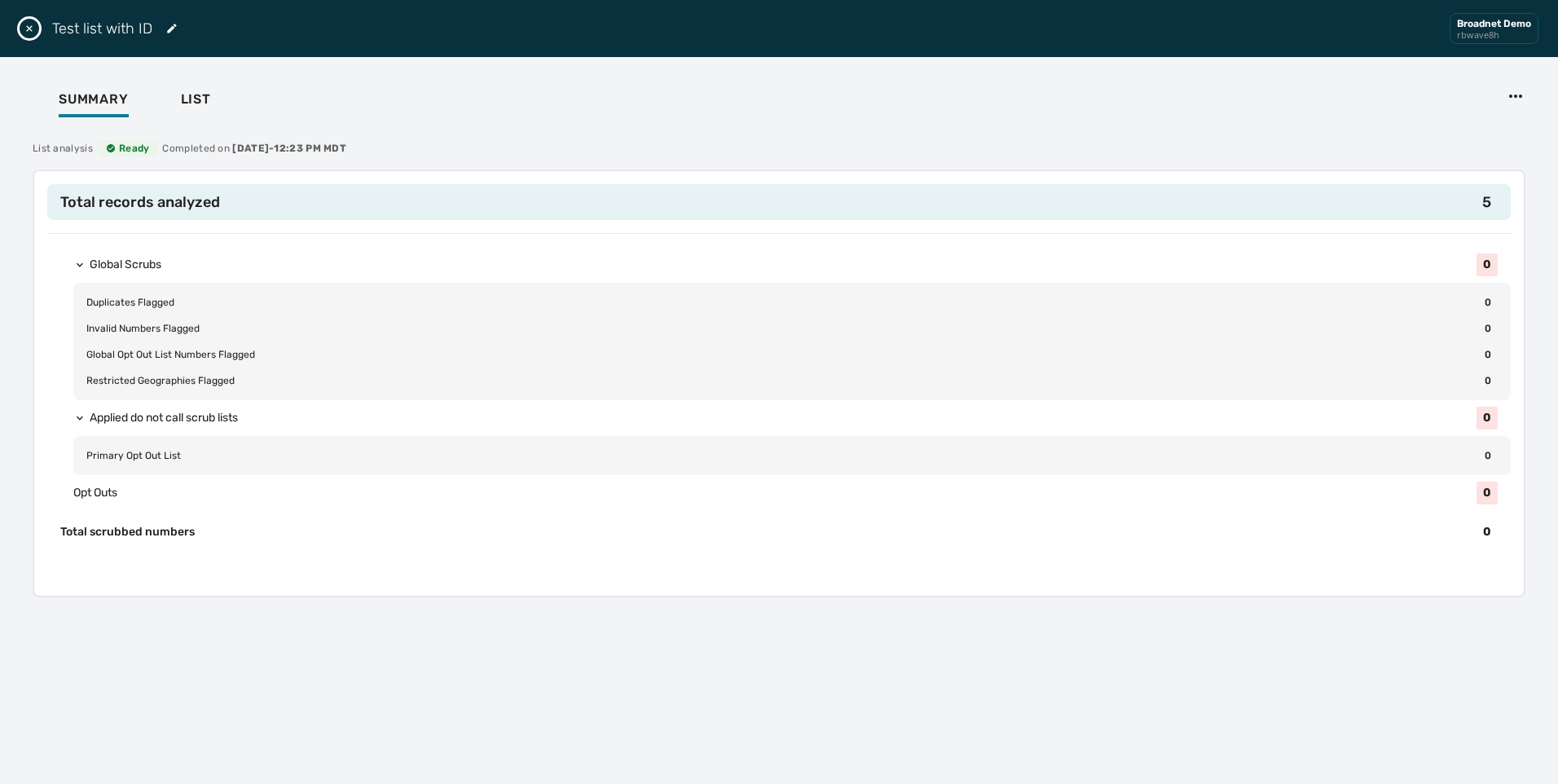
click at [38, 37] on div "Test list with ID Broadnet Demo rbwave8h" at bounding box center [779, 28] width 1558 height 57
click at [22, 22] on button "Close drawer" at bounding box center [30, 29] width 20 height 20
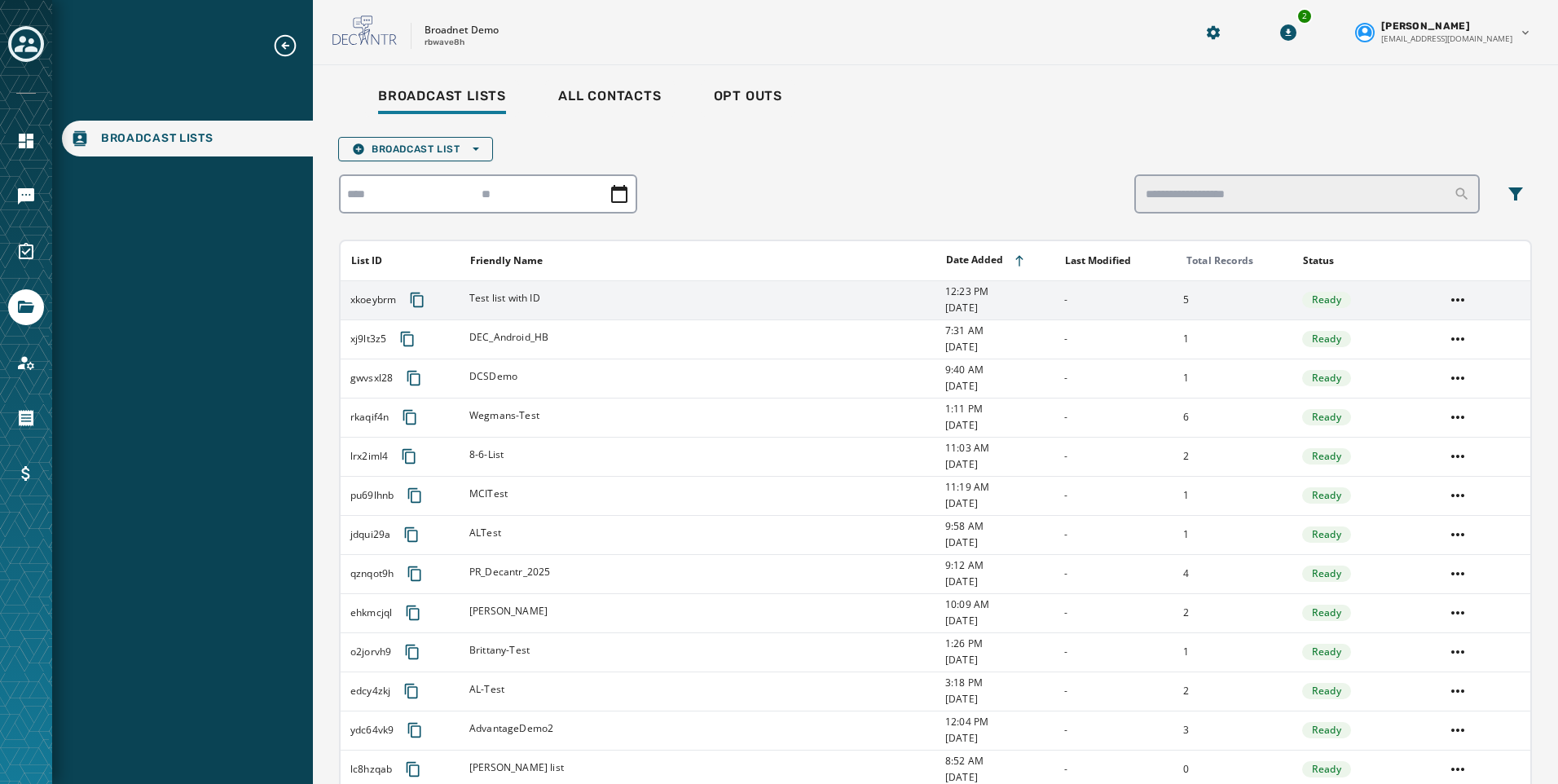
click at [503, 298] on span "Test list with ID" at bounding box center [505, 298] width 71 height 13
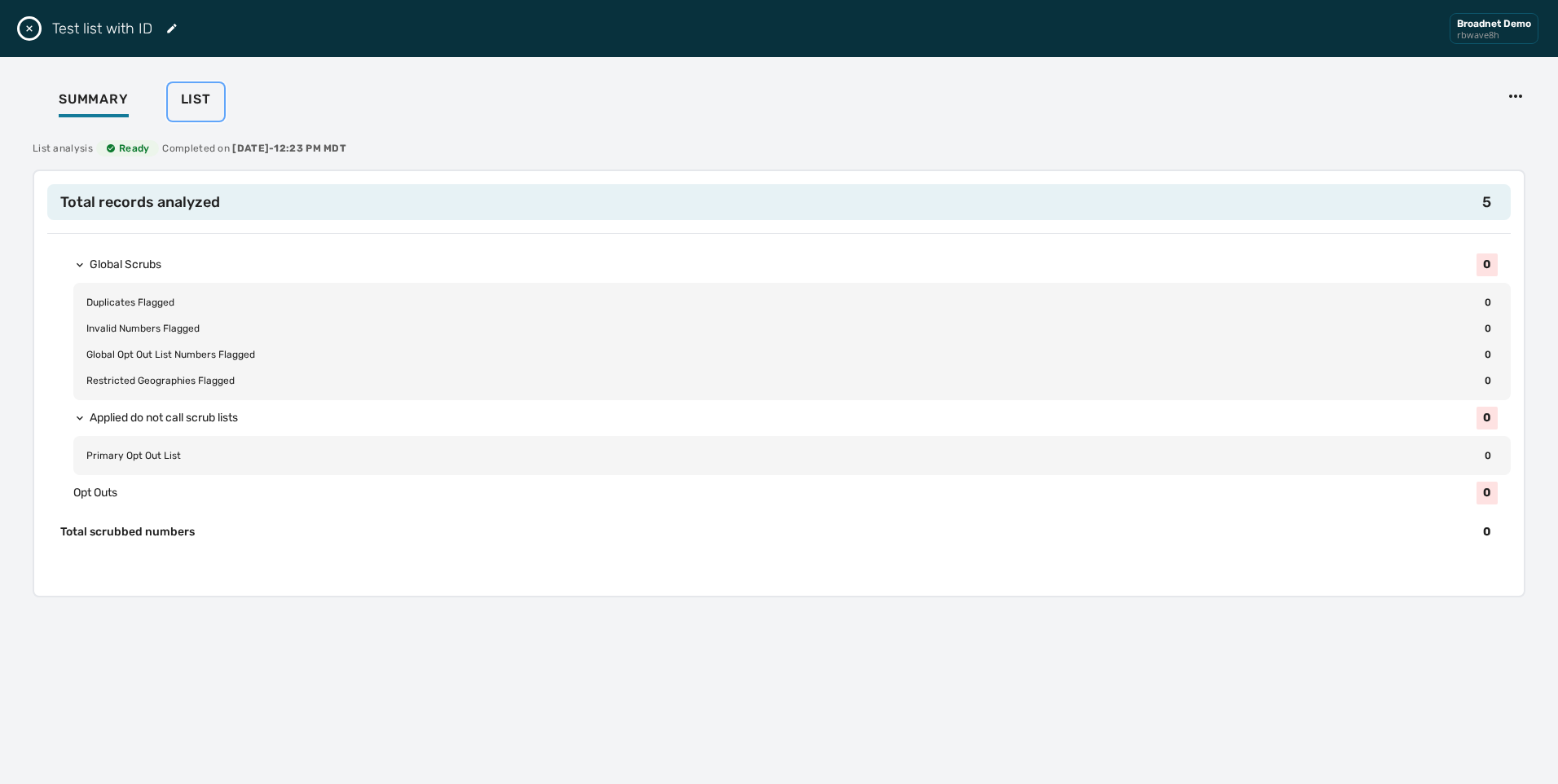
click at [218, 100] on button "List" at bounding box center [196, 102] width 57 height 38
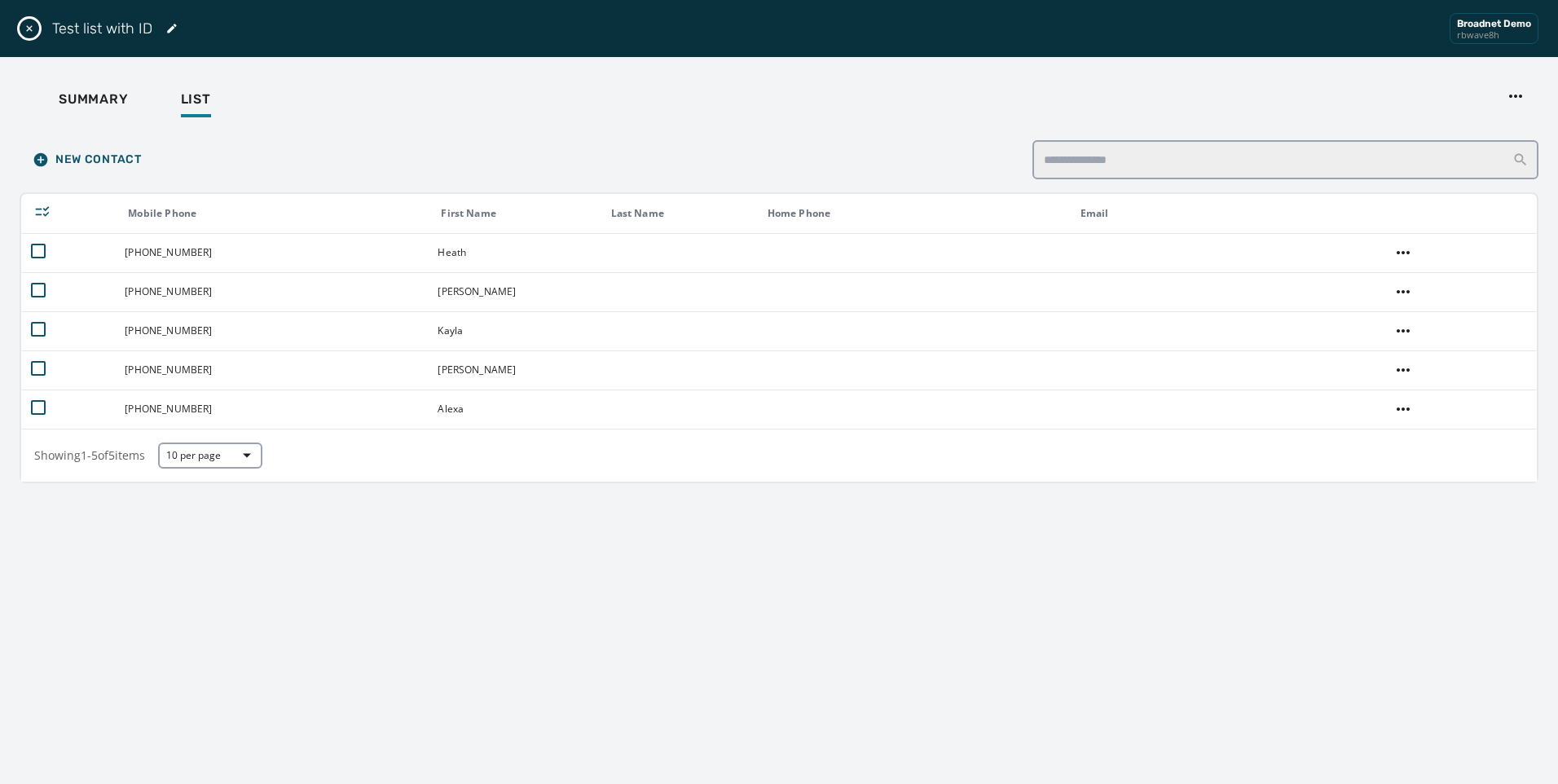
click at [25, 23] on icon "Close drawer" at bounding box center [29, 28] width 13 height 13
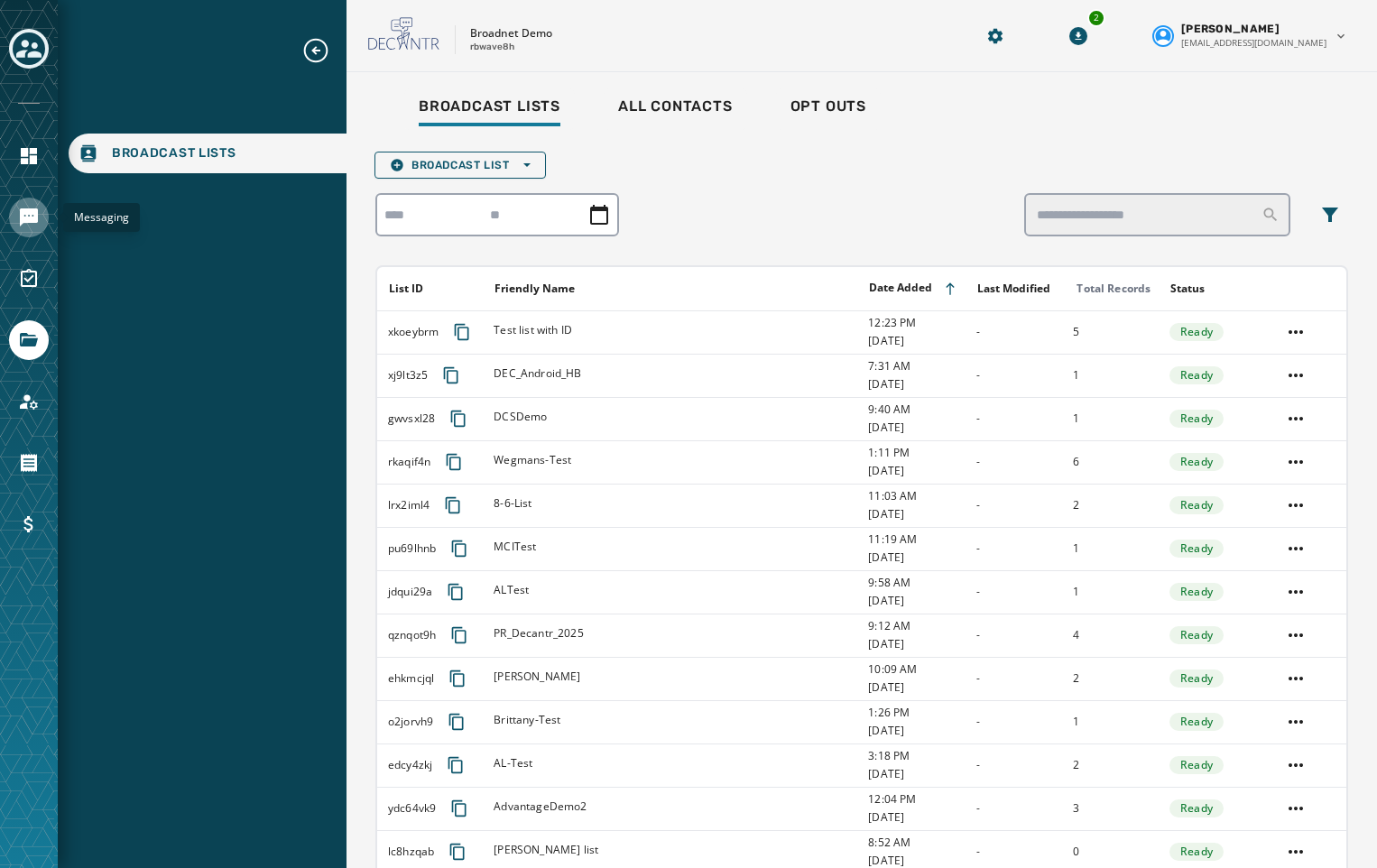
click at [37, 225] on icon "Navigate to Messaging" at bounding box center [29, 217] width 22 height 22
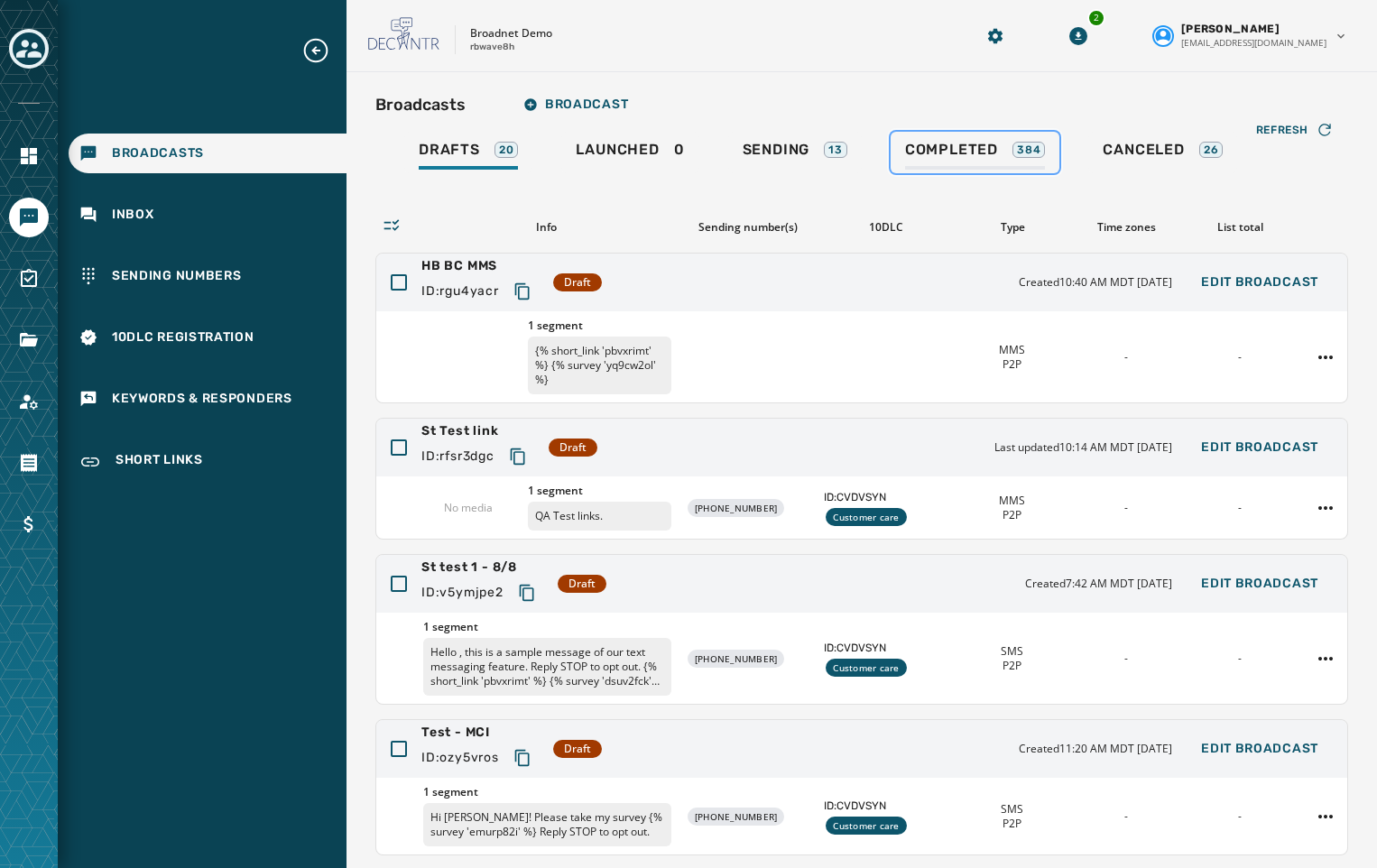
click at [977, 151] on span "Completed" at bounding box center [951, 149] width 93 height 18
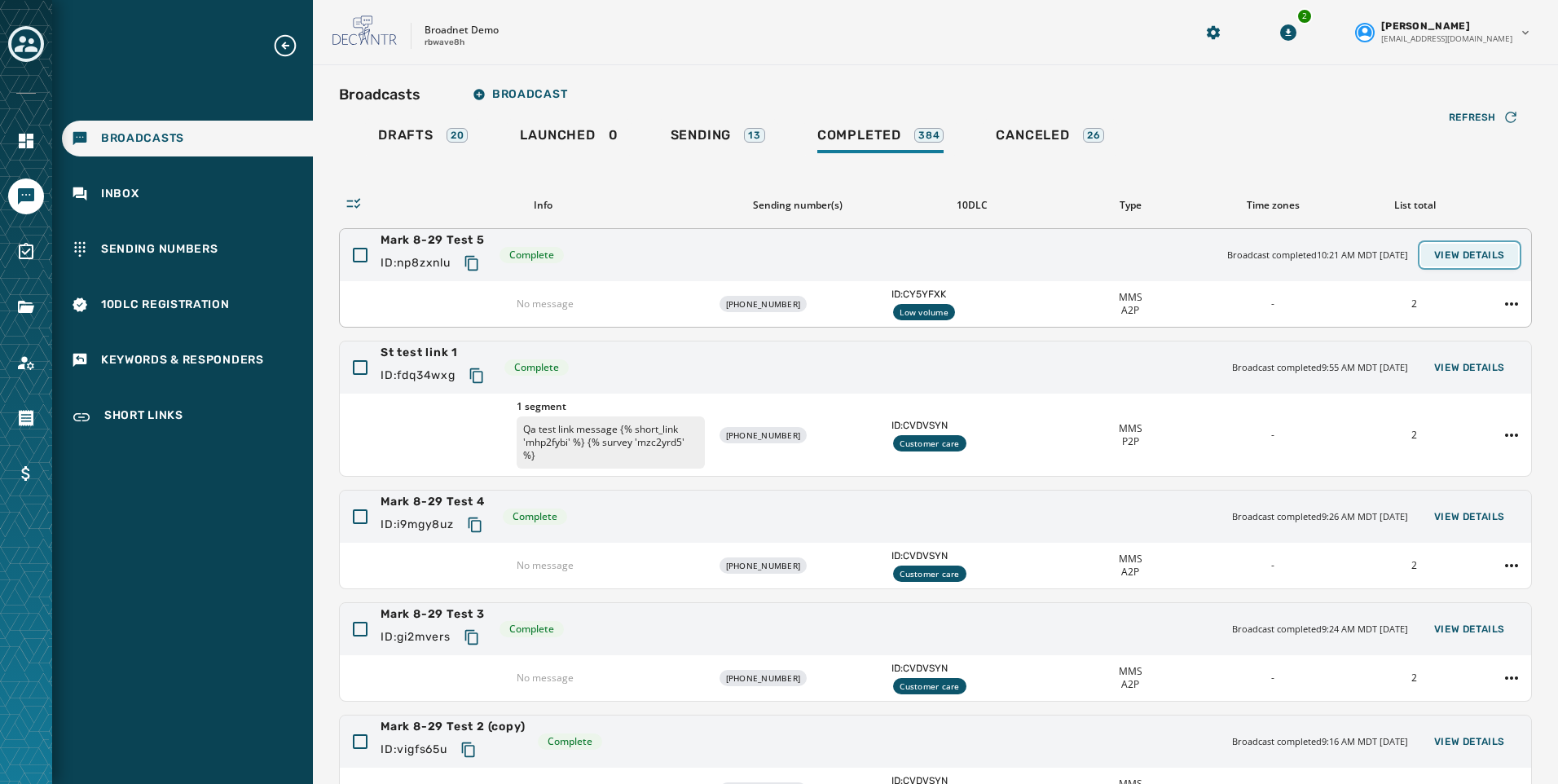
click at [1457, 263] on button "View Details" at bounding box center [1470, 254] width 97 height 22
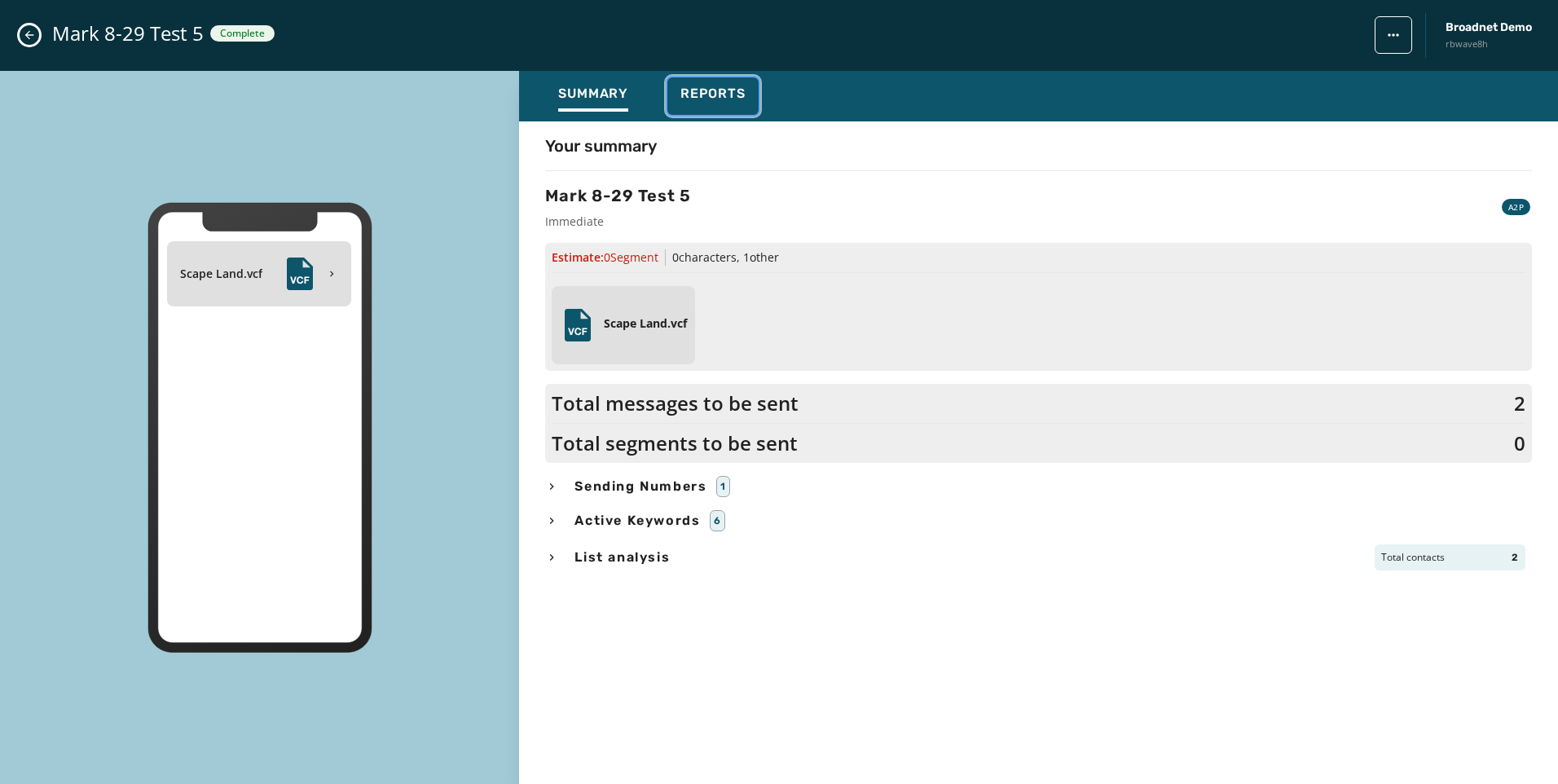
click at [687, 95] on span "Reports" at bounding box center [713, 94] width 65 height 16
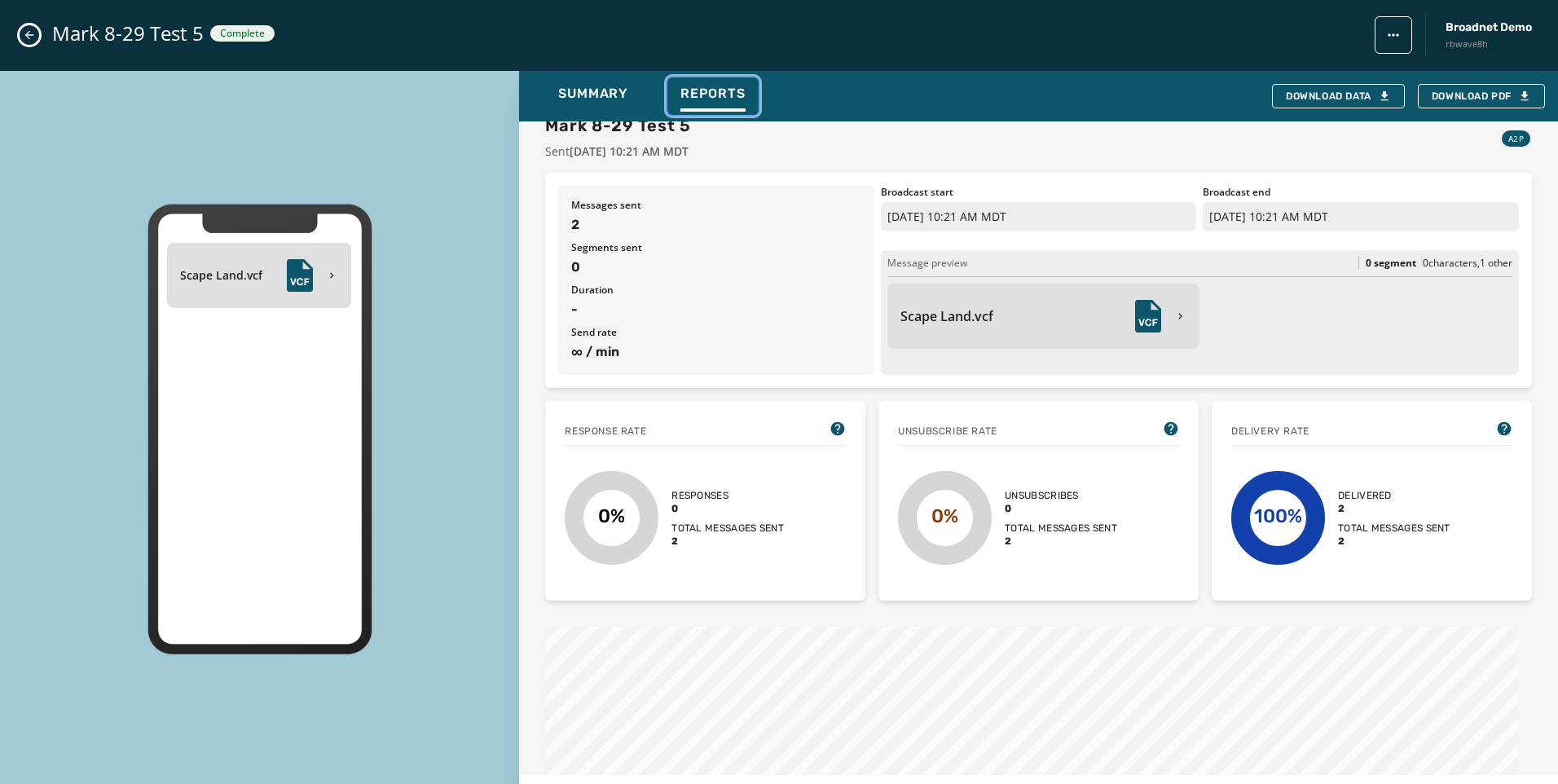
scroll to position [163, 0]
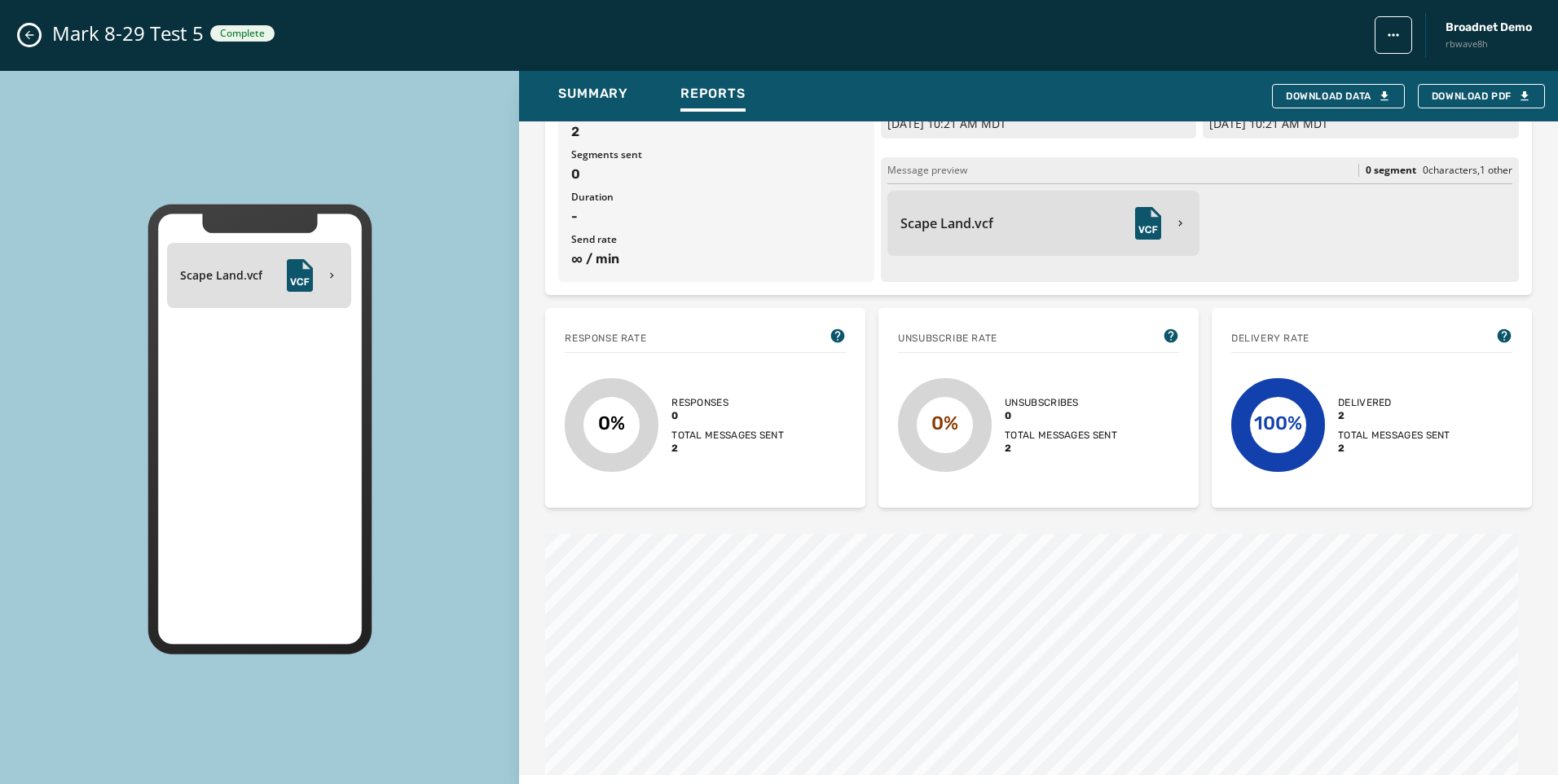
drag, startPoint x: 40, startPoint y: 43, endPoint x: 31, endPoint y: 26, distance: 19.2
click at [39, 41] on div "Mark 8-29 Test 5 Complete Broadnet Demo rbwave8h" at bounding box center [779, 35] width 1558 height 71
click at [31, 25] on button "Close admin drawer" at bounding box center [30, 35] width 20 height 20
